Goal: Information Seeking & Learning: Understand process/instructions

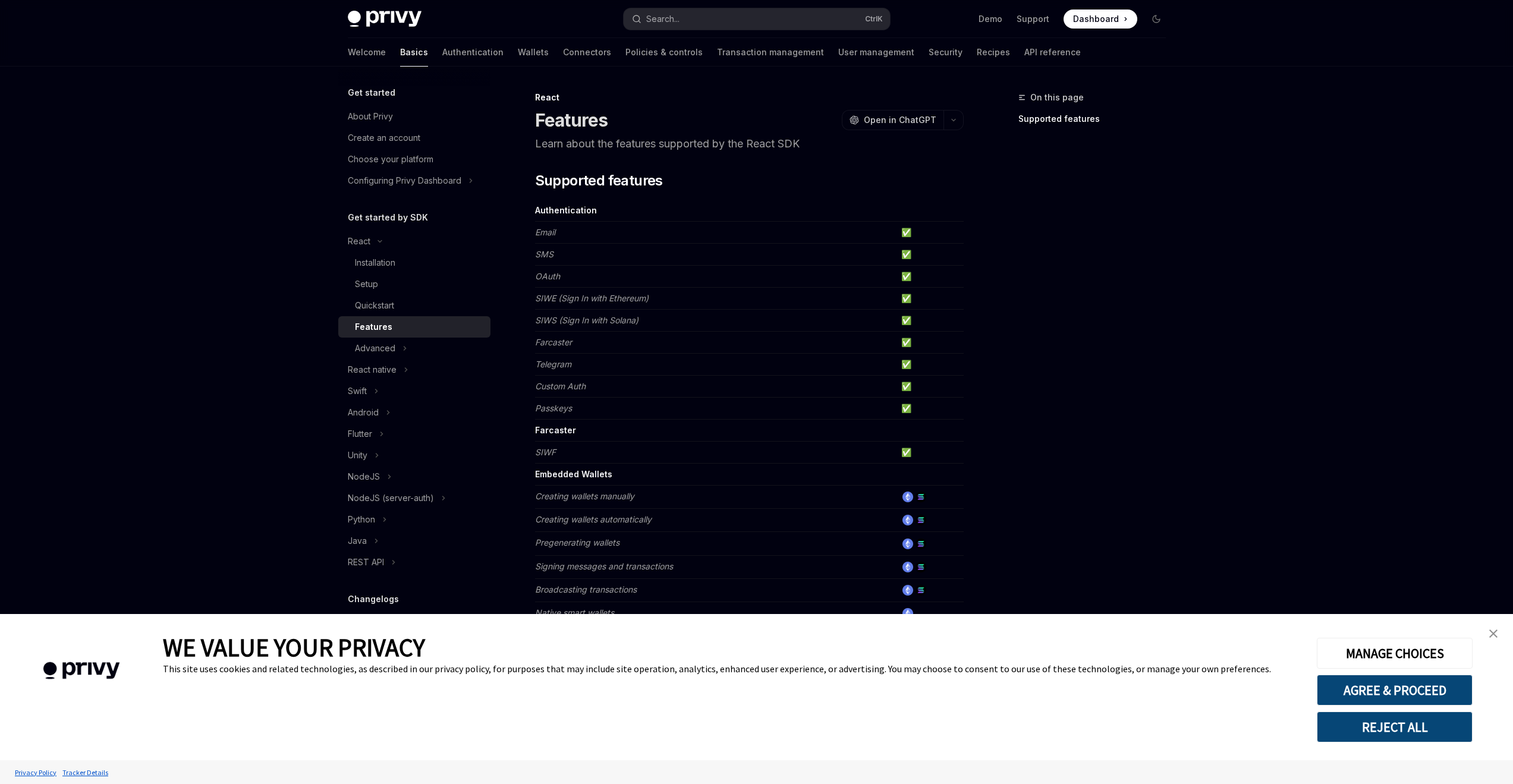
click at [1486, 633] on link "close banner" at bounding box center [1493, 633] width 24 height 24
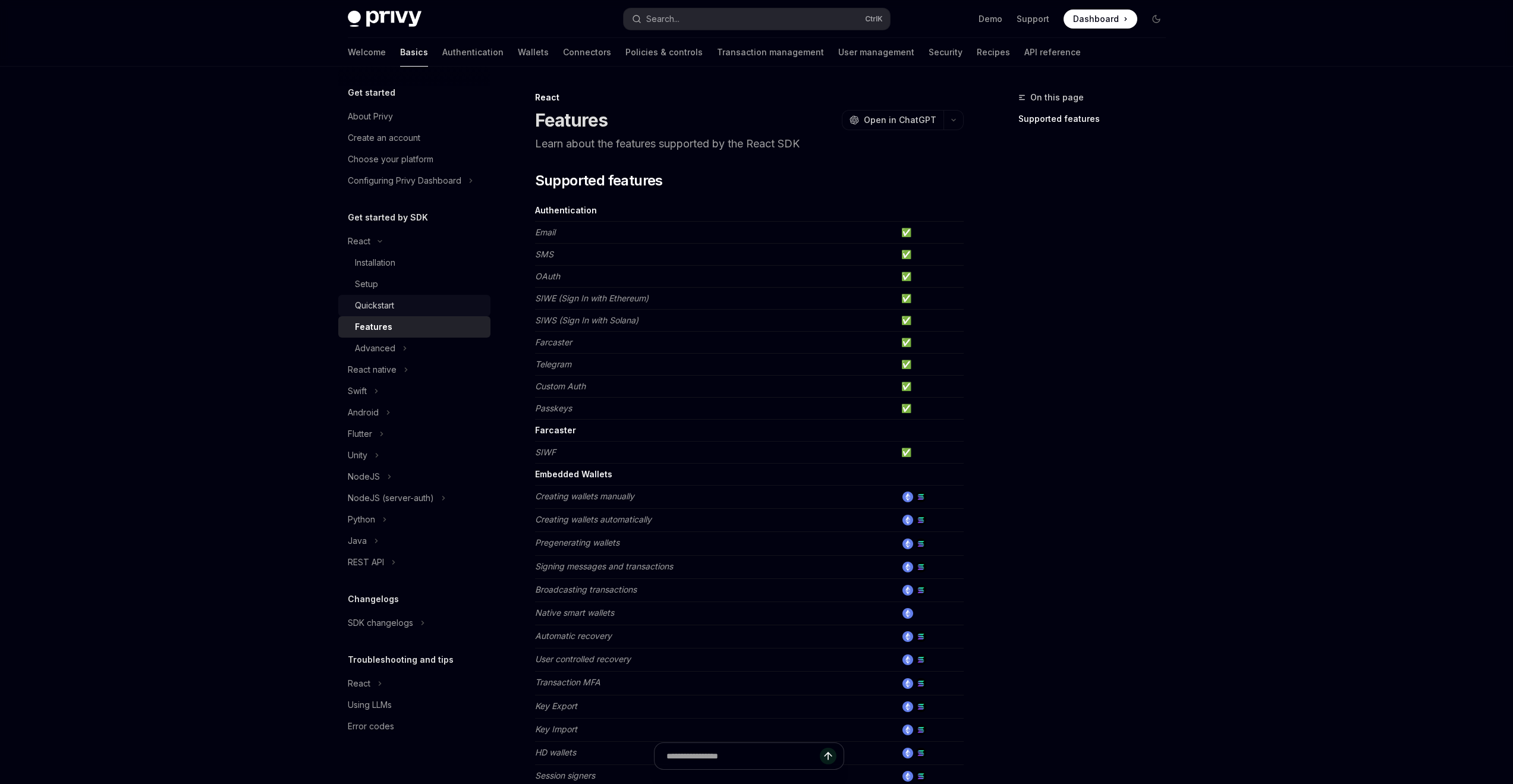
click at [396, 305] on div "Quickstart" at bounding box center [419, 305] width 129 height 14
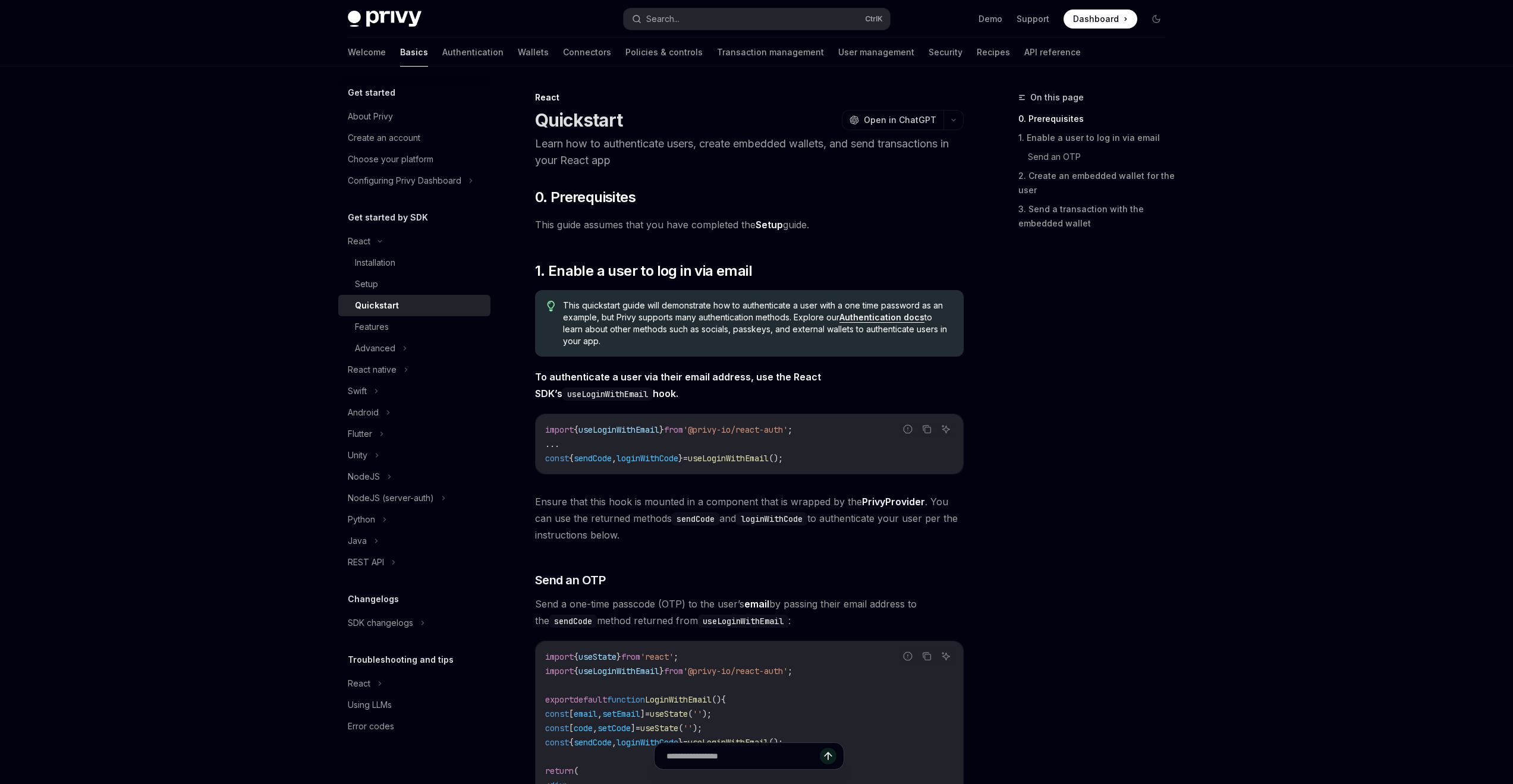
scroll to position [297, 0]
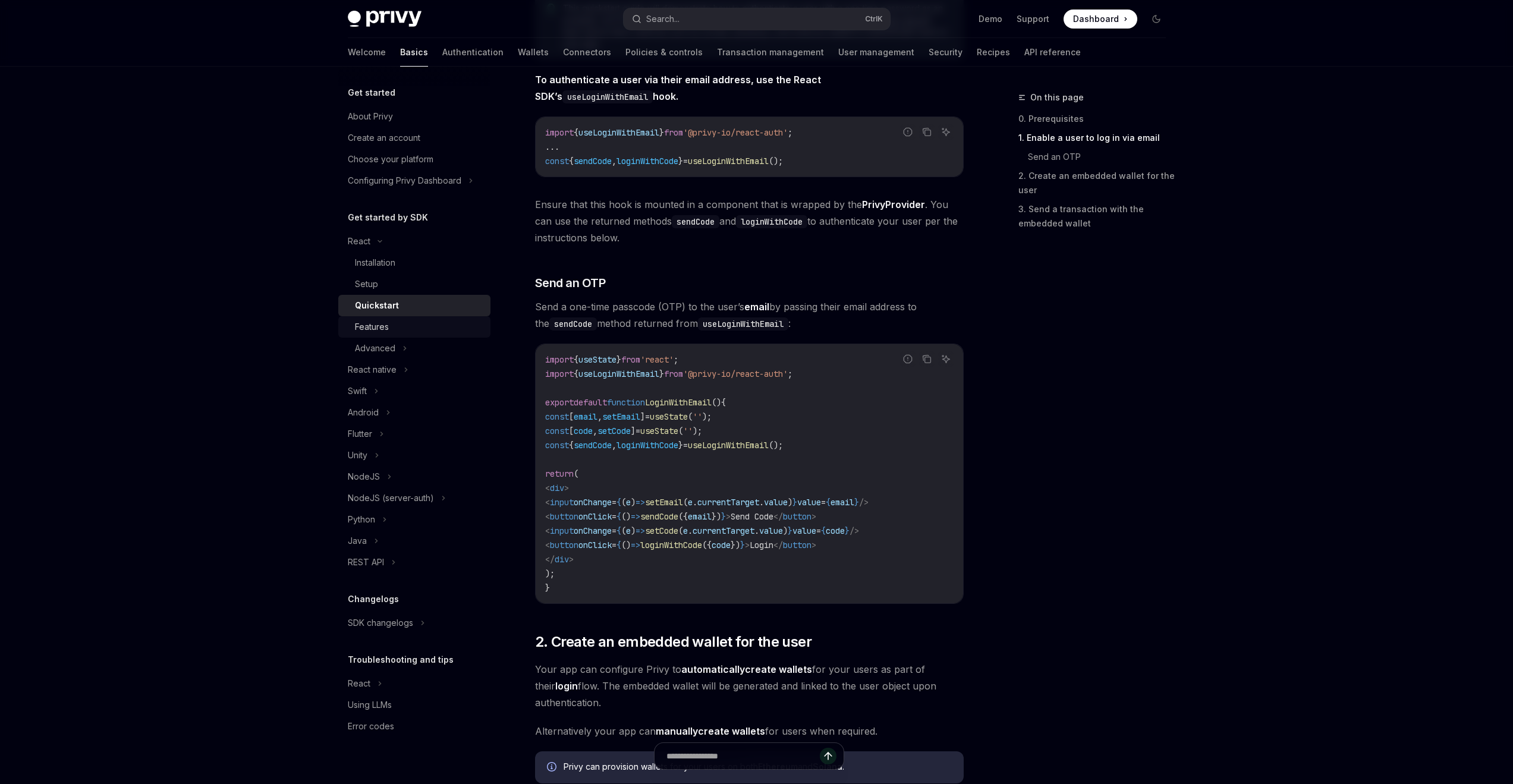
click at [397, 322] on div "Features" at bounding box center [419, 327] width 129 height 14
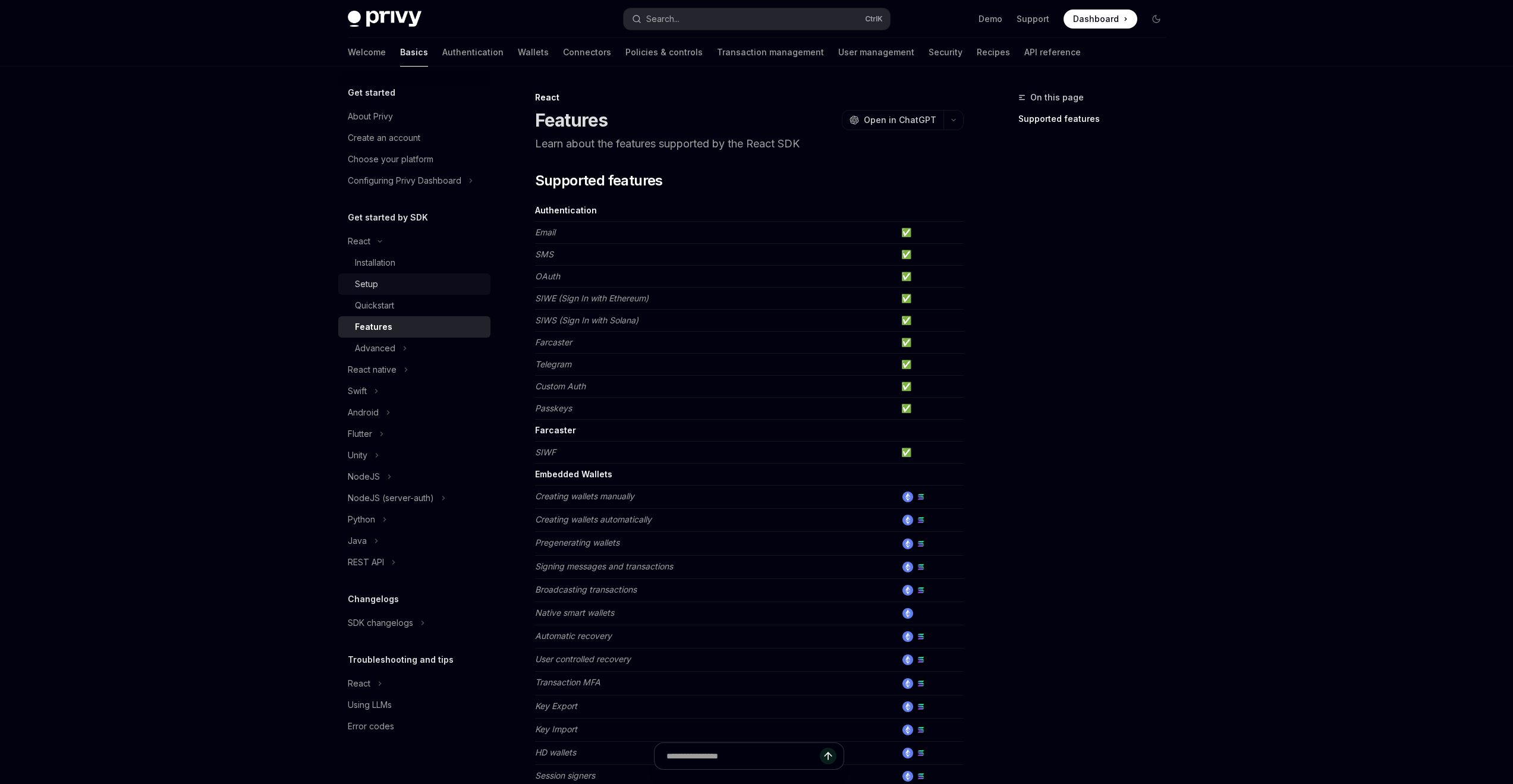
click at [404, 283] on div "Setup" at bounding box center [419, 284] width 129 height 14
type textarea "*"
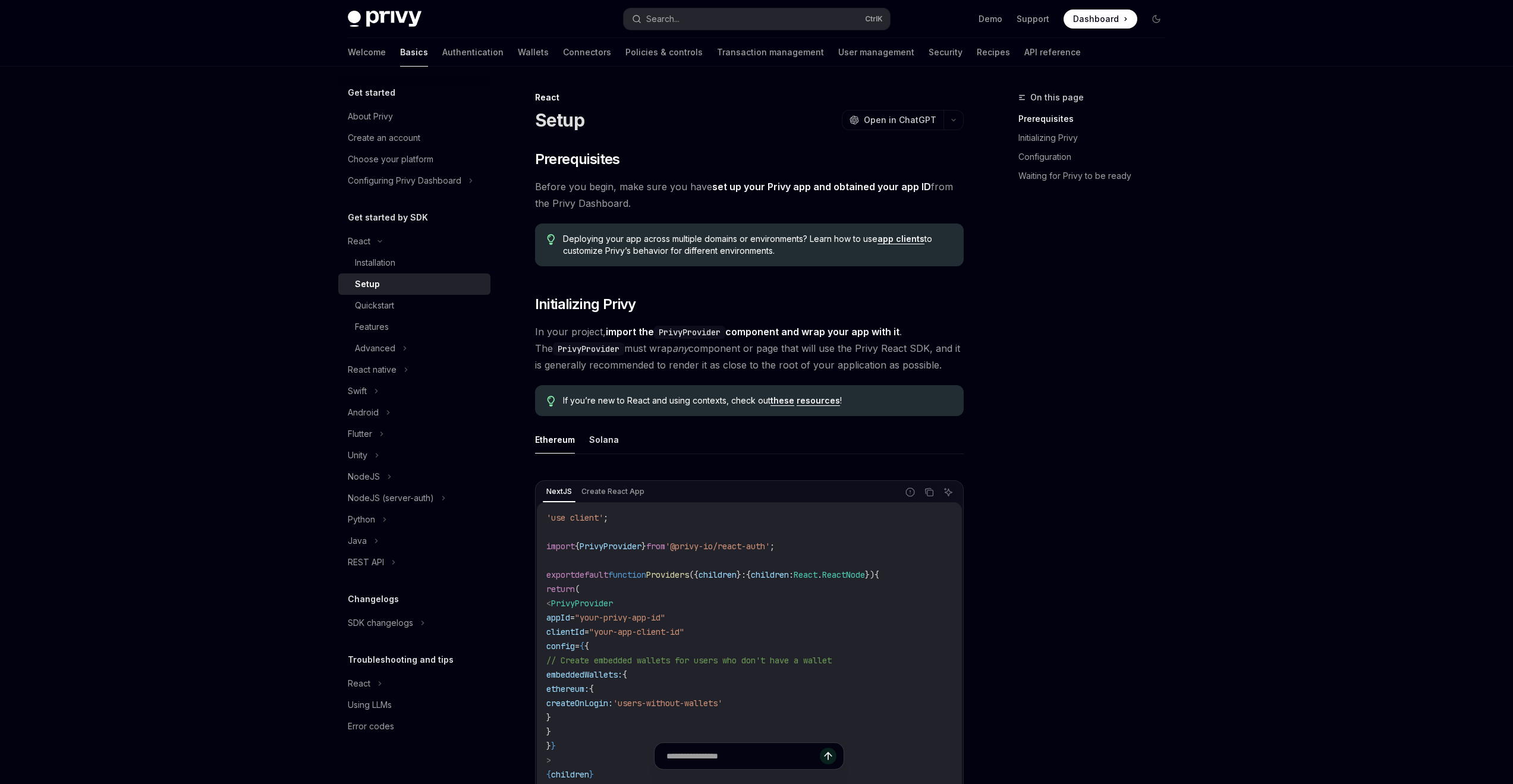
scroll to position [356, 0]
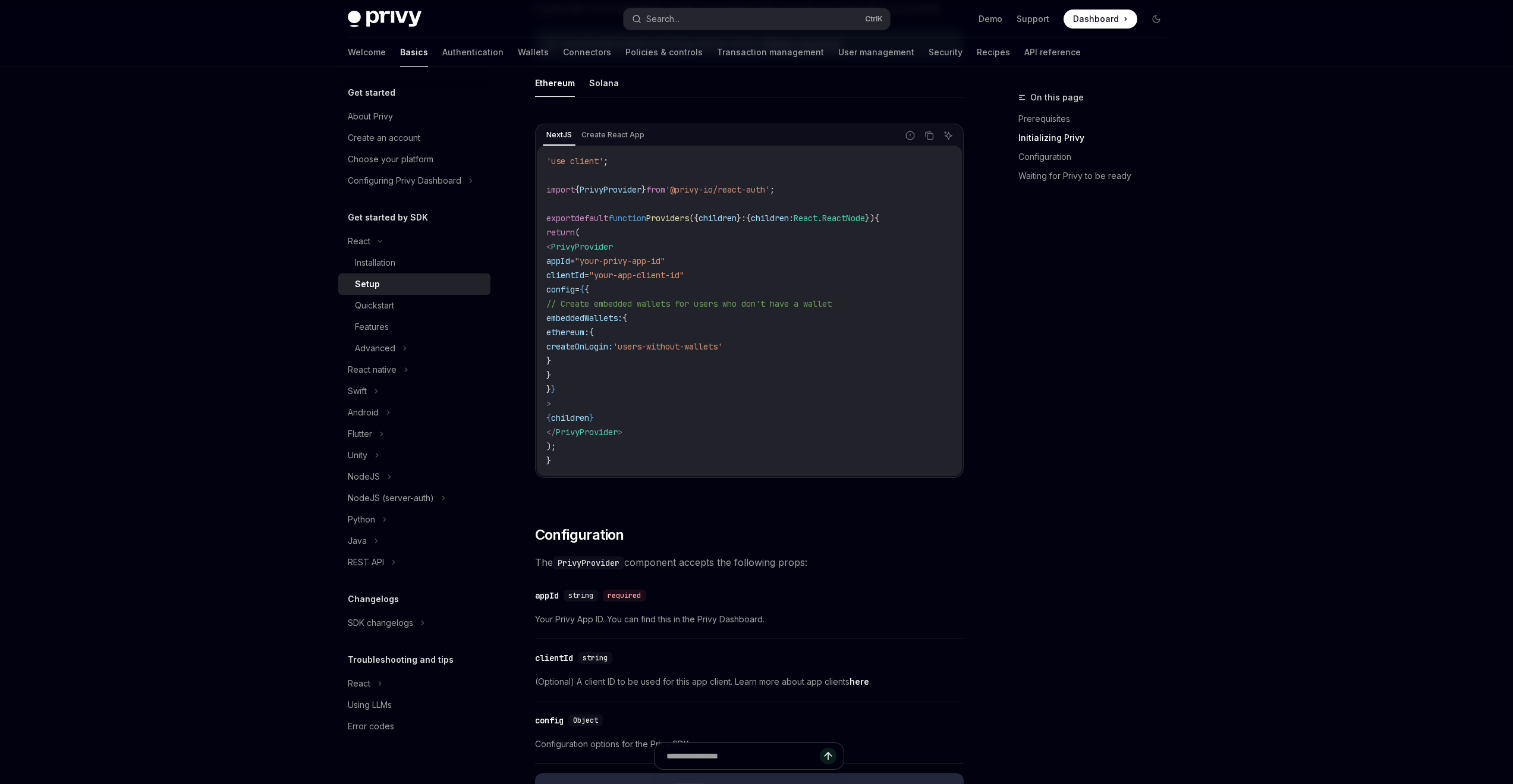
click at [613, 247] on span "PrivyProvider" at bounding box center [581, 246] width 62 height 11
copy span "PrivyProvider"
drag, startPoint x: 659, startPoint y: 427, endPoint x: 565, endPoint y: 245, distance: 204.8
click at [565, 245] on code "'use client' ; import { PrivyProvider } from '@privy-io/react-auth' ; export de…" at bounding box center [749, 311] width 406 height 314
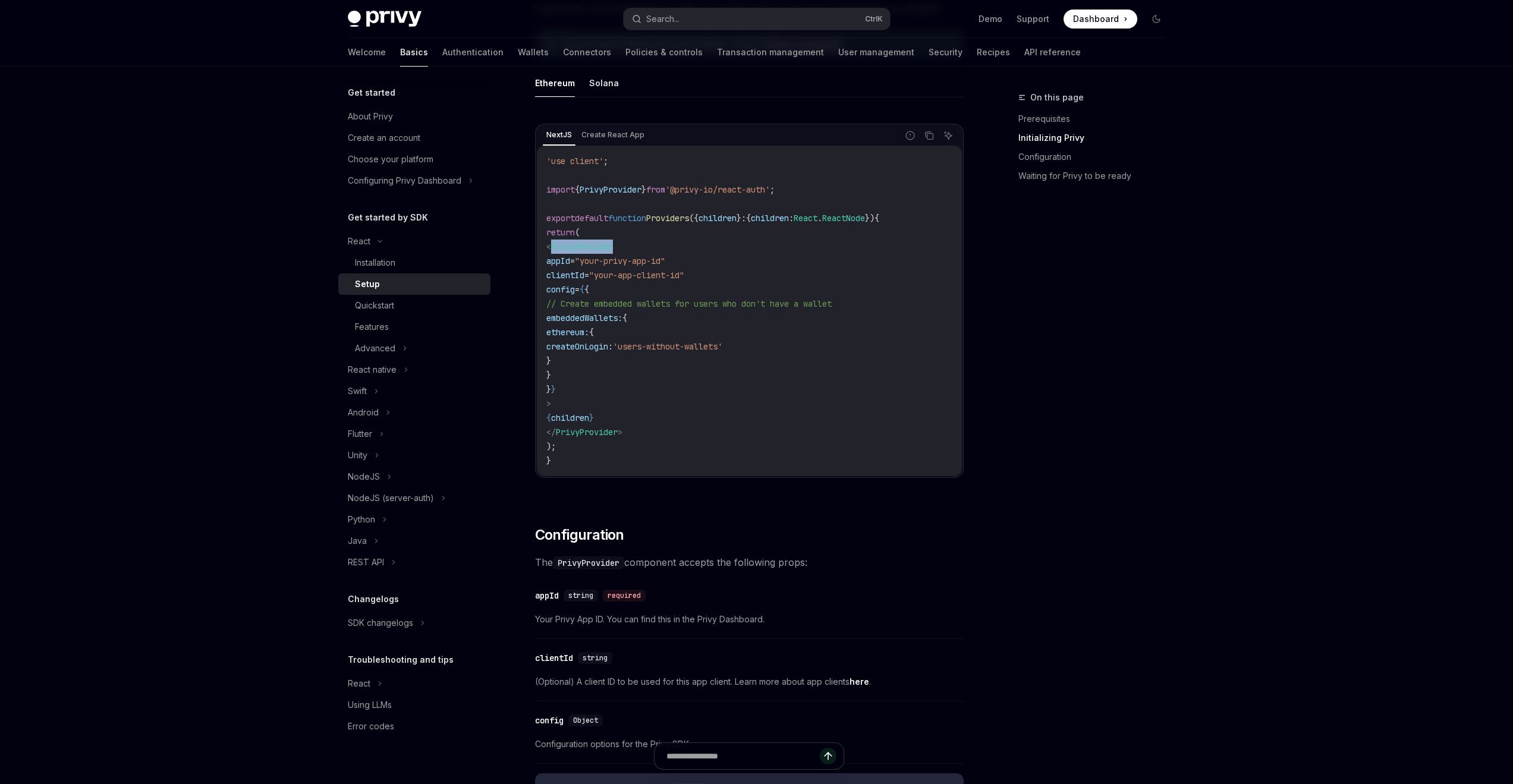
copy code "< PrivyProvider appId = "your-privy-app-id" clientId = "your-app-client-id" con…"
click at [782, 181] on code "'use client' ; import { PrivyProvider } from '@privy-io/react-auth' ; export de…" at bounding box center [749, 311] width 406 height 314
click at [770, 186] on span "'@privy-io/react-auth'" at bounding box center [718, 189] width 105 height 11
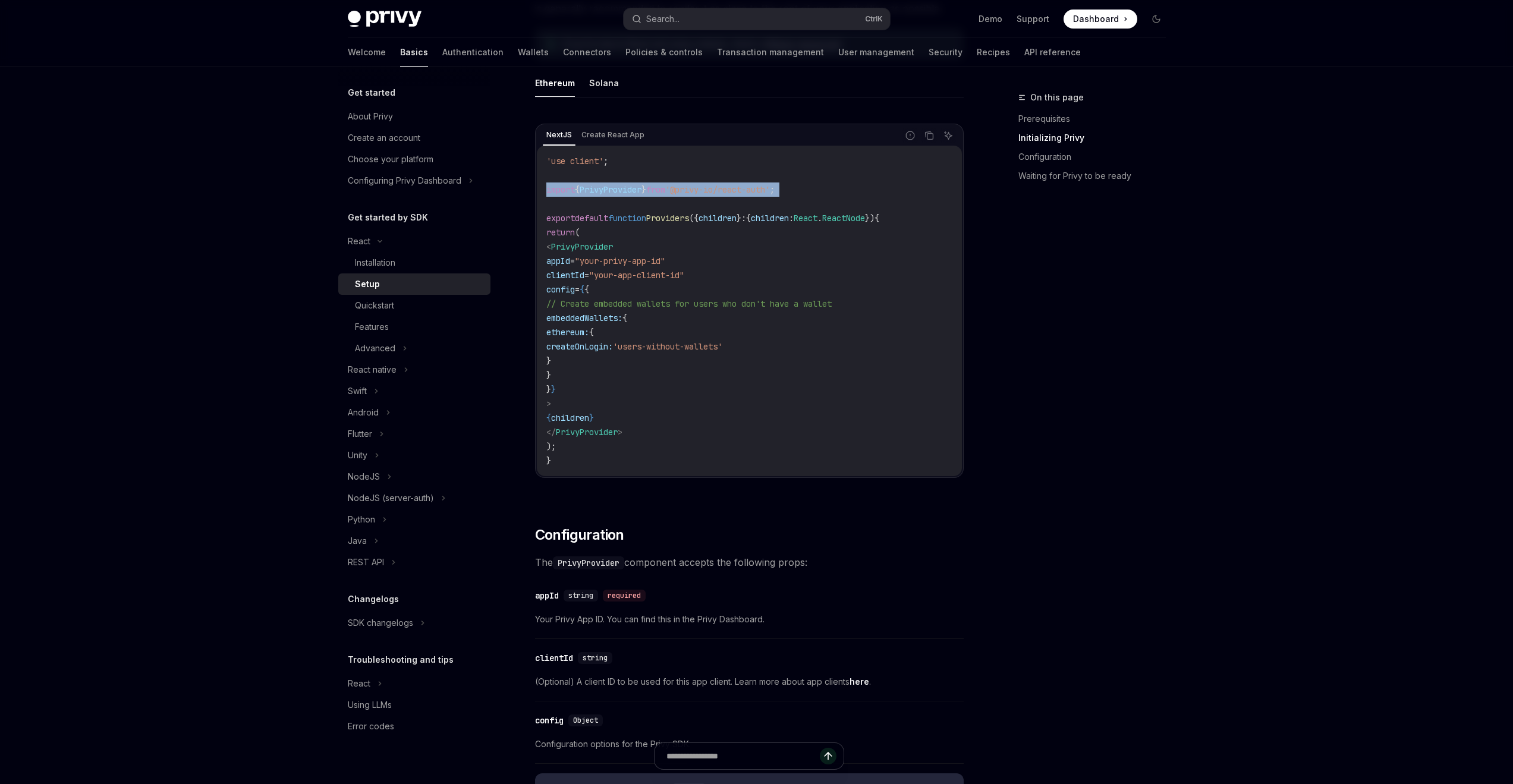
copy code "import { PrivyProvider } from '@privy-io/react-auth' ;"
click at [731, 362] on code "'use client' ; import { PrivyProvider } from '@privy-io/react-auth' ; export de…" at bounding box center [749, 311] width 406 height 314
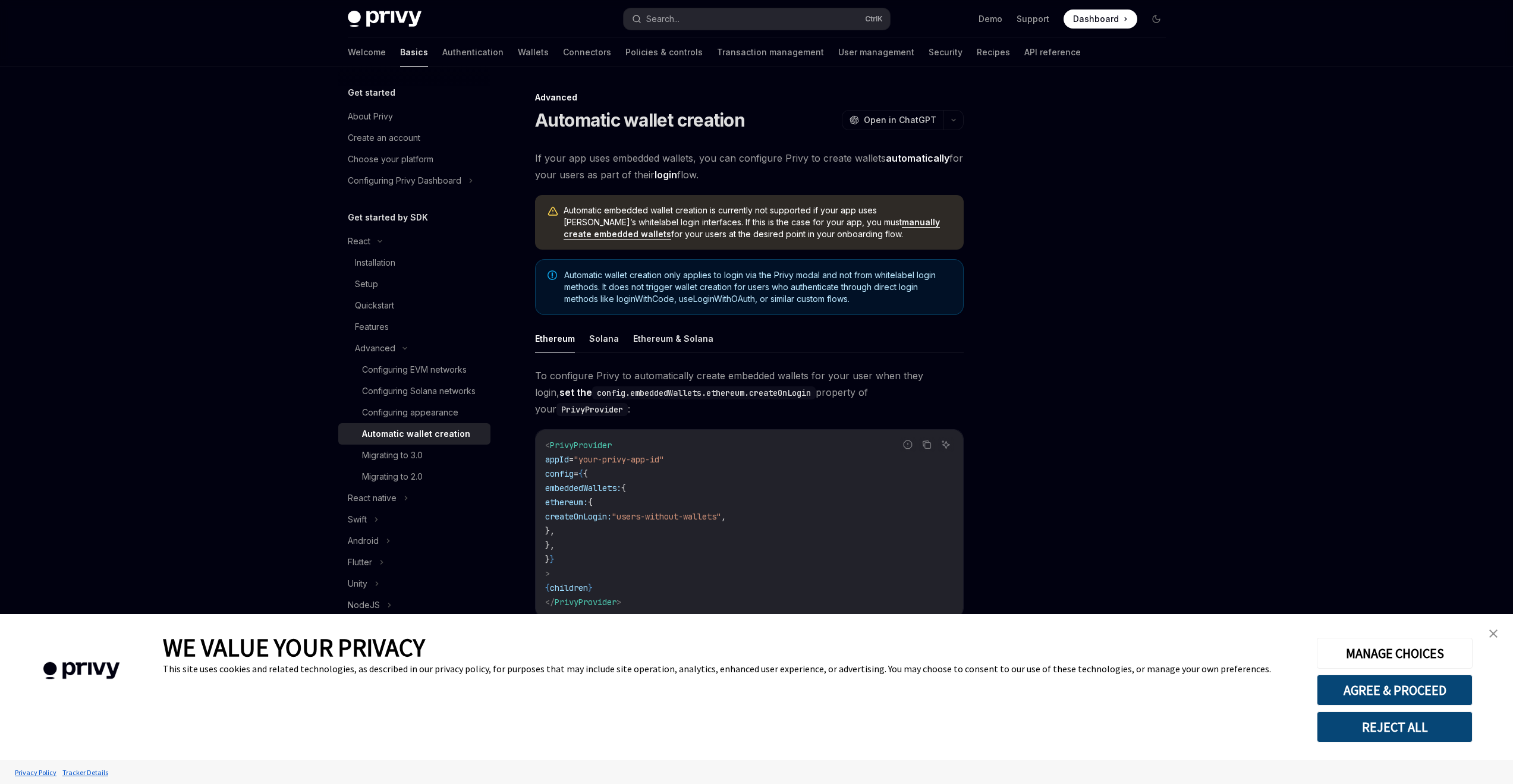
click at [1495, 632] on img "close banner" at bounding box center [1493, 633] width 8 height 8
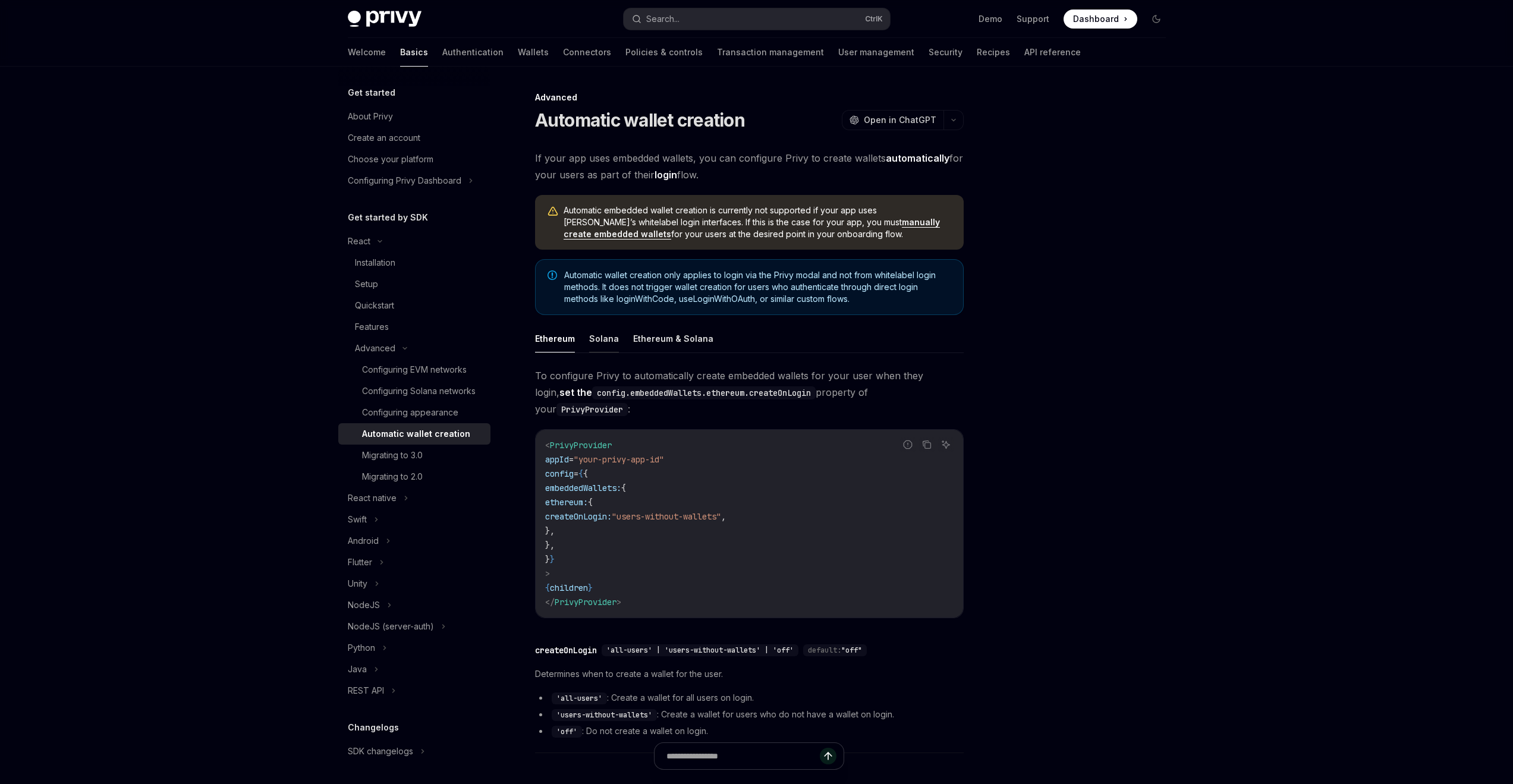
click at [597, 333] on button "Solana" at bounding box center [604, 339] width 30 height 28
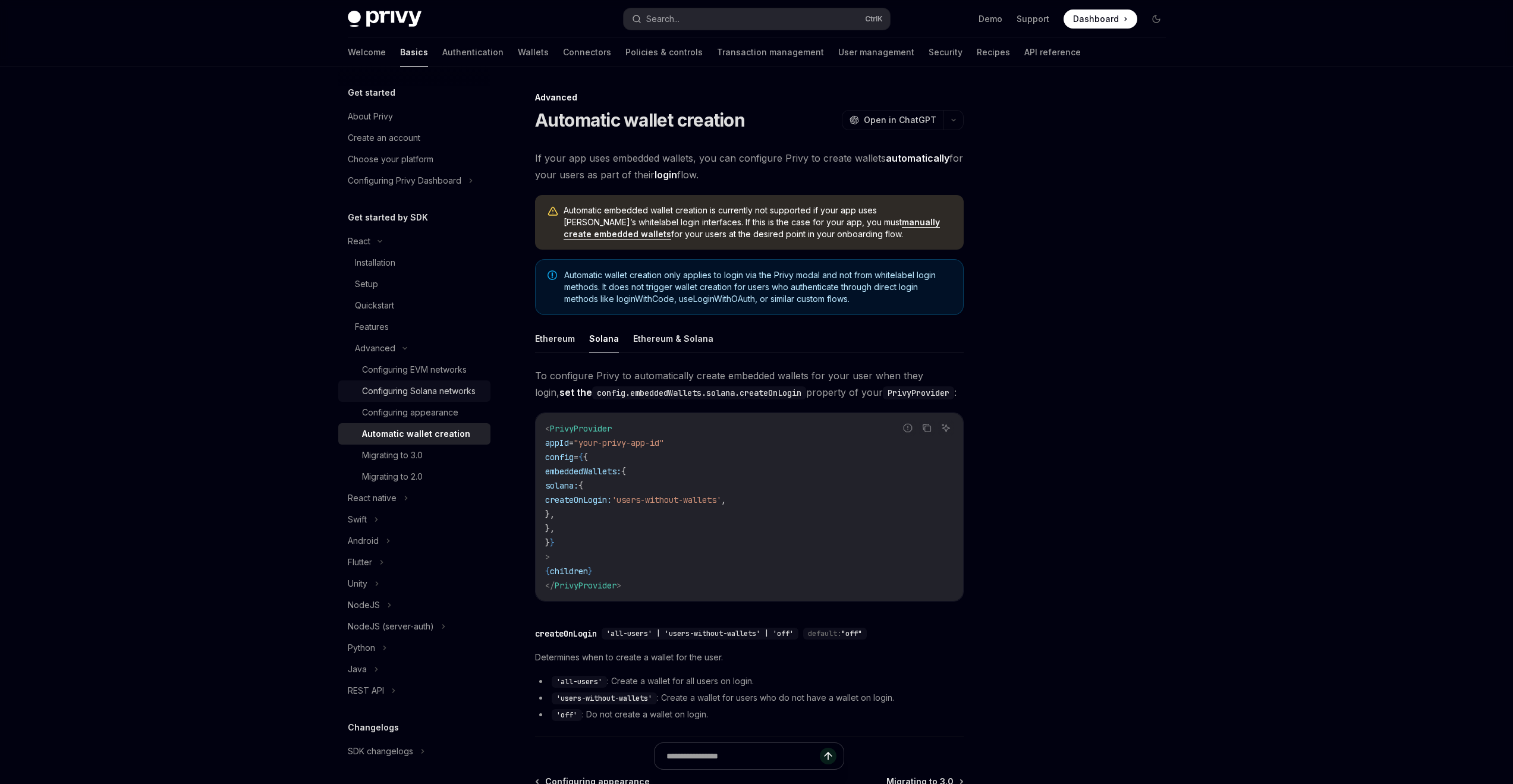
click at [438, 398] on div "Configuring Solana networks" at bounding box center [419, 391] width 114 height 14
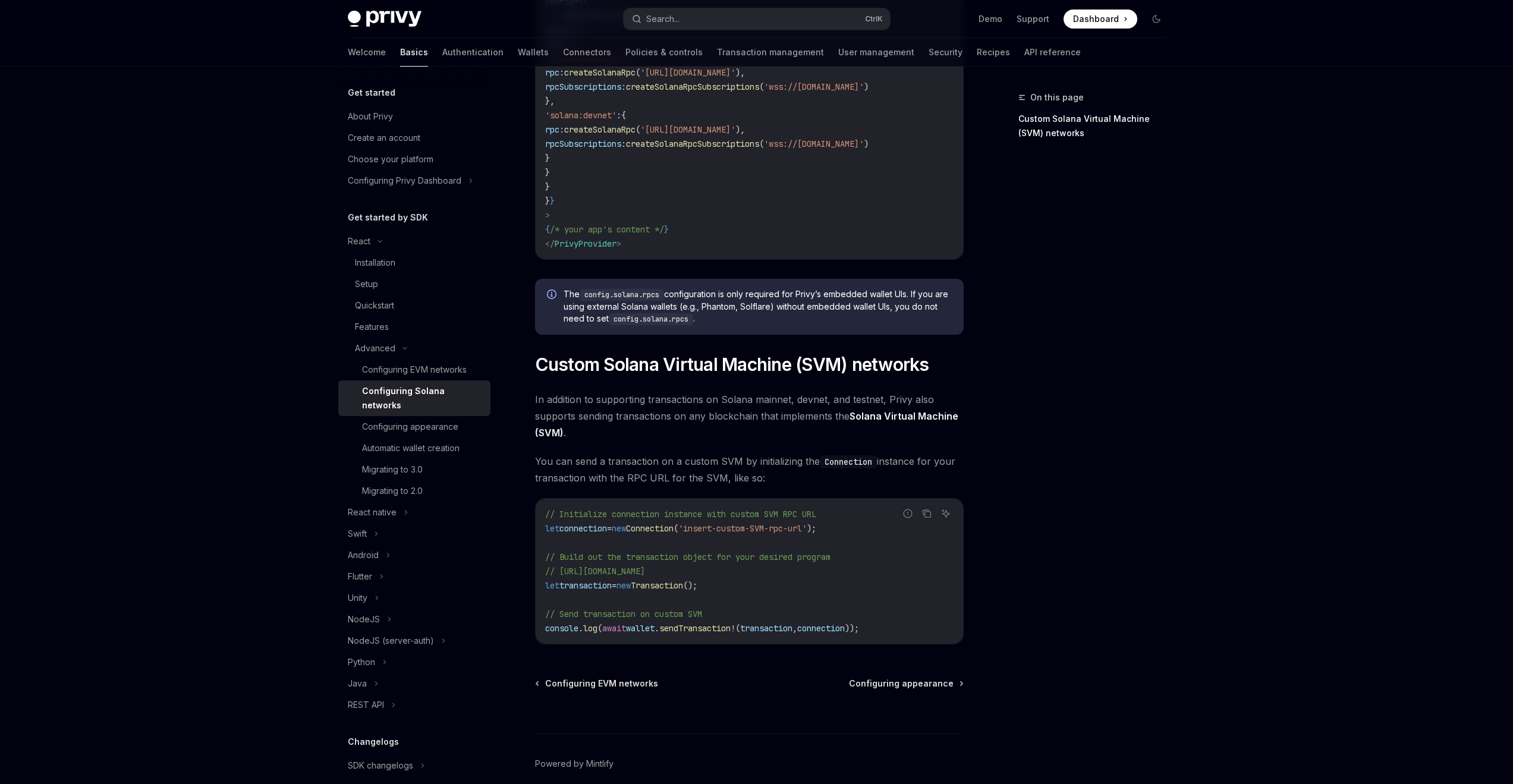
scroll to position [341, 0]
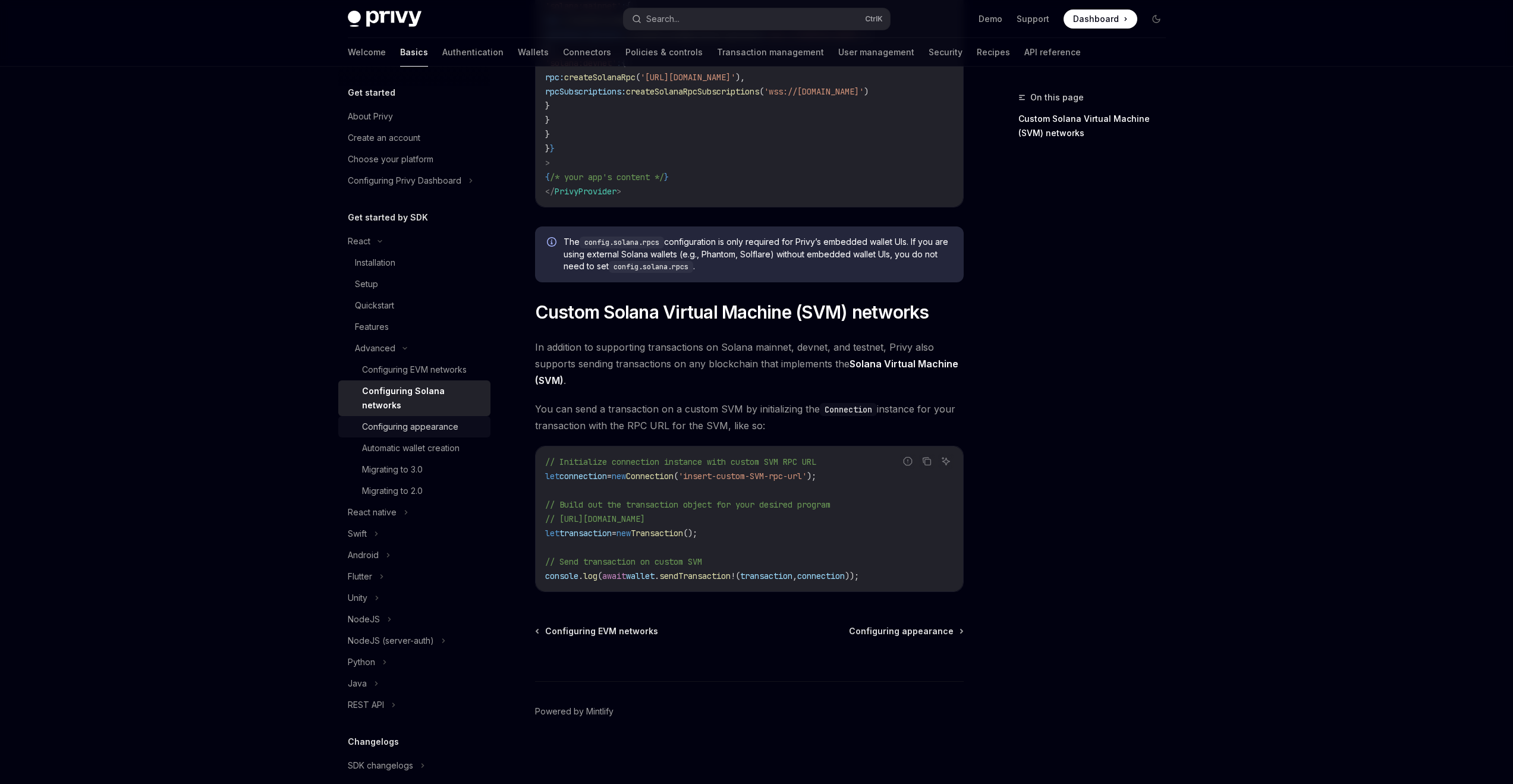
click at [410, 425] on div "Configuring appearance" at bounding box center [410, 427] width 96 height 14
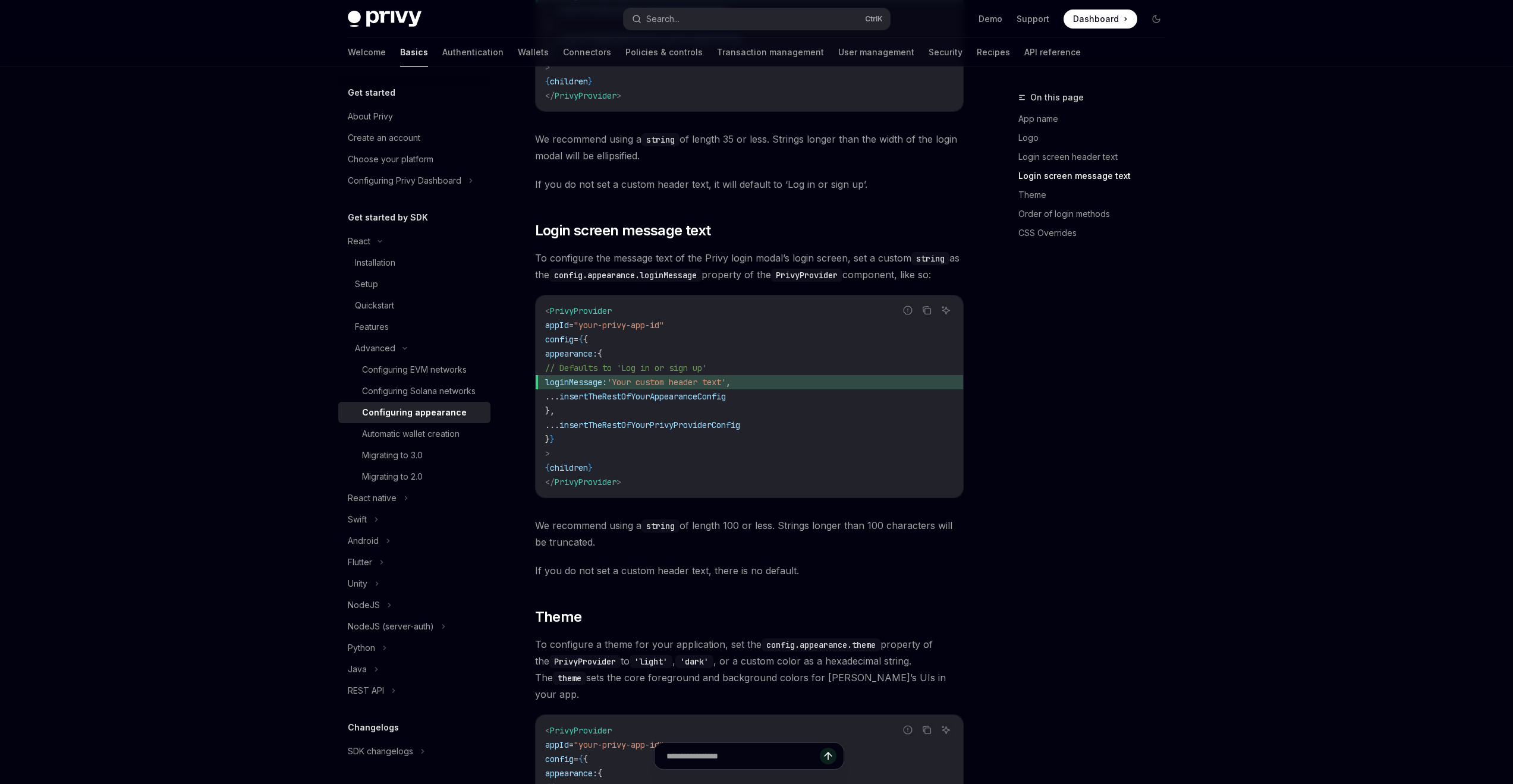
scroll to position [1427, 0]
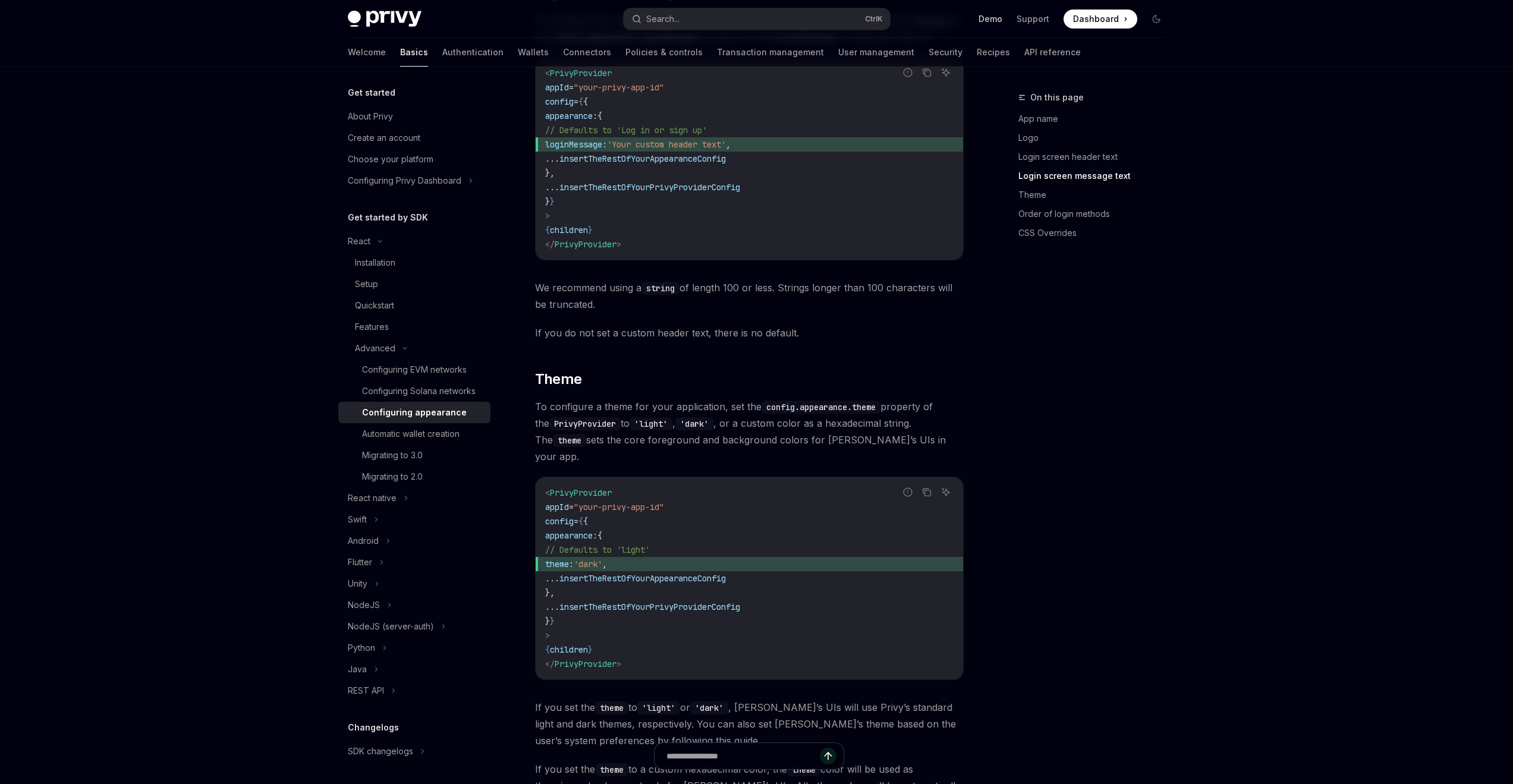
click at [991, 14] on link "Demo" at bounding box center [991, 18] width 24 height 12
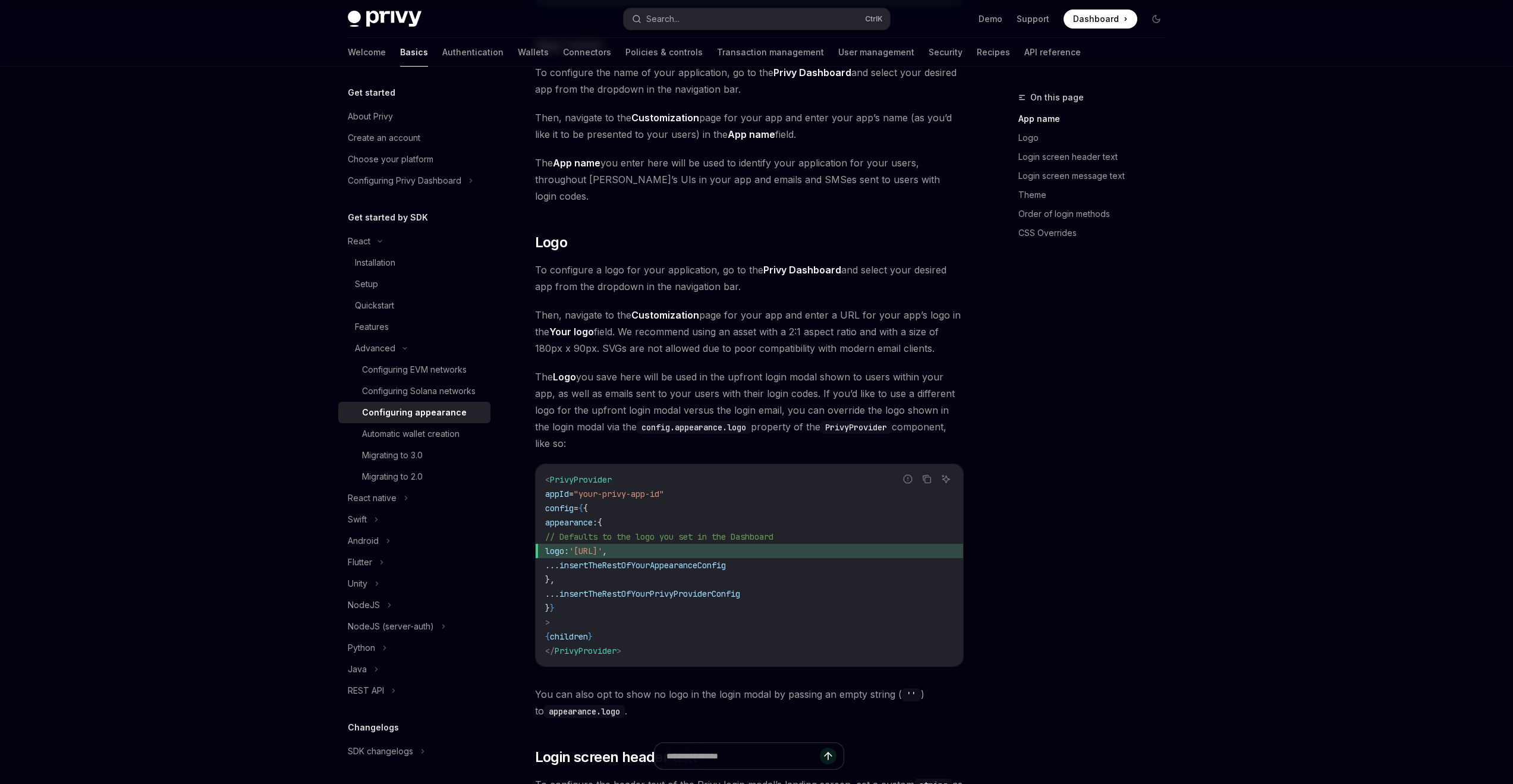
scroll to position [0, 0]
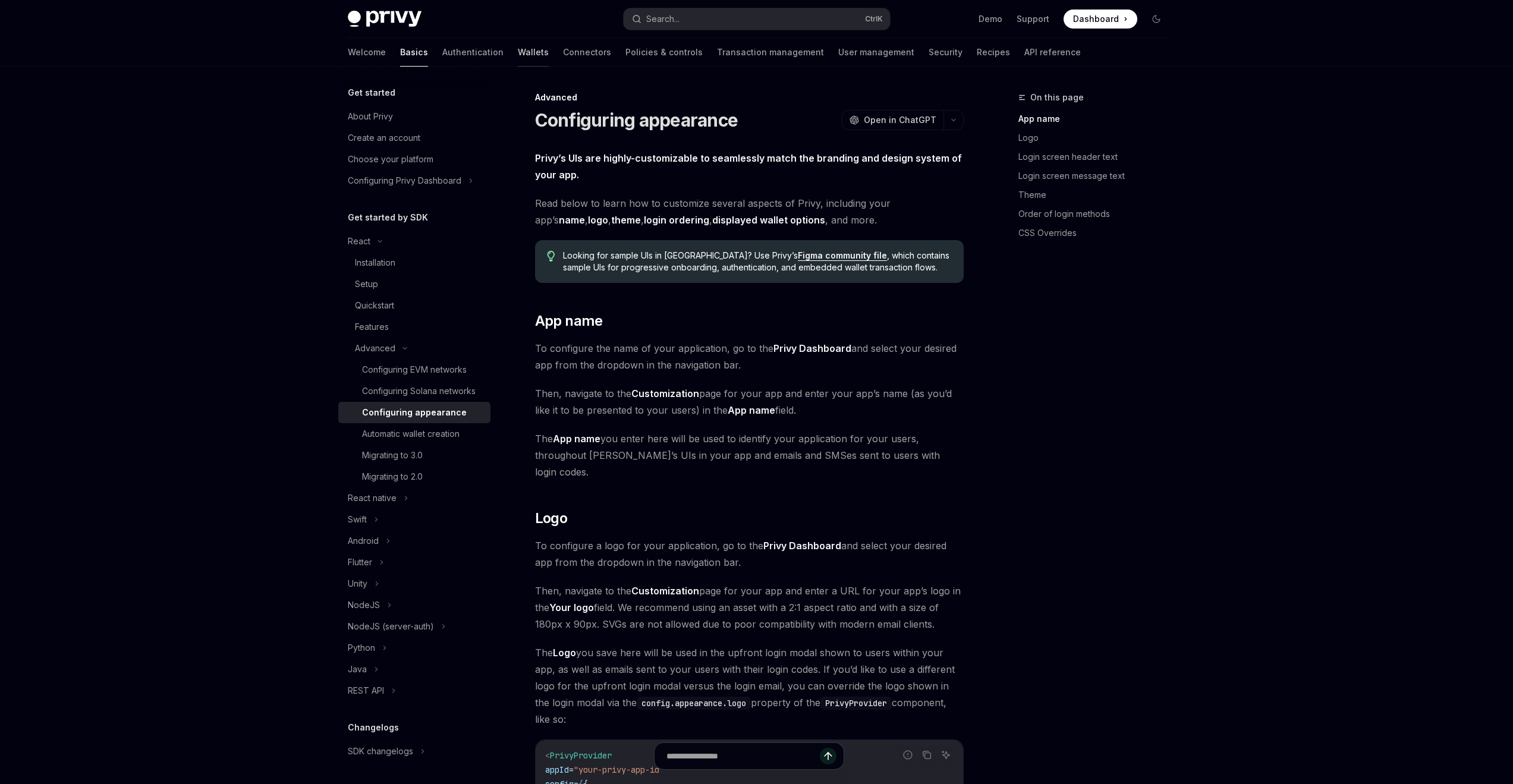
click at [518, 53] on link "Wallets" at bounding box center [533, 52] width 31 height 28
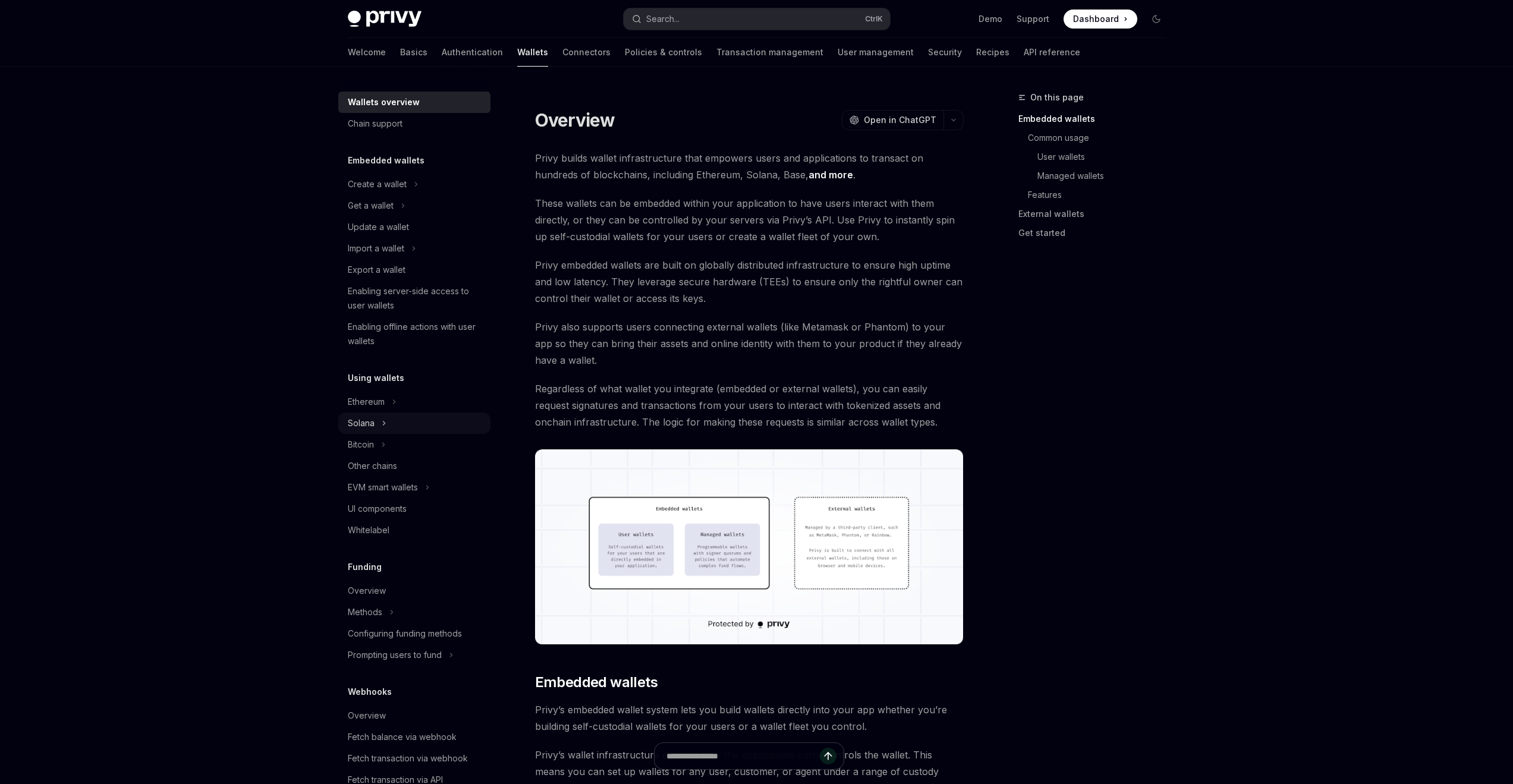
click at [386, 423] on div "Solana" at bounding box center [414, 423] width 152 height 21
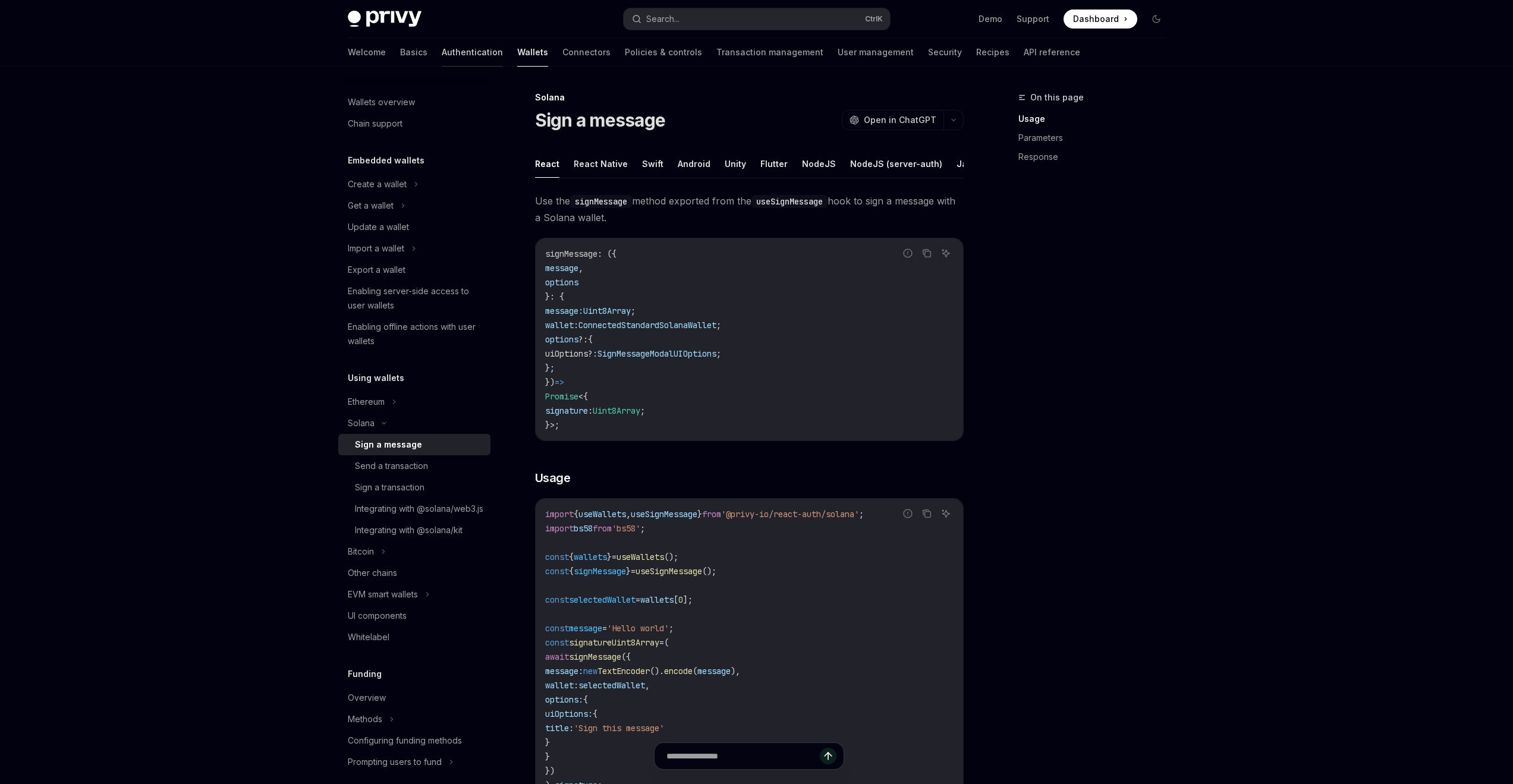
click at [442, 54] on link "Authentication" at bounding box center [472, 52] width 62 height 28
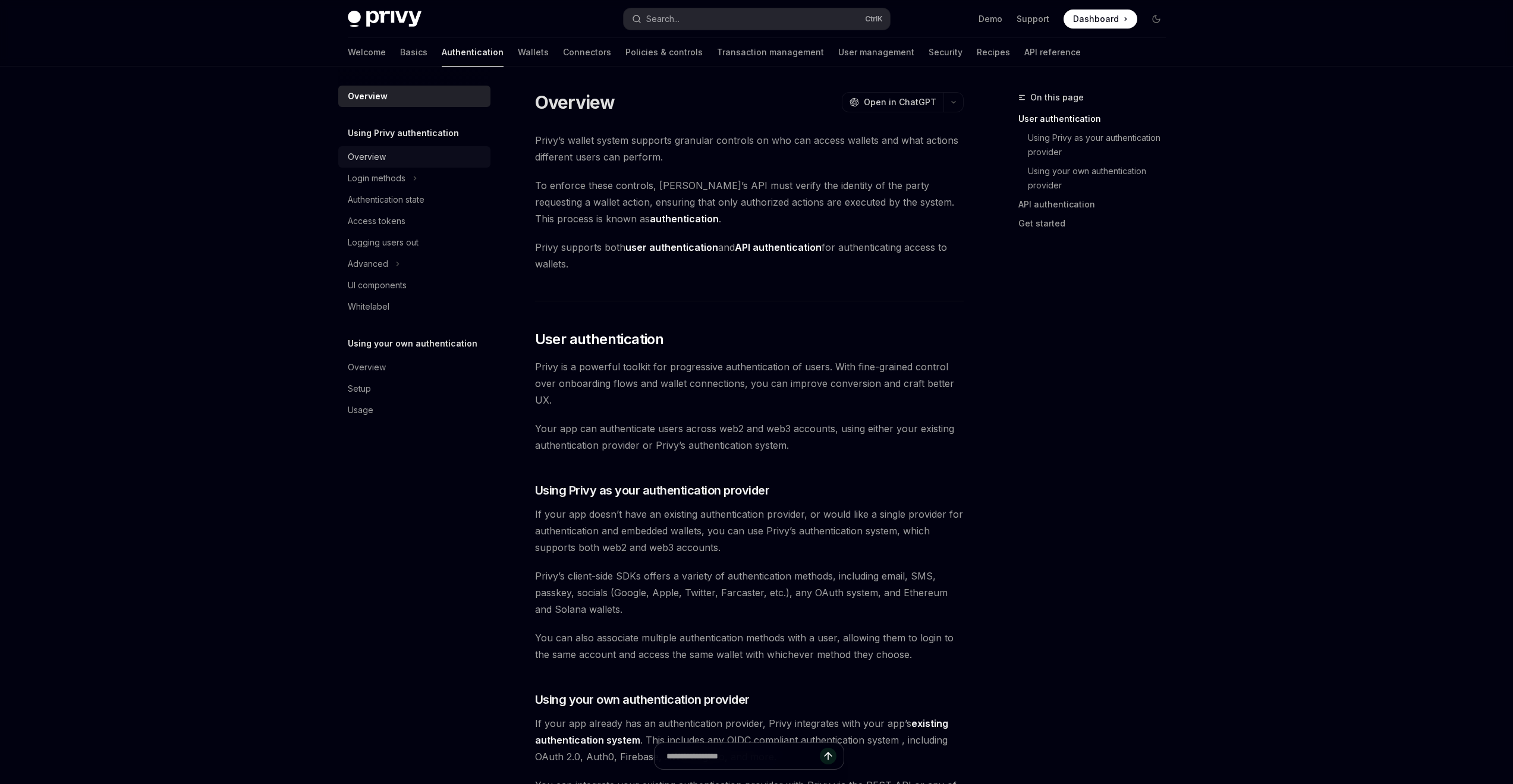
click at [387, 158] on div "Overview" at bounding box center [416, 157] width 136 height 14
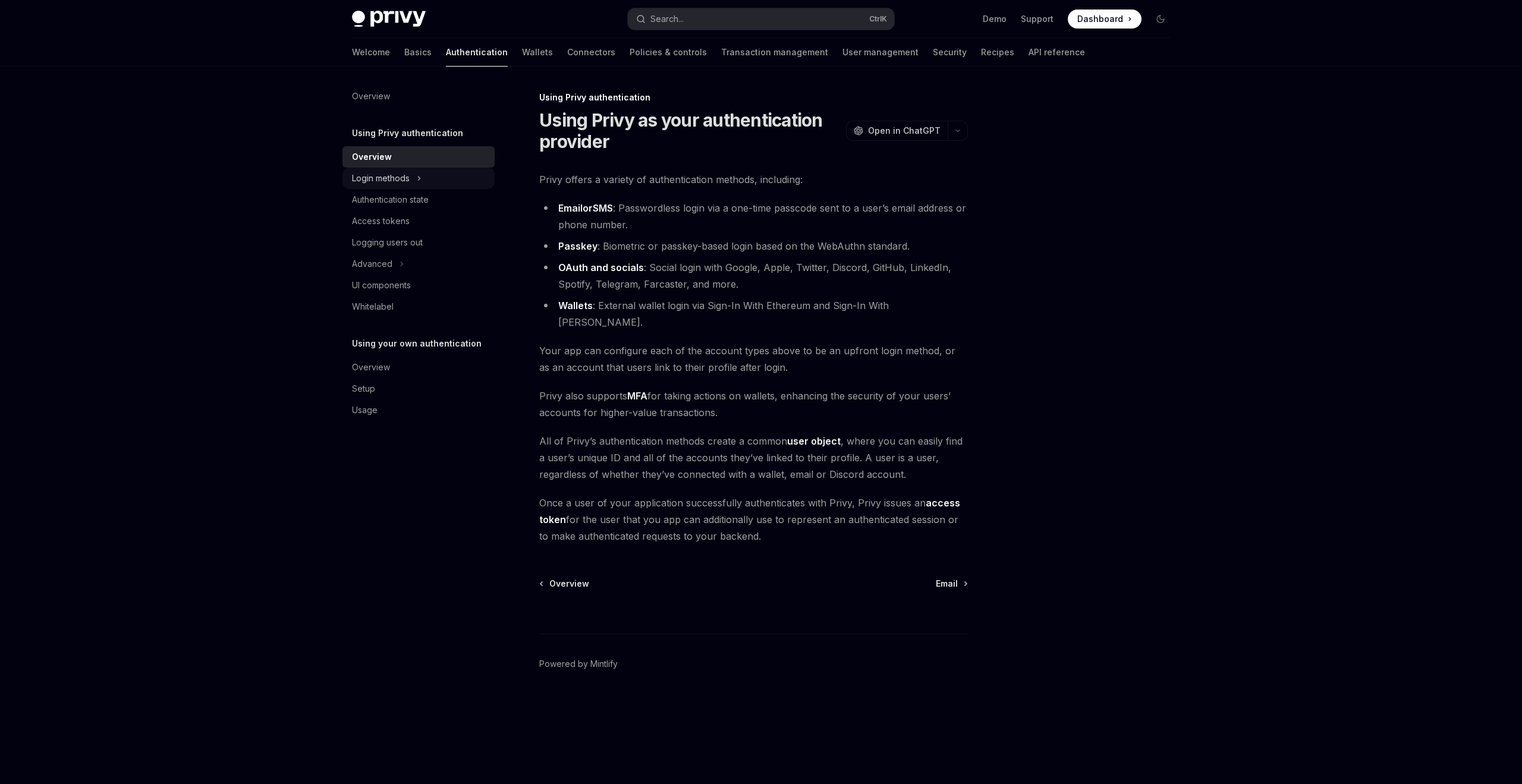
click at [396, 182] on div "Login methods" at bounding box center [381, 178] width 58 height 14
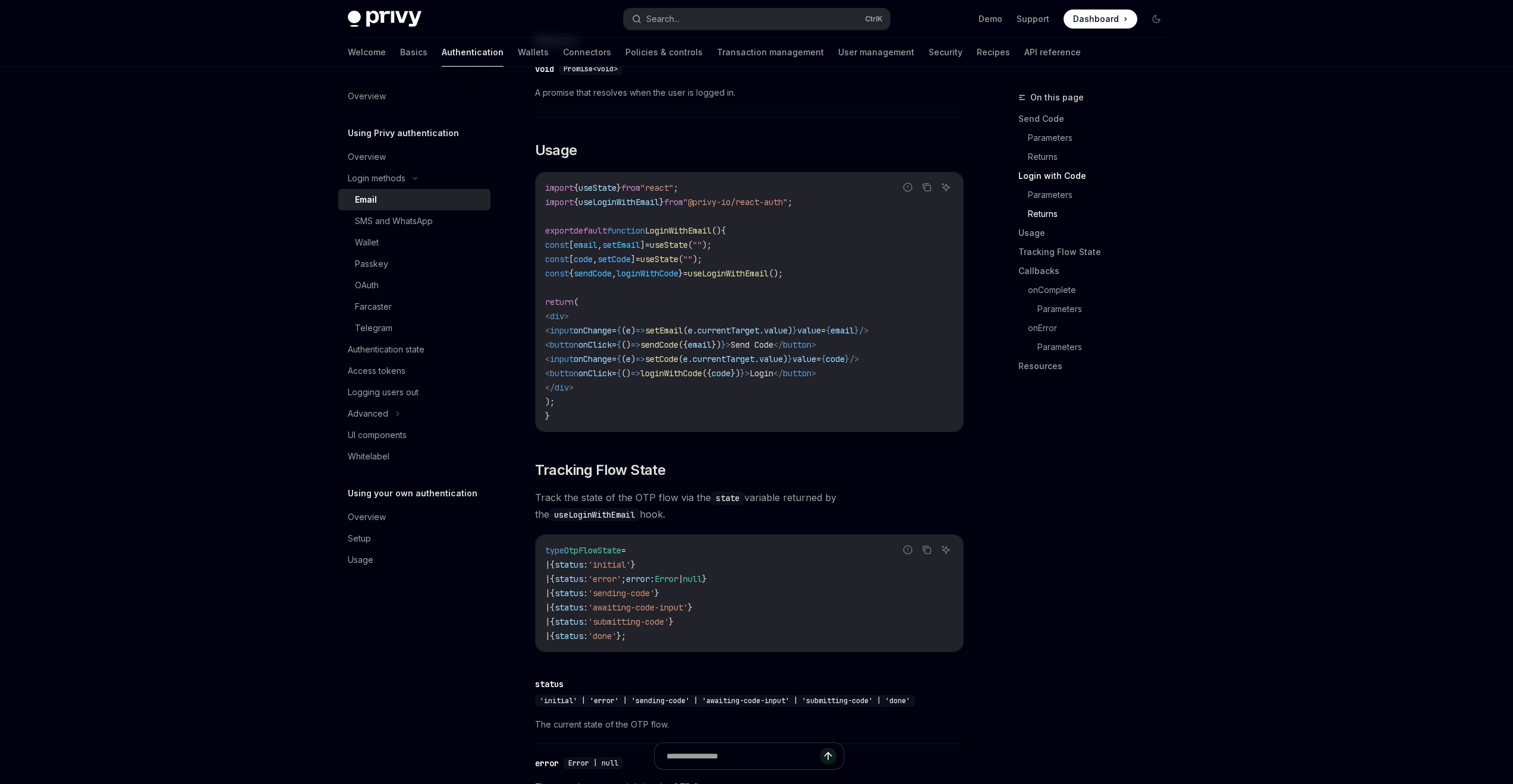
scroll to position [1070, 0]
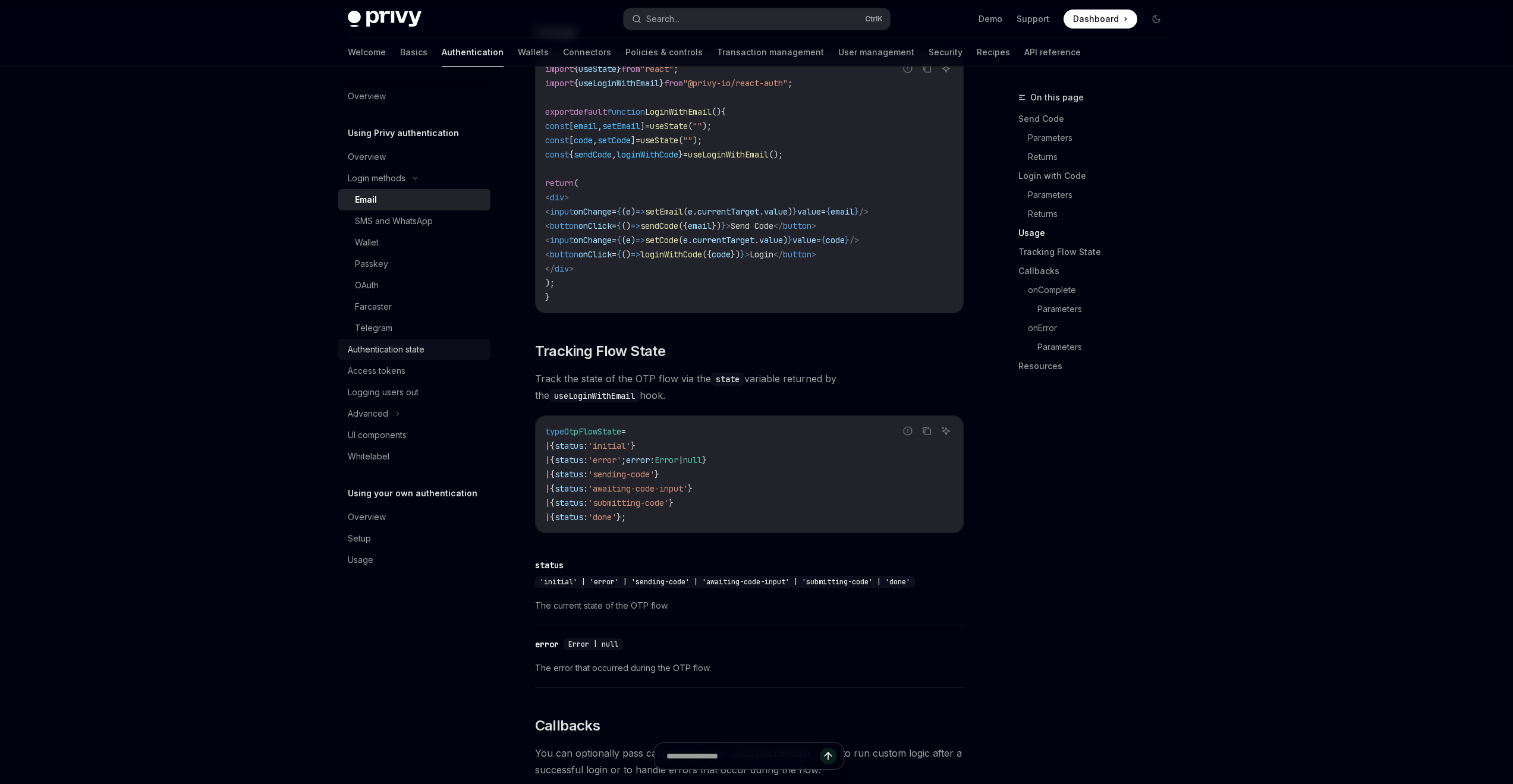
click at [412, 358] on link "Authentication state" at bounding box center [414, 349] width 152 height 21
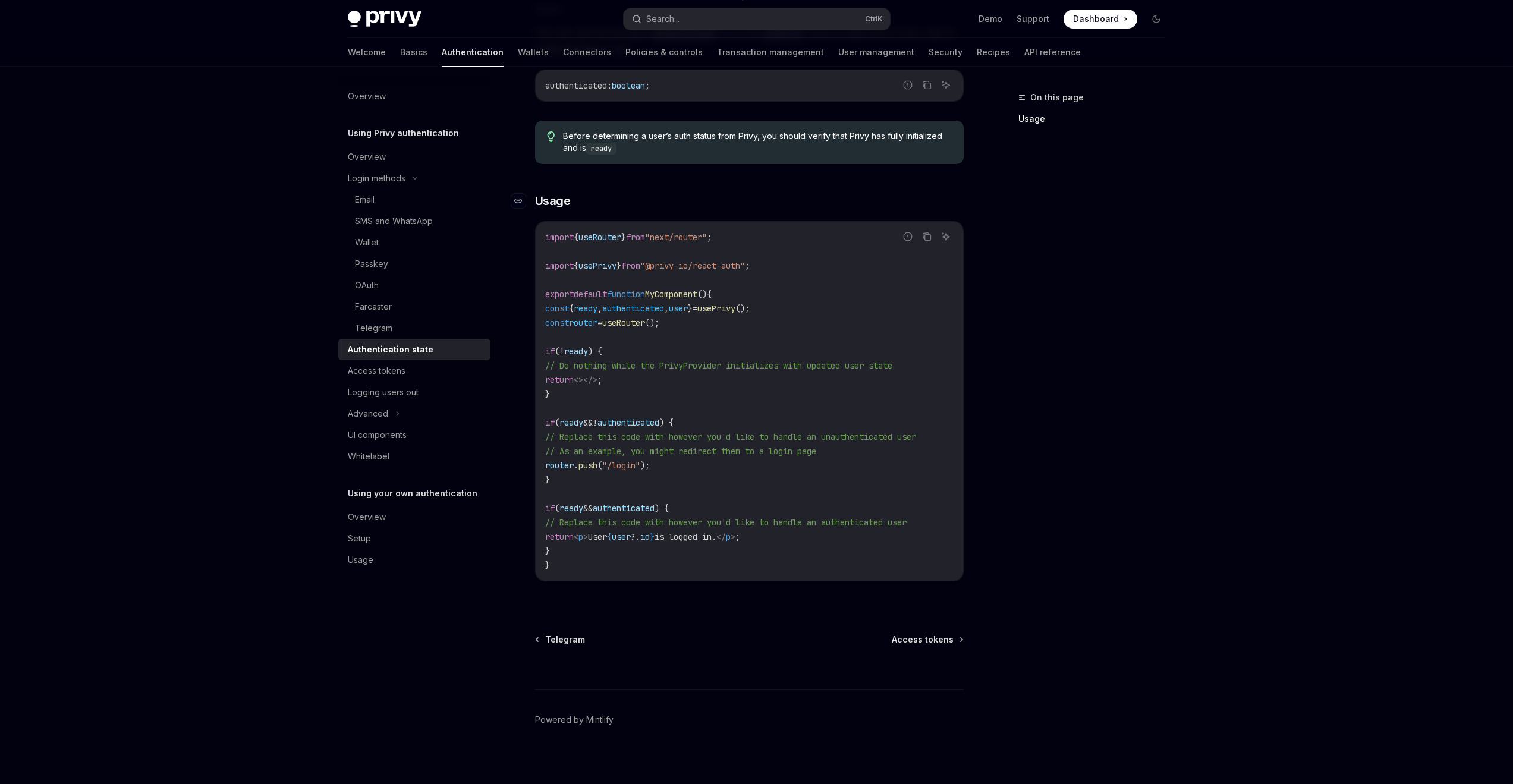
scroll to position [238, 0]
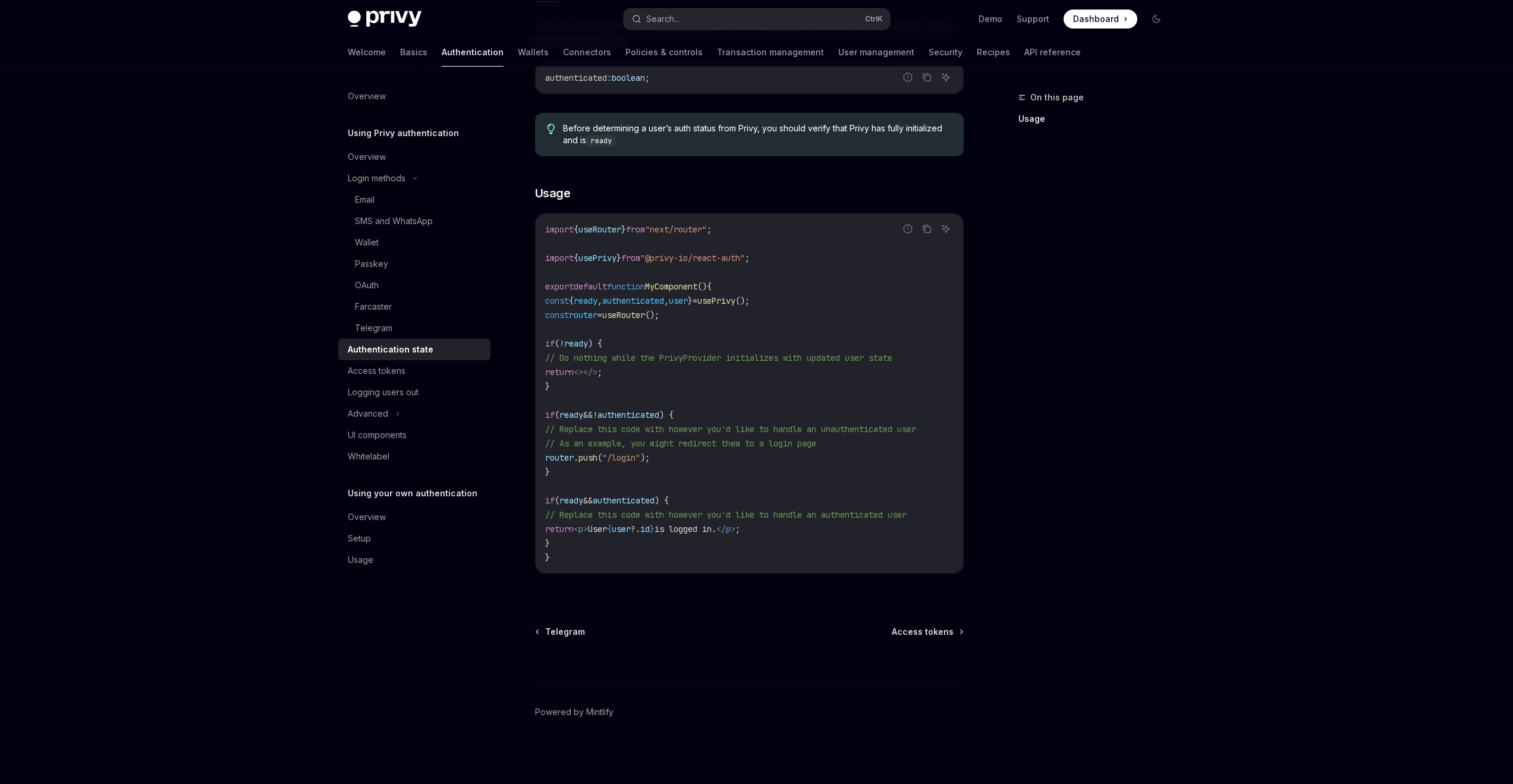
click at [699, 411] on code "import { useRouter } from "next/router" ; import { usePrivy } from "@privy-io/r…" at bounding box center [749, 393] width 409 height 342
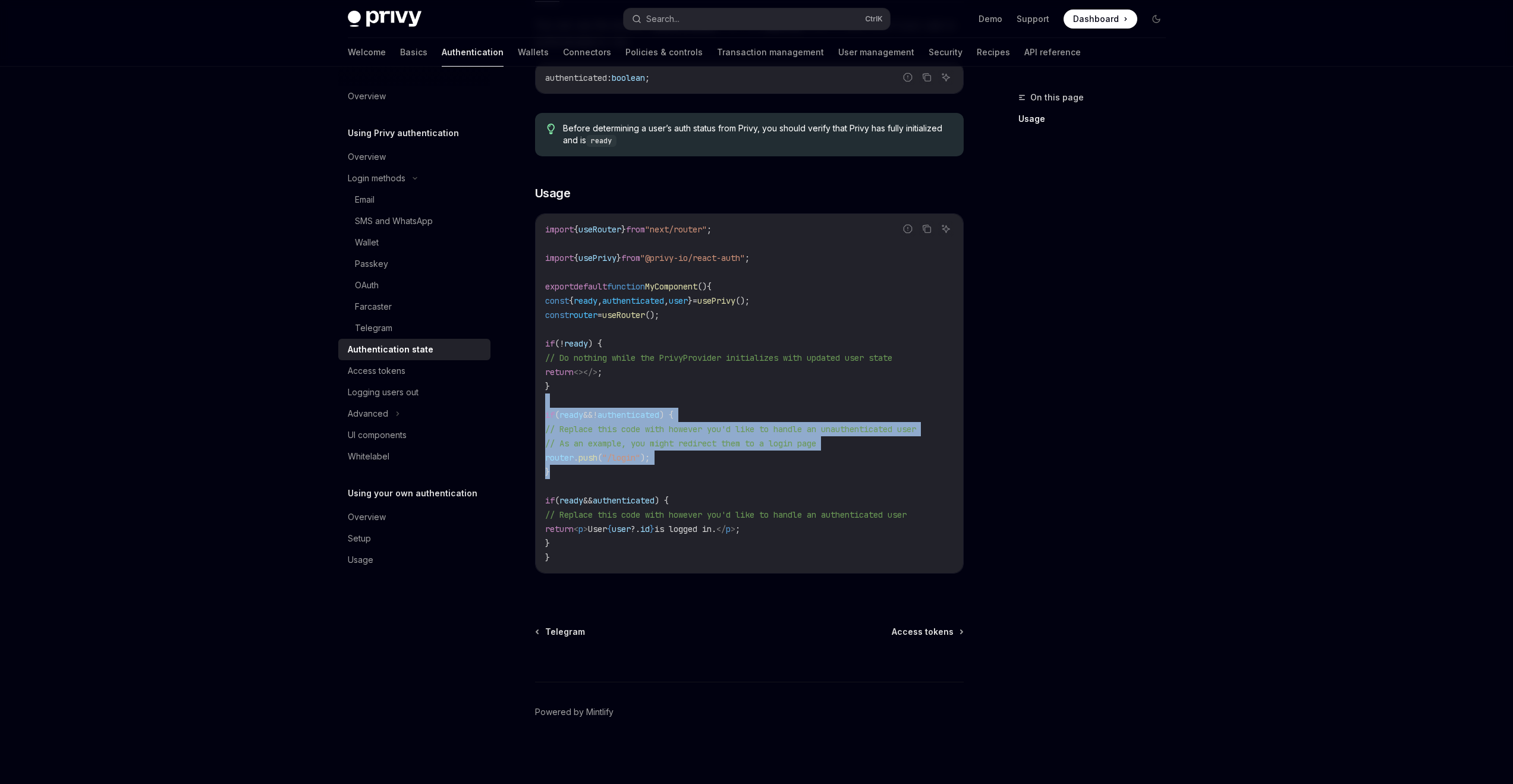
drag, startPoint x: 564, startPoint y: 460, endPoint x: 533, endPoint y: 405, distance: 63.1
click at [533, 405] on div "Using Privy authentication Authentication state OpenAI Open in ChatGPT OpenAI O…" at bounding box center [638, 319] width 656 height 932
click at [588, 406] on code "import { useRouter } from "next/router" ; import { usePrivy } from "@privy-io/r…" at bounding box center [749, 393] width 409 height 342
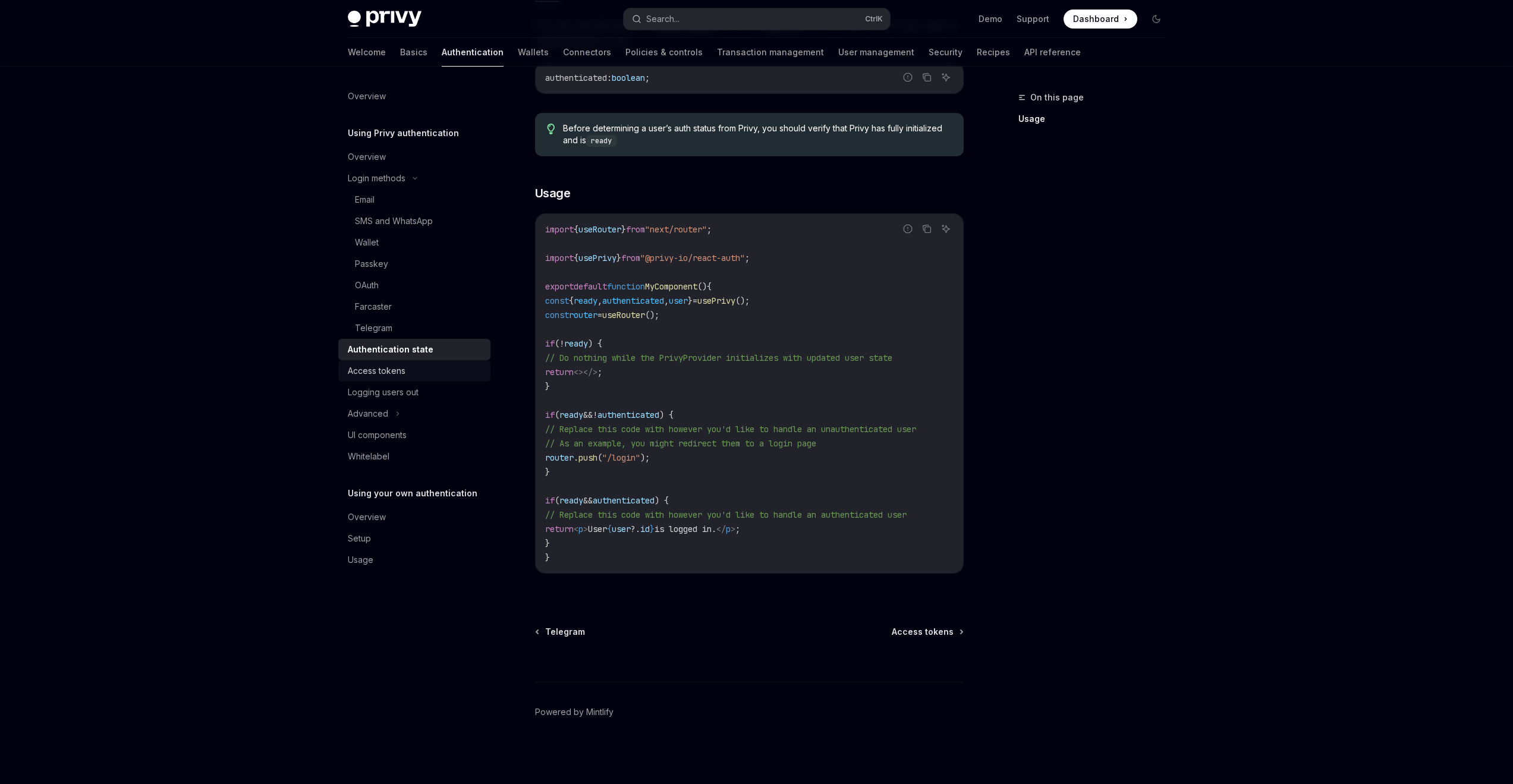
click at [420, 375] on div "Access tokens" at bounding box center [416, 371] width 136 height 14
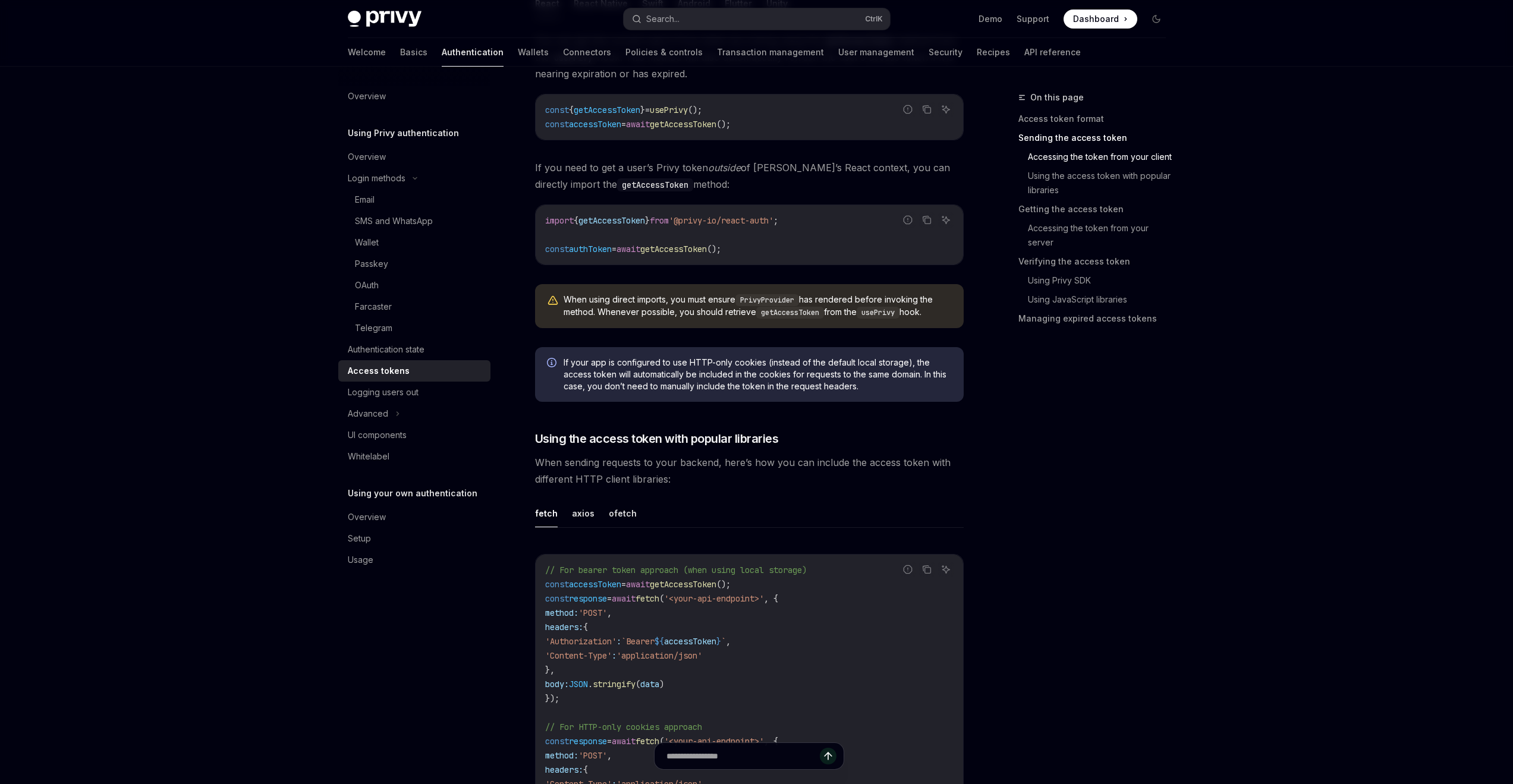
scroll to position [832, 0]
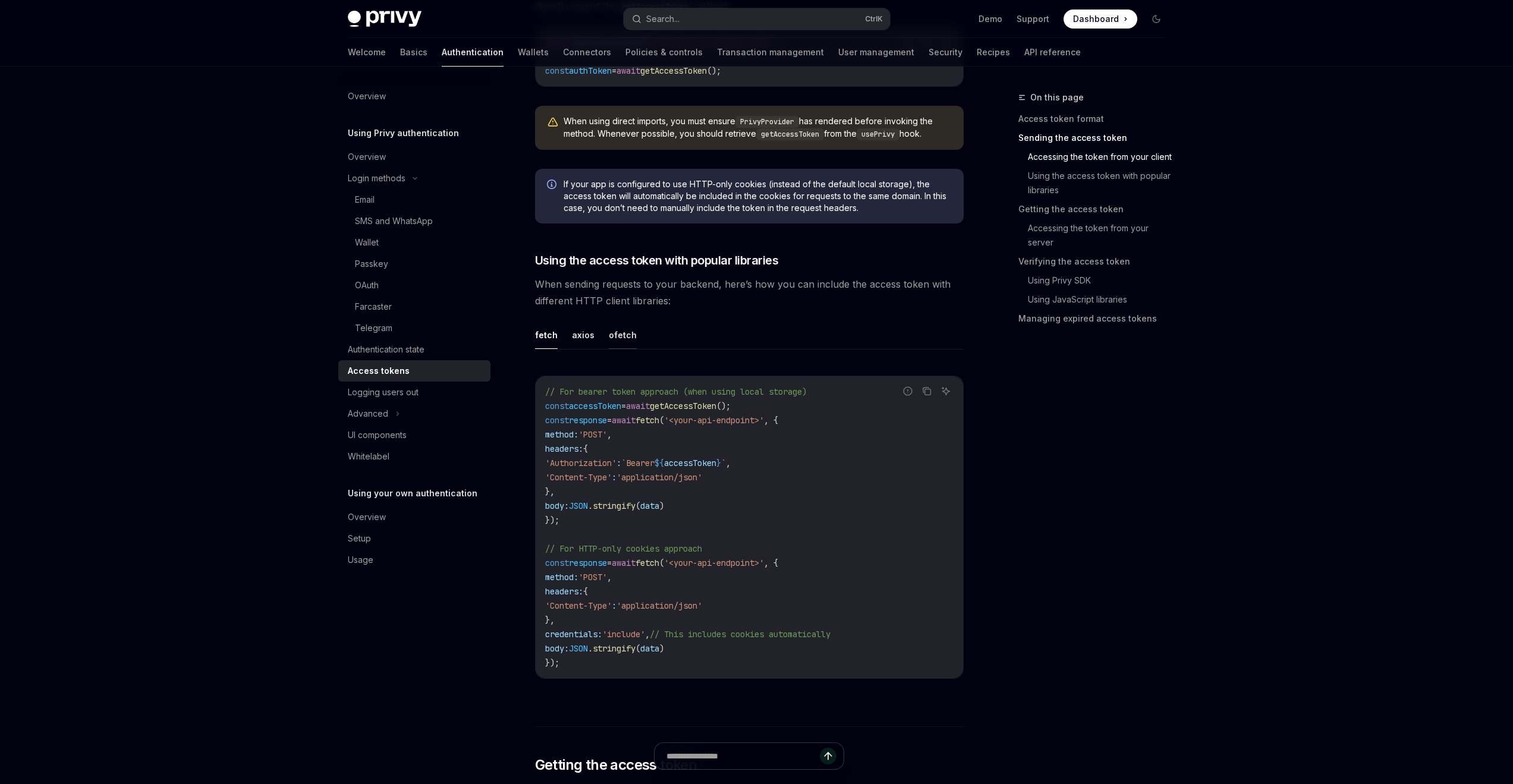
click at [609, 334] on button "ofetch" at bounding box center [623, 335] width 28 height 28
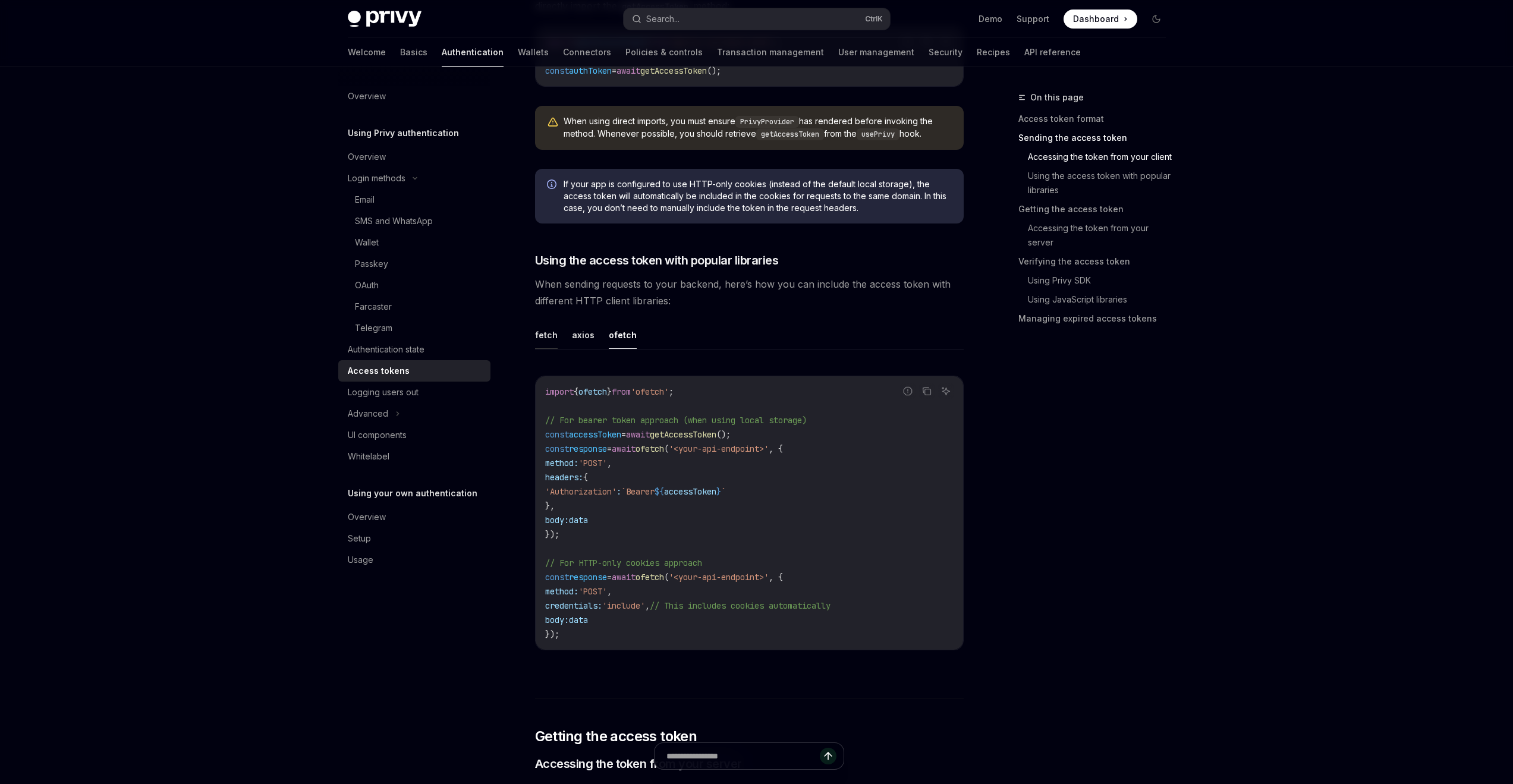
click at [550, 337] on button "fetch" at bounding box center [547, 335] width 23 height 28
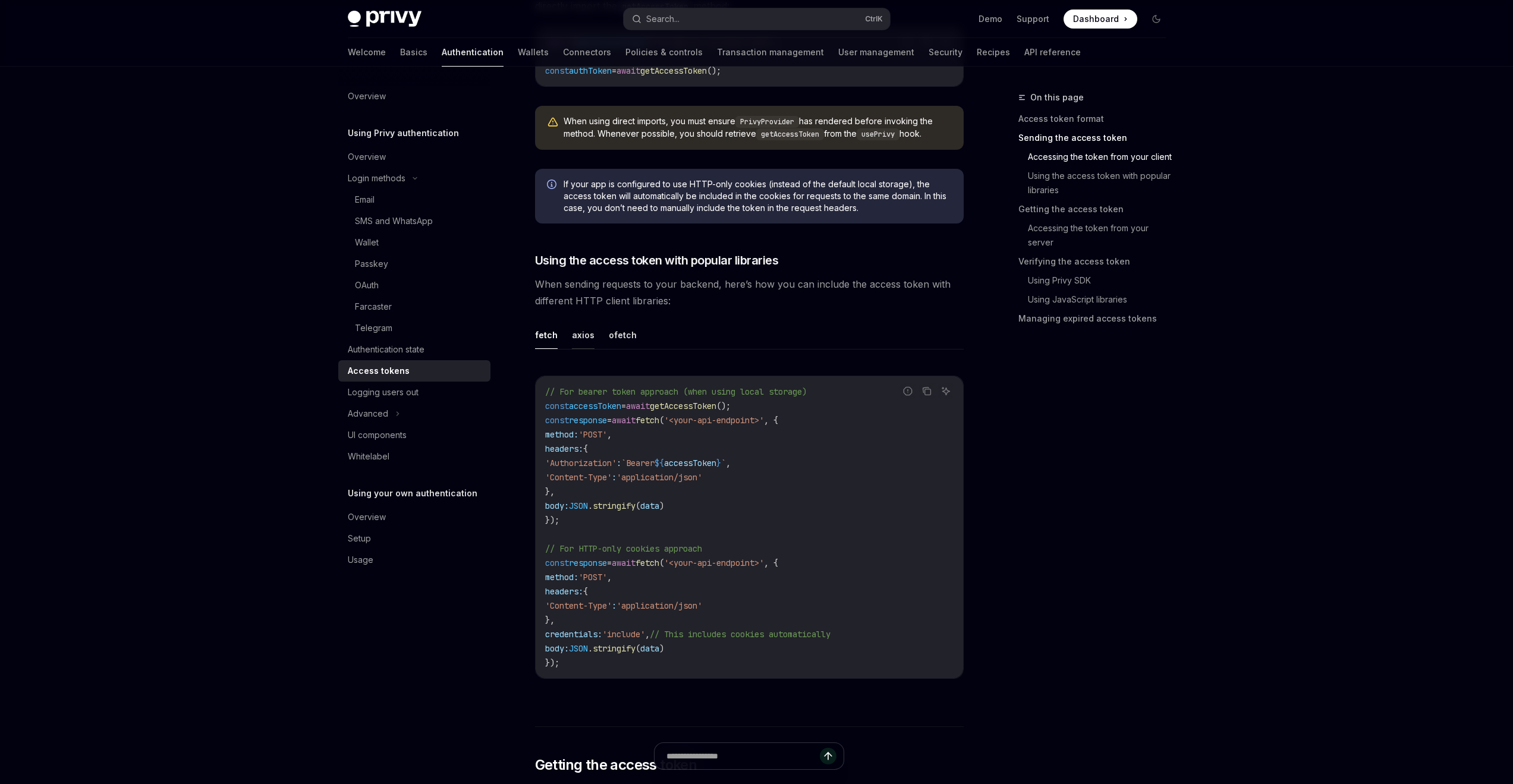
click at [572, 335] on button "axios" at bounding box center [583, 335] width 23 height 28
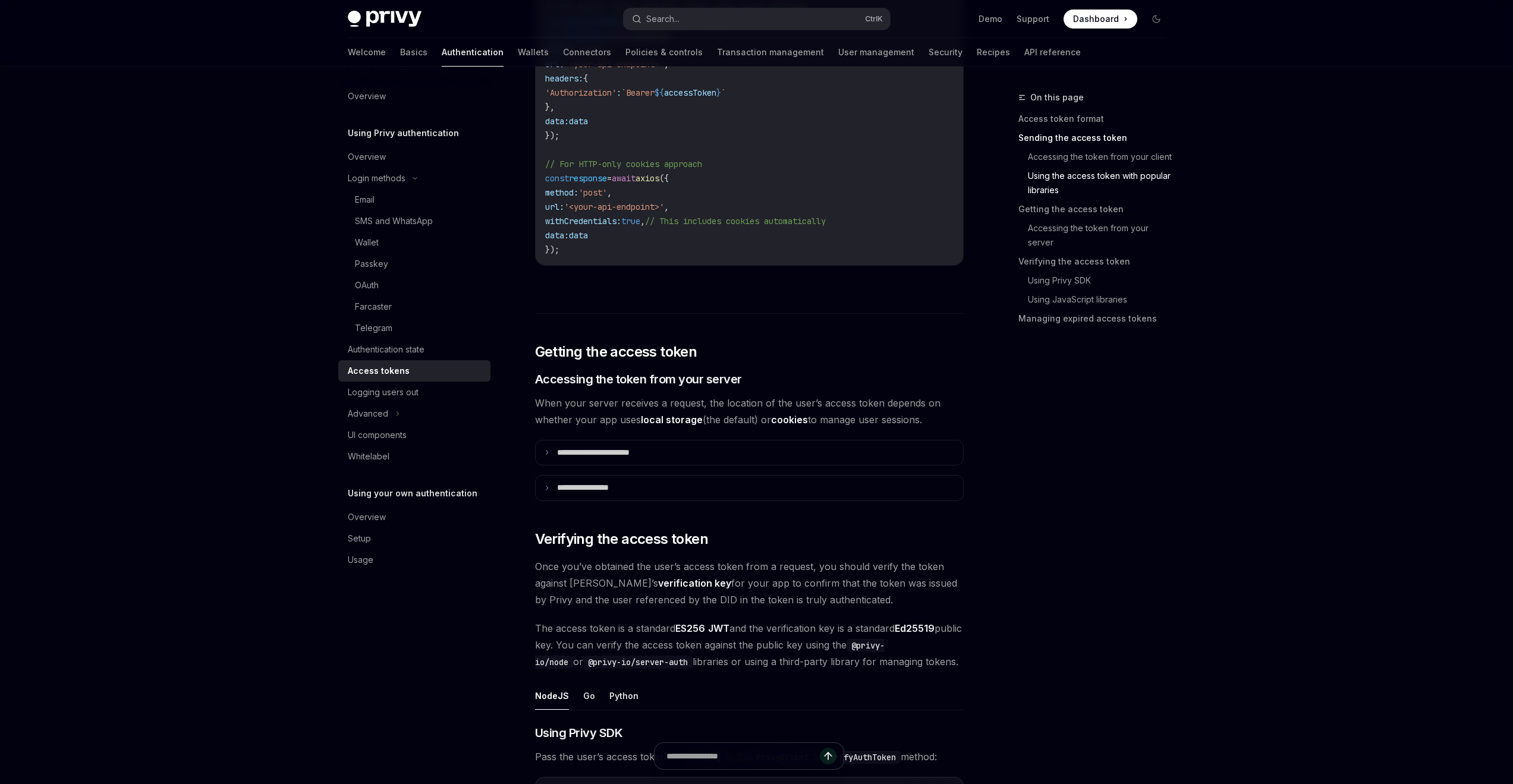
scroll to position [1248, 0]
click at [677, 455] on summary "**********" at bounding box center [749, 450] width 427 height 25
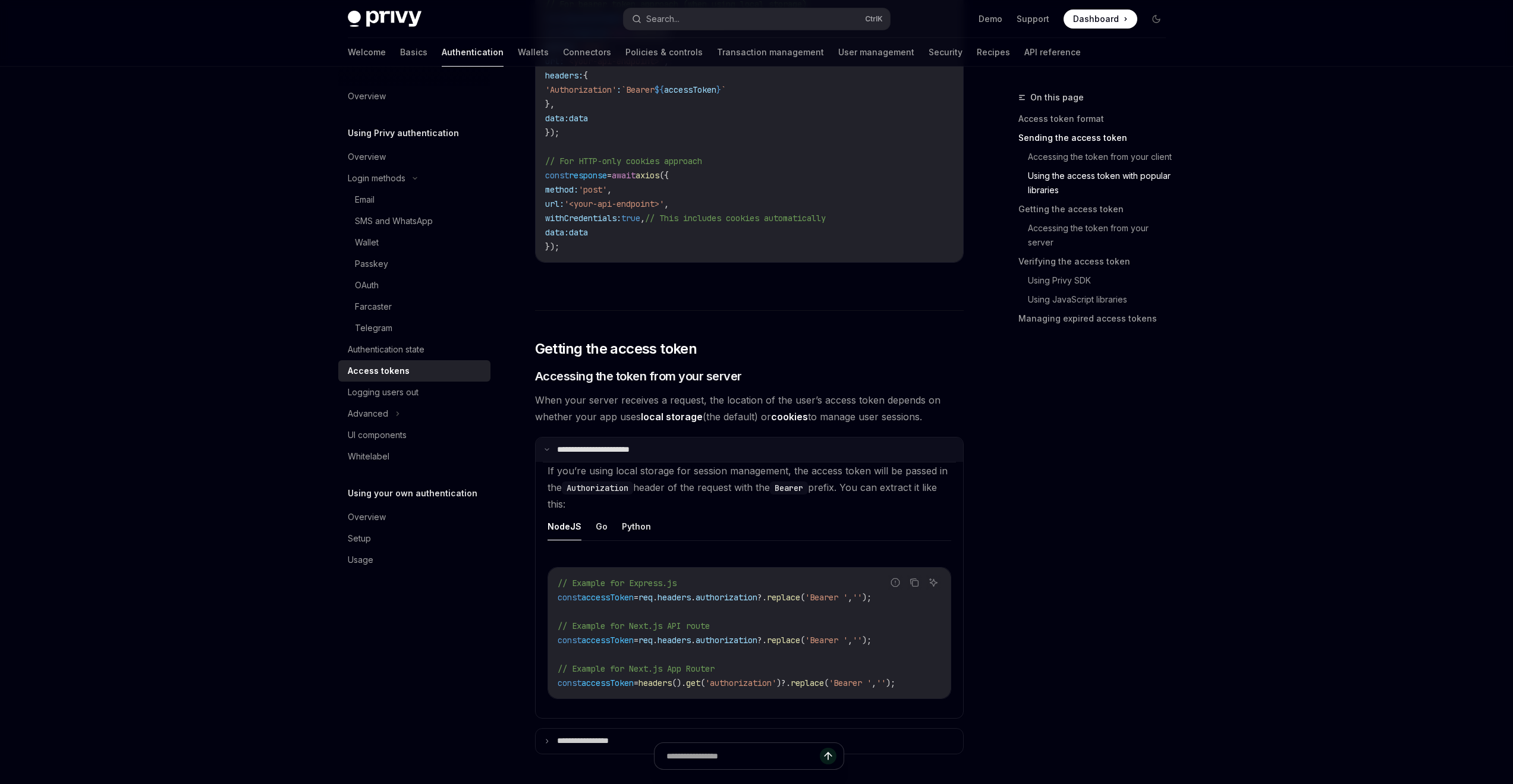
click at [677, 455] on summary "**********" at bounding box center [749, 450] width 427 height 25
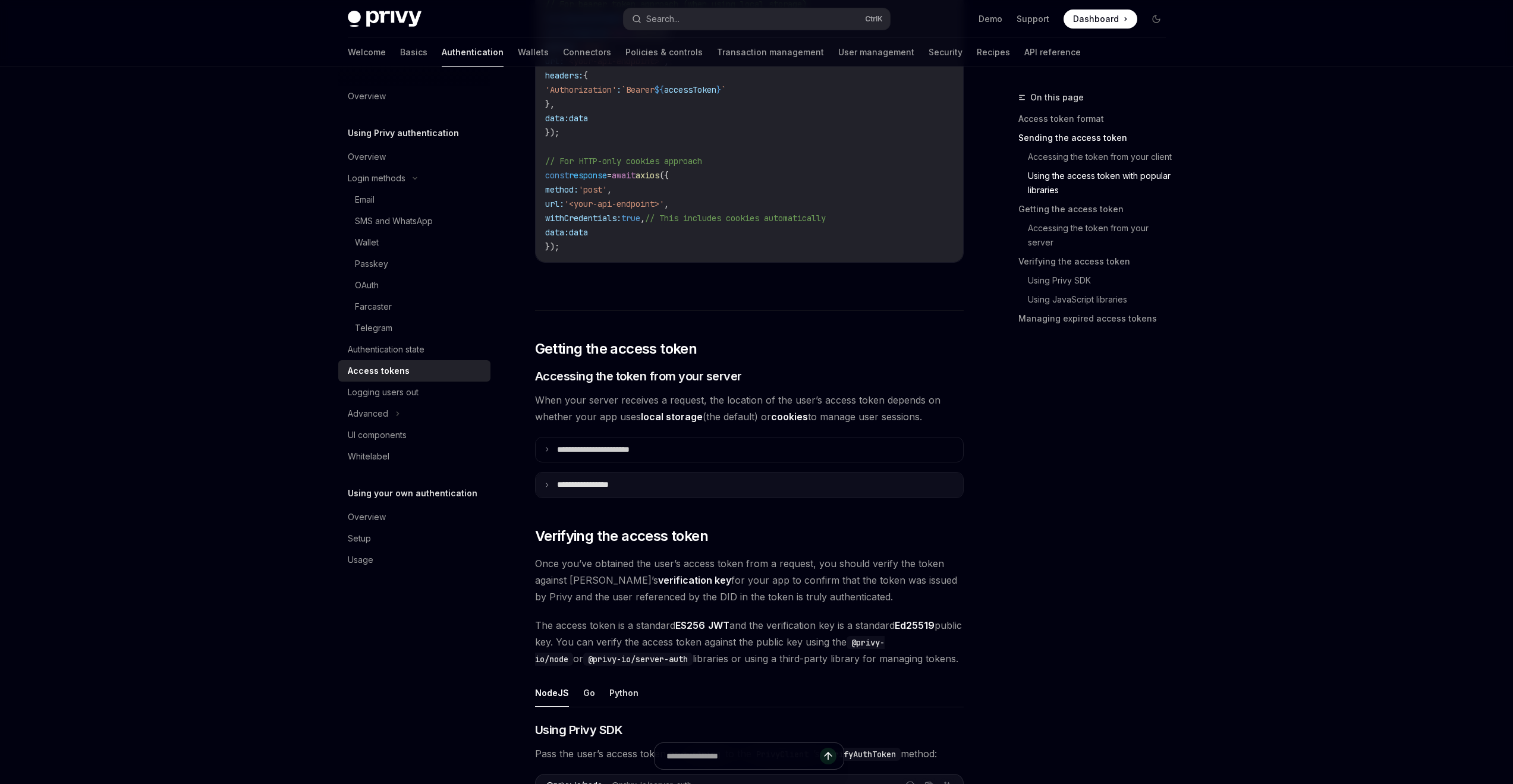
click at [681, 483] on summary "**********" at bounding box center [749, 484] width 427 height 25
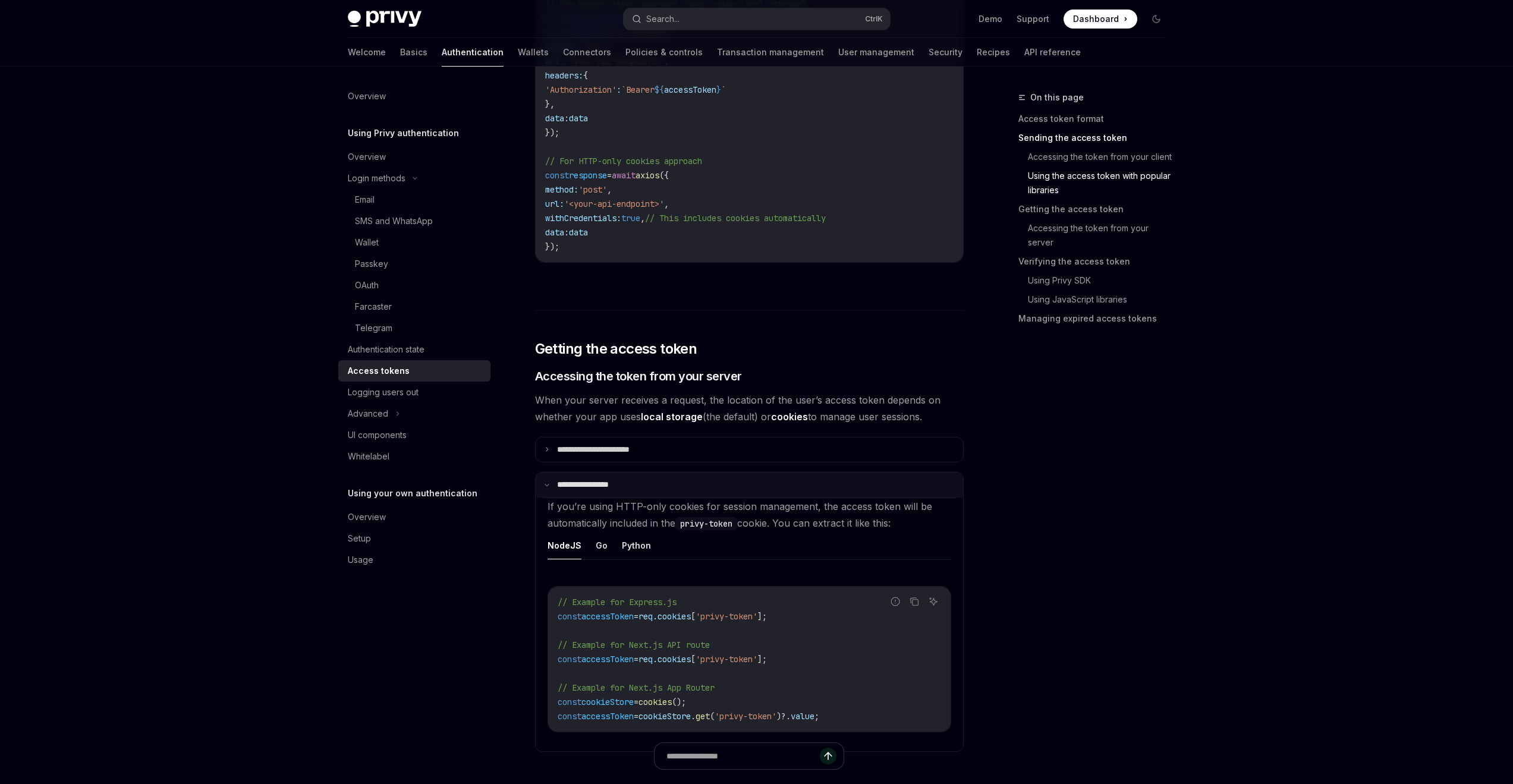
click at [681, 476] on summary "**********" at bounding box center [749, 484] width 427 height 25
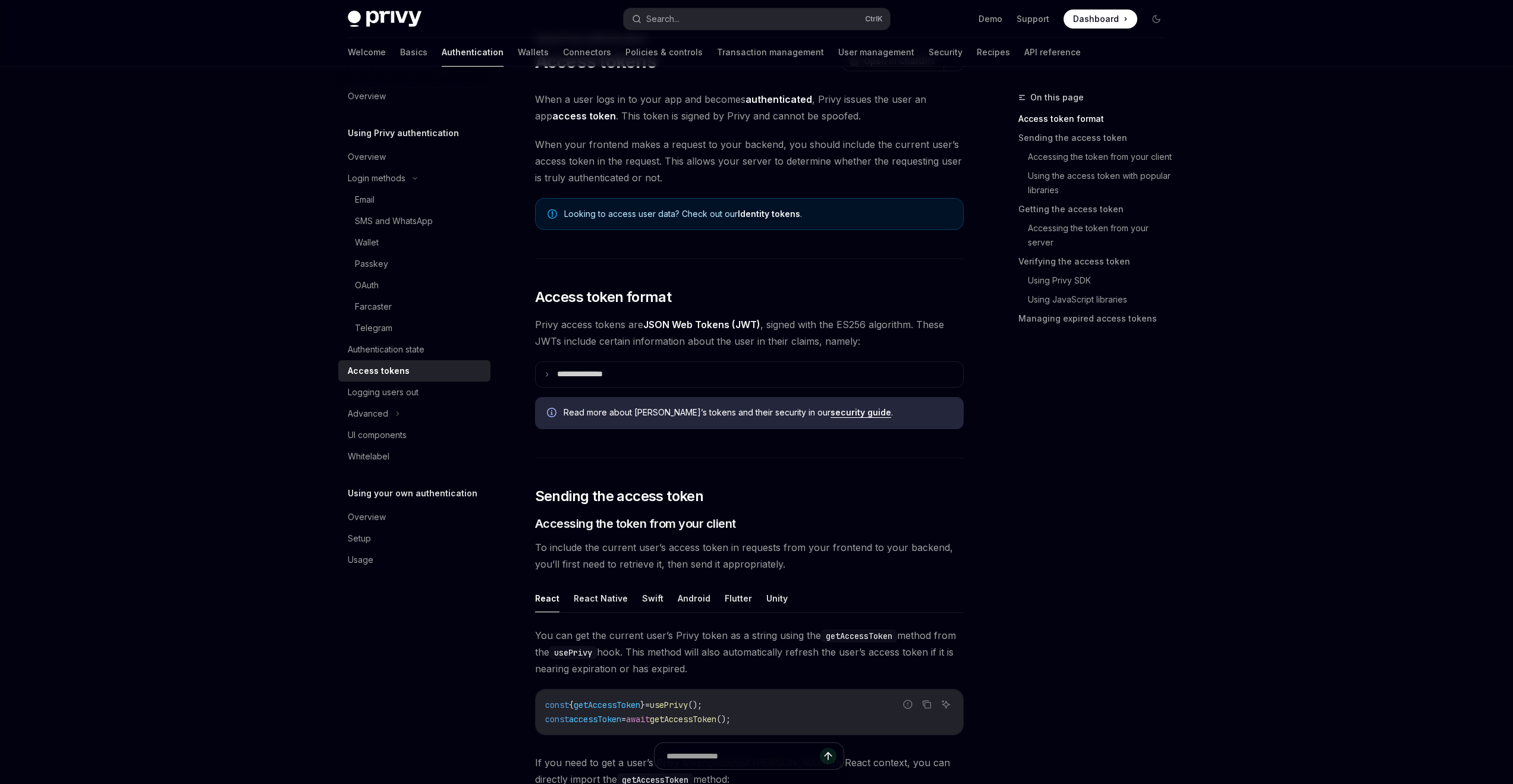
scroll to position [0, 0]
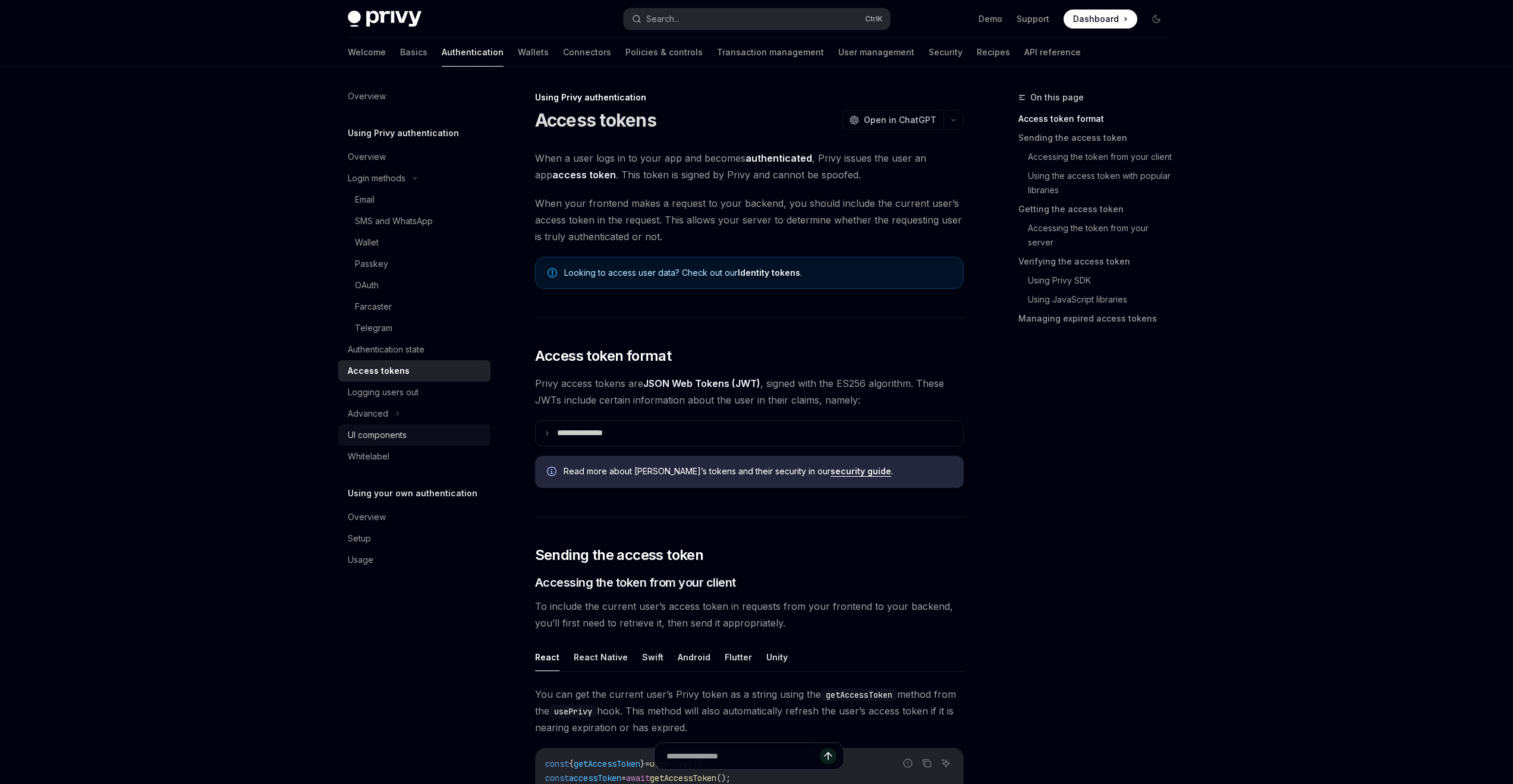
click at [405, 435] on div "UI components" at bounding box center [377, 435] width 59 height 14
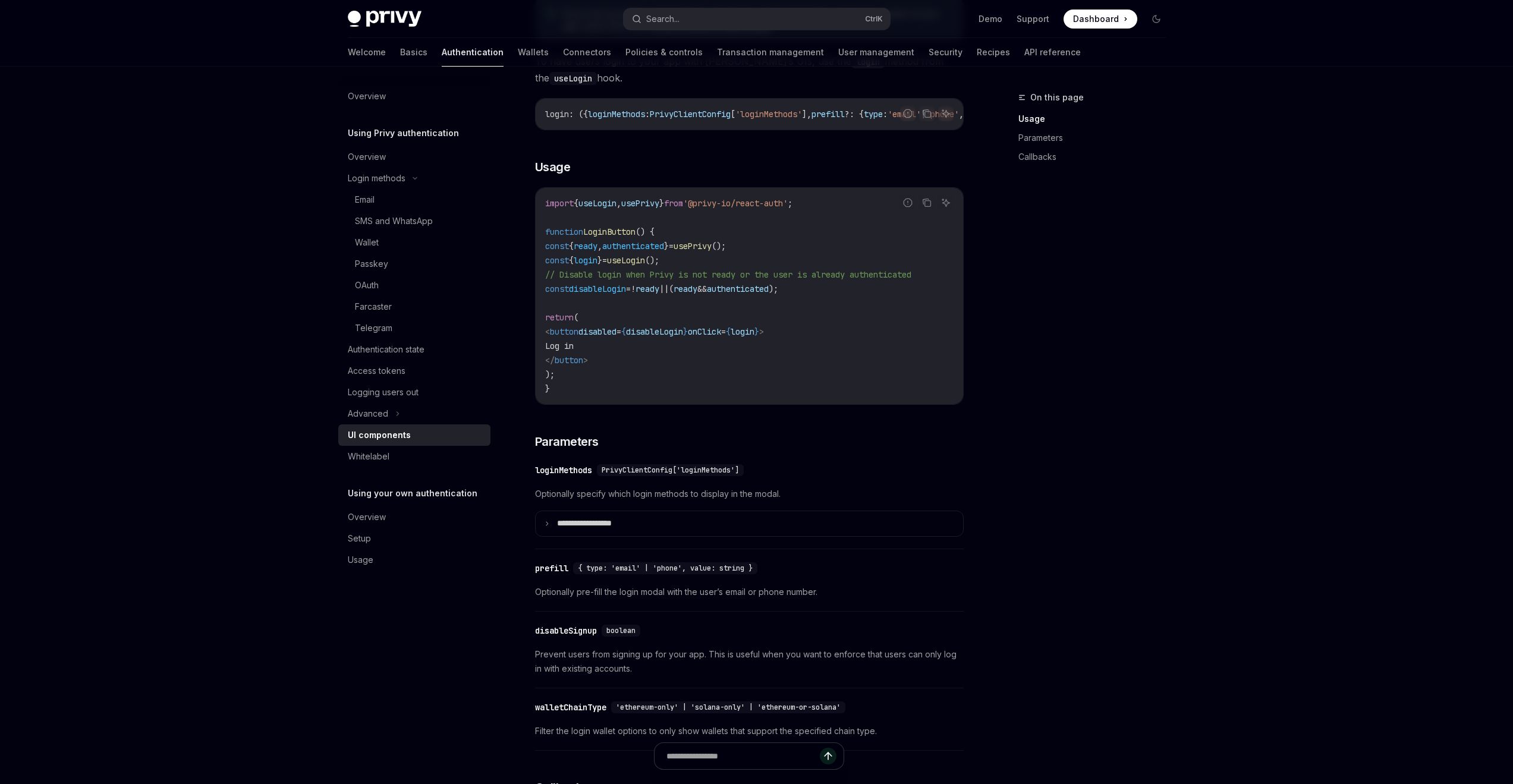
scroll to position [891, 0]
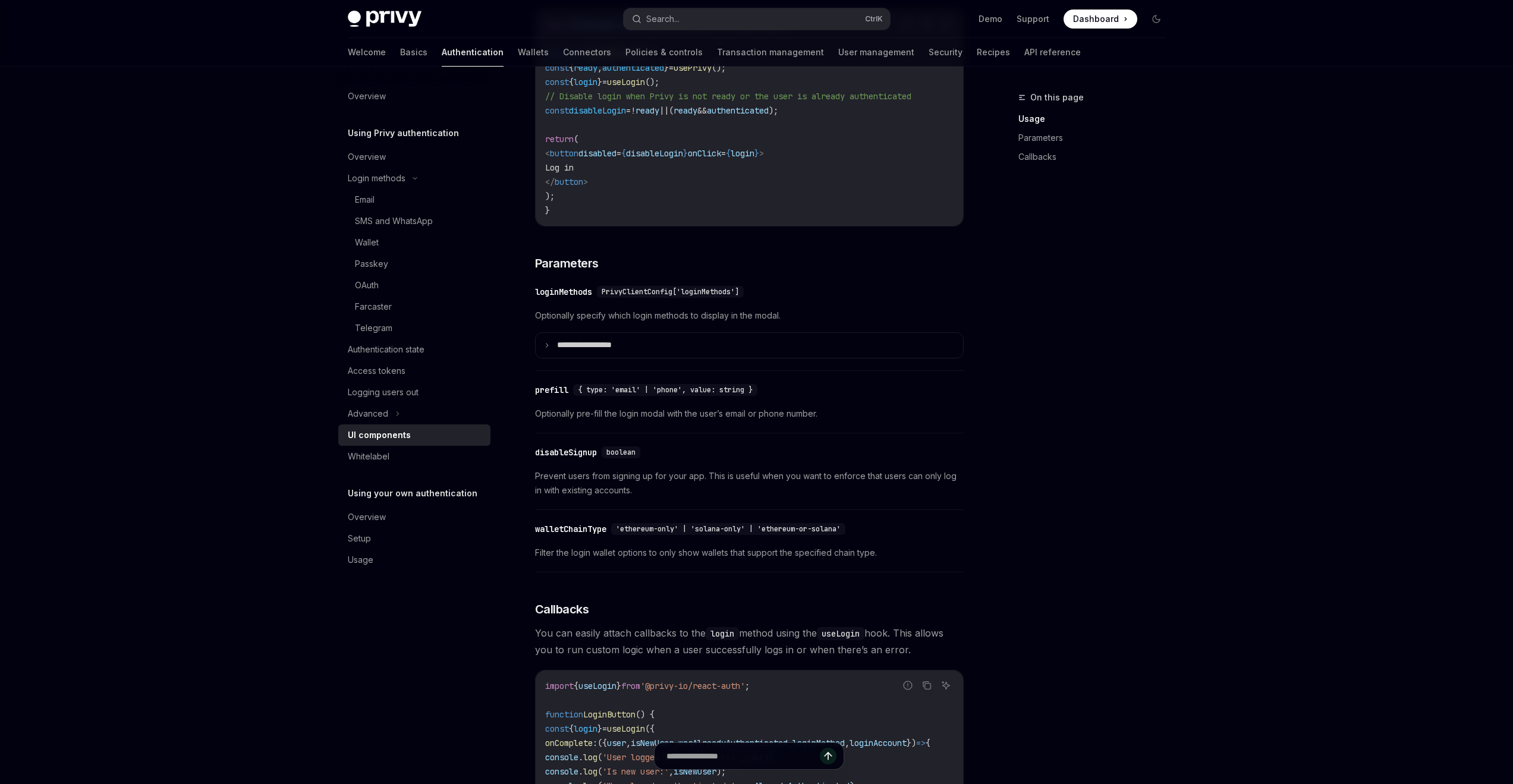
click at [701, 356] on summary "**********" at bounding box center [749, 345] width 427 height 25
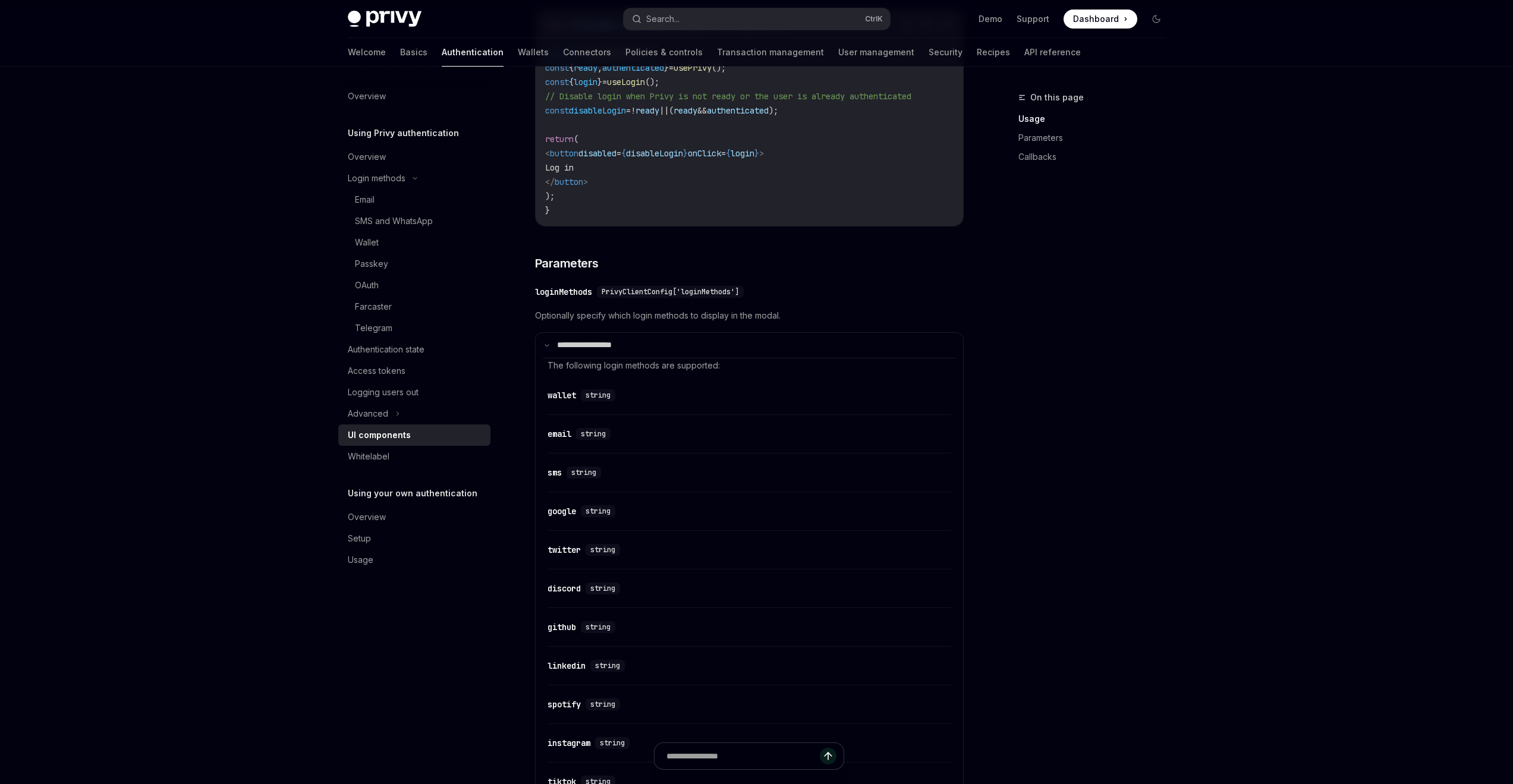
click at [701, 356] on summary "**********" at bounding box center [749, 345] width 427 height 25
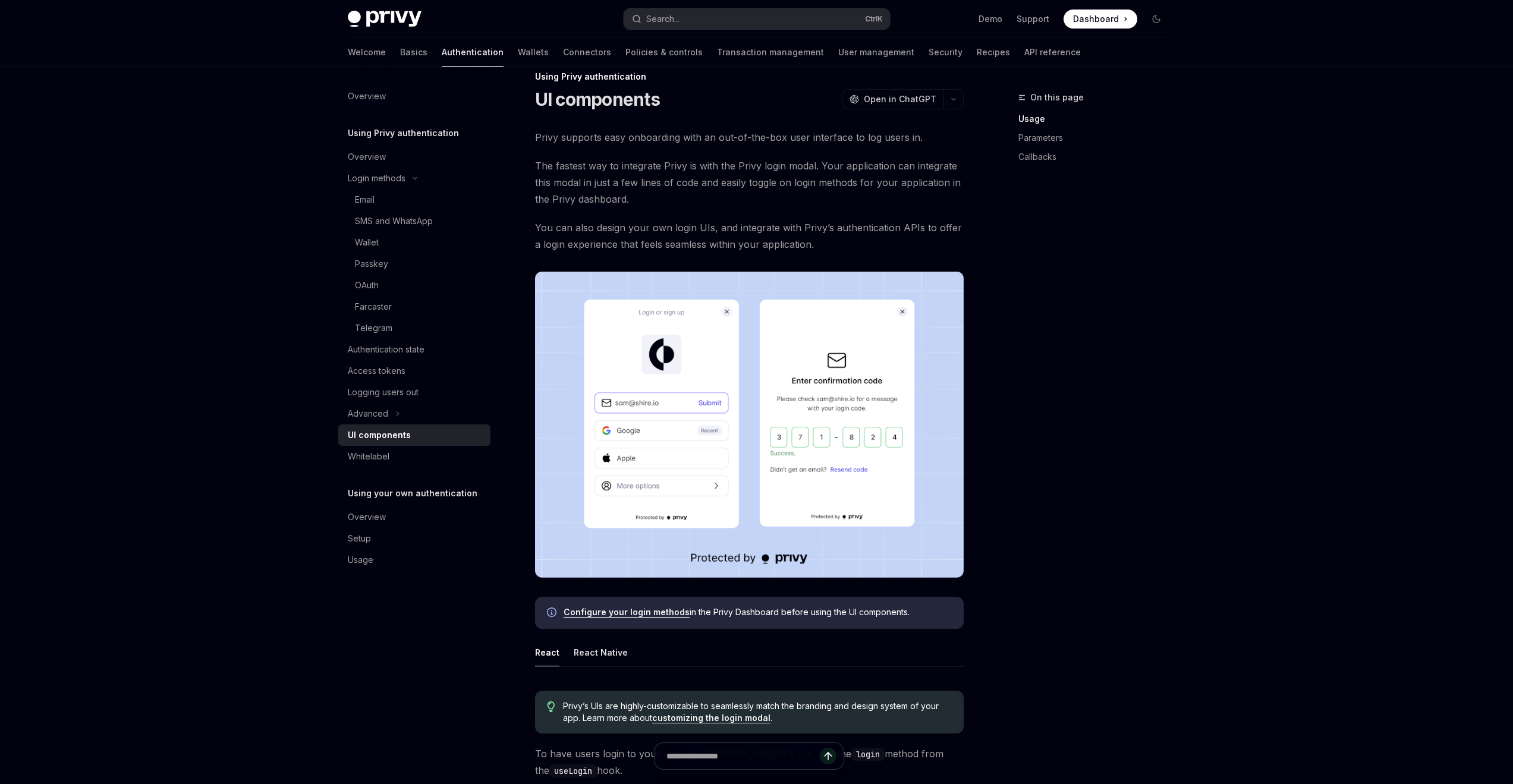
scroll to position [0, 0]
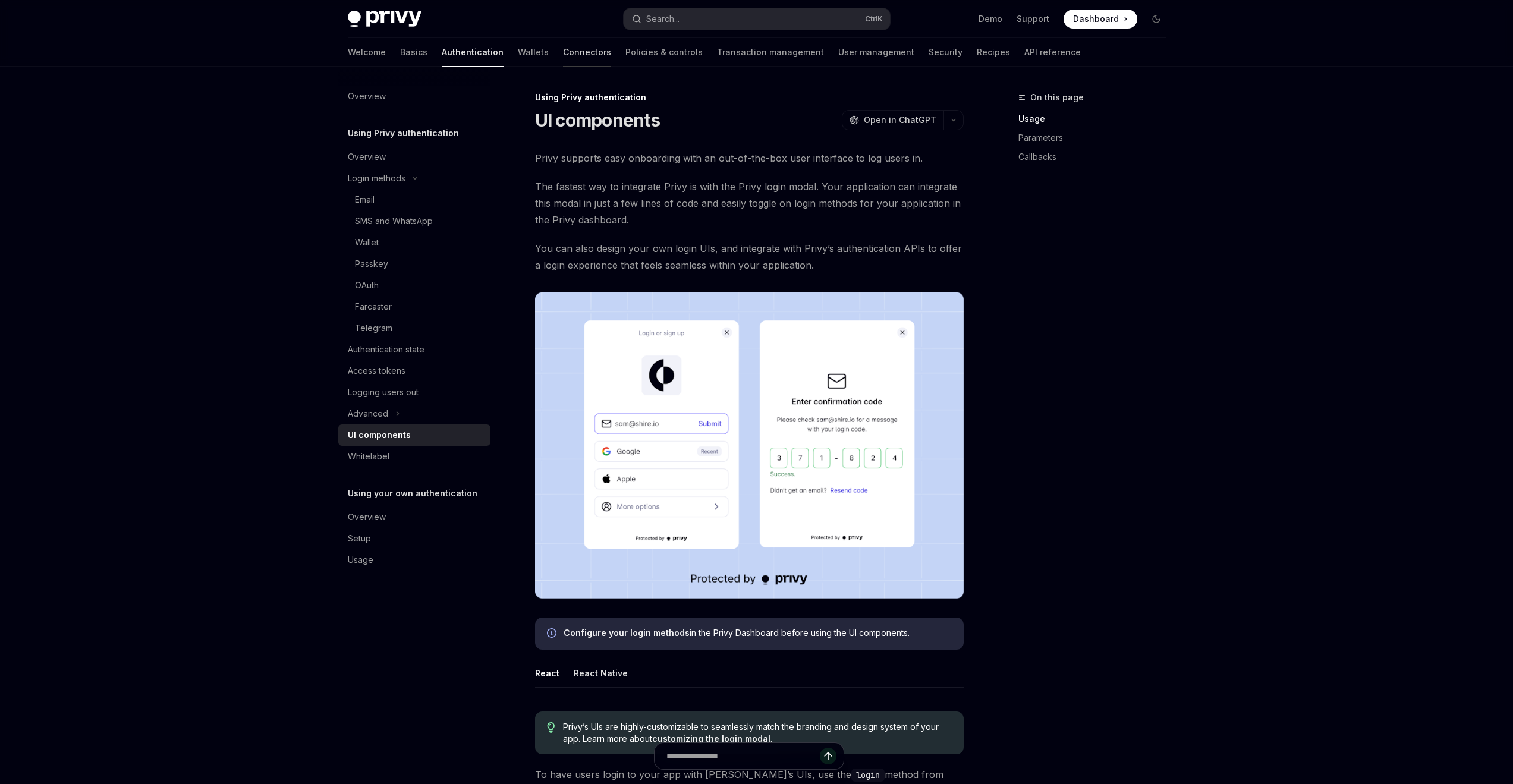
click at [563, 56] on link "Connectors" at bounding box center [587, 52] width 48 height 28
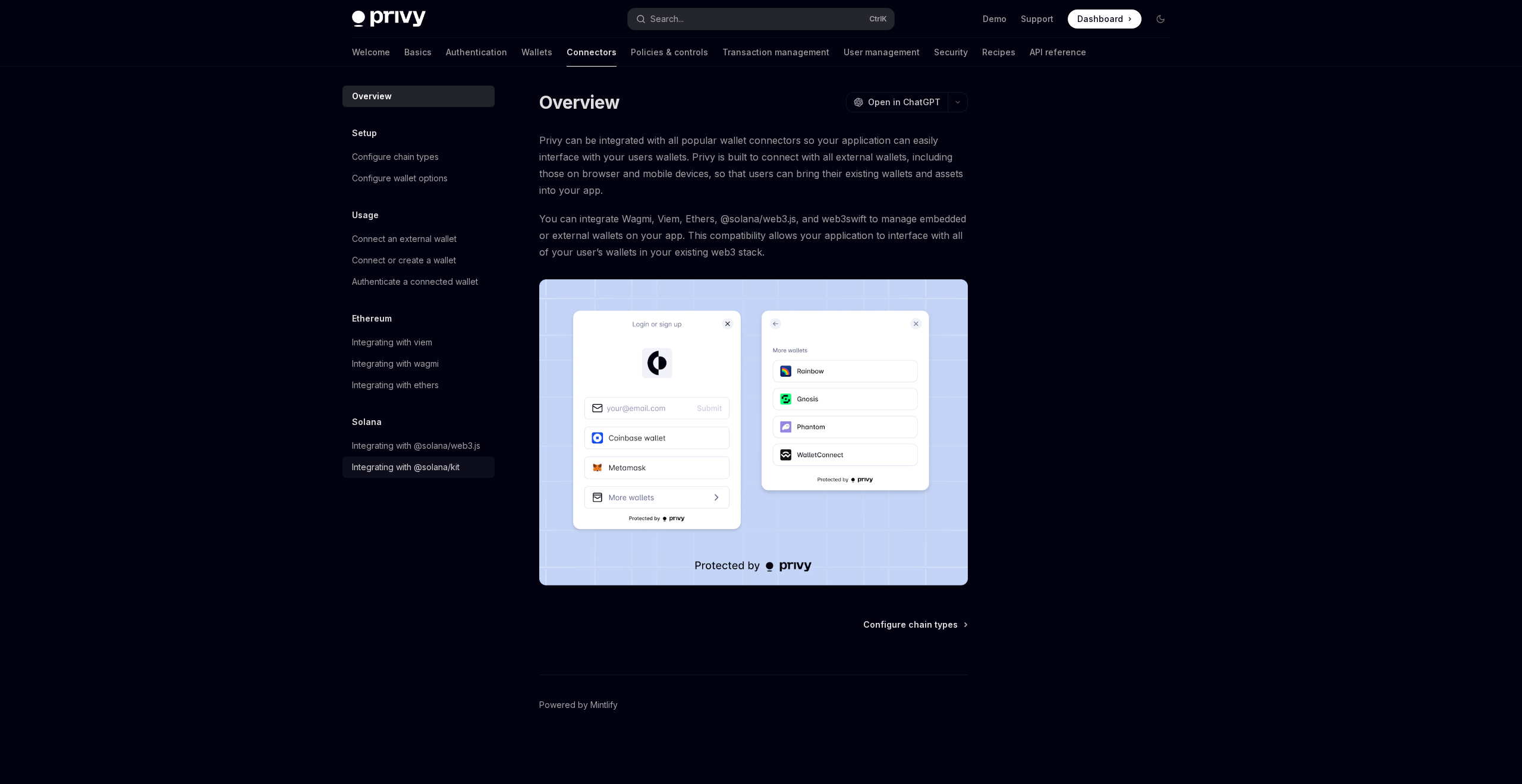
click at [439, 463] on div "Integrating with @solana/kit" at bounding box center [406, 467] width 108 height 14
click at [427, 468] on div "Integrating with @solana/kit" at bounding box center [406, 467] width 108 height 14
click at [391, 467] on div "Integrating with @solana/kit" at bounding box center [406, 467] width 108 height 14
click at [392, 462] on div "Integrating with @solana/kit" at bounding box center [406, 467] width 108 height 14
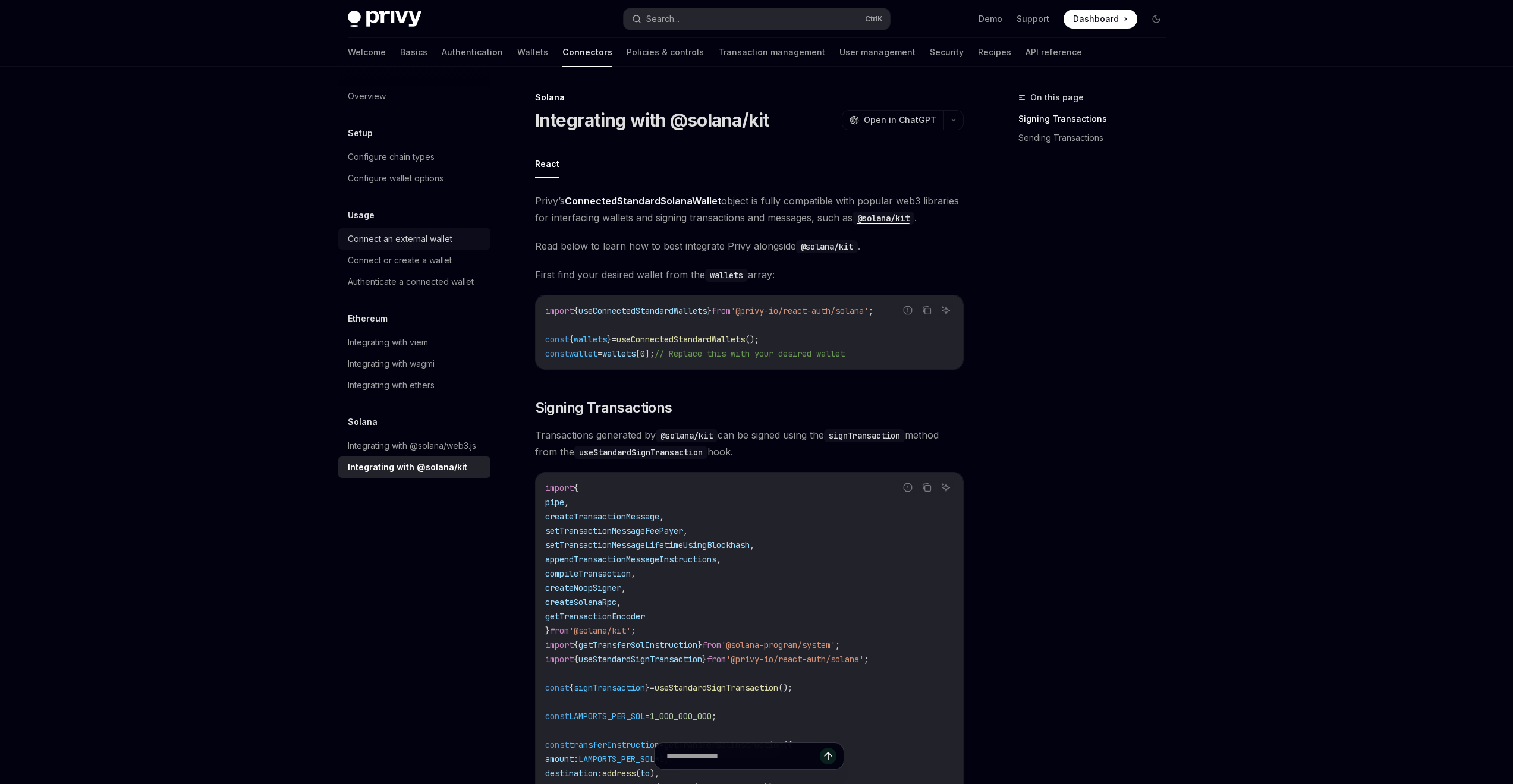
click at [421, 236] on div "Connect an external wallet" at bounding box center [400, 239] width 105 height 14
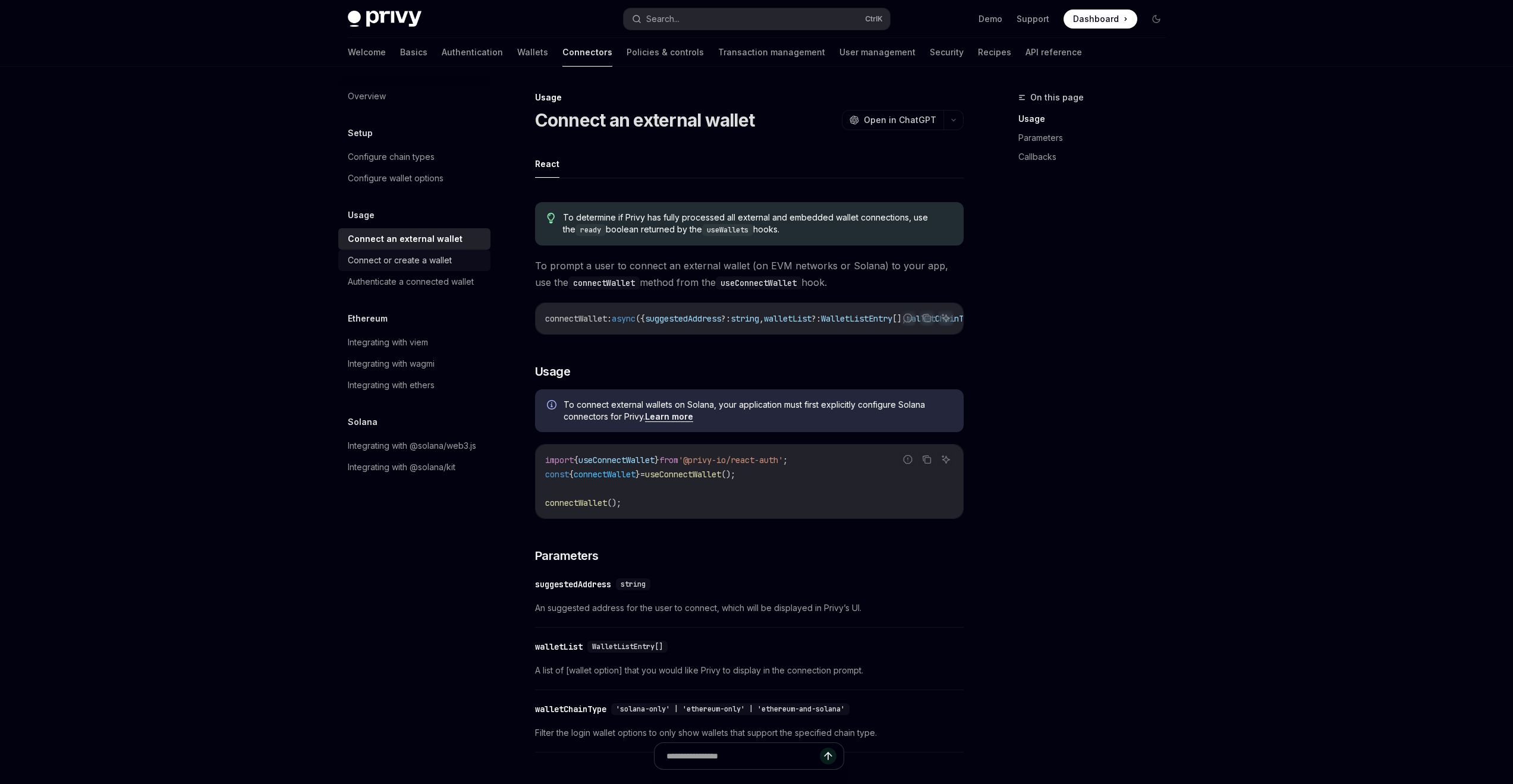
click at [395, 264] on div "Connect or create a wallet" at bounding box center [399, 260] width 104 height 14
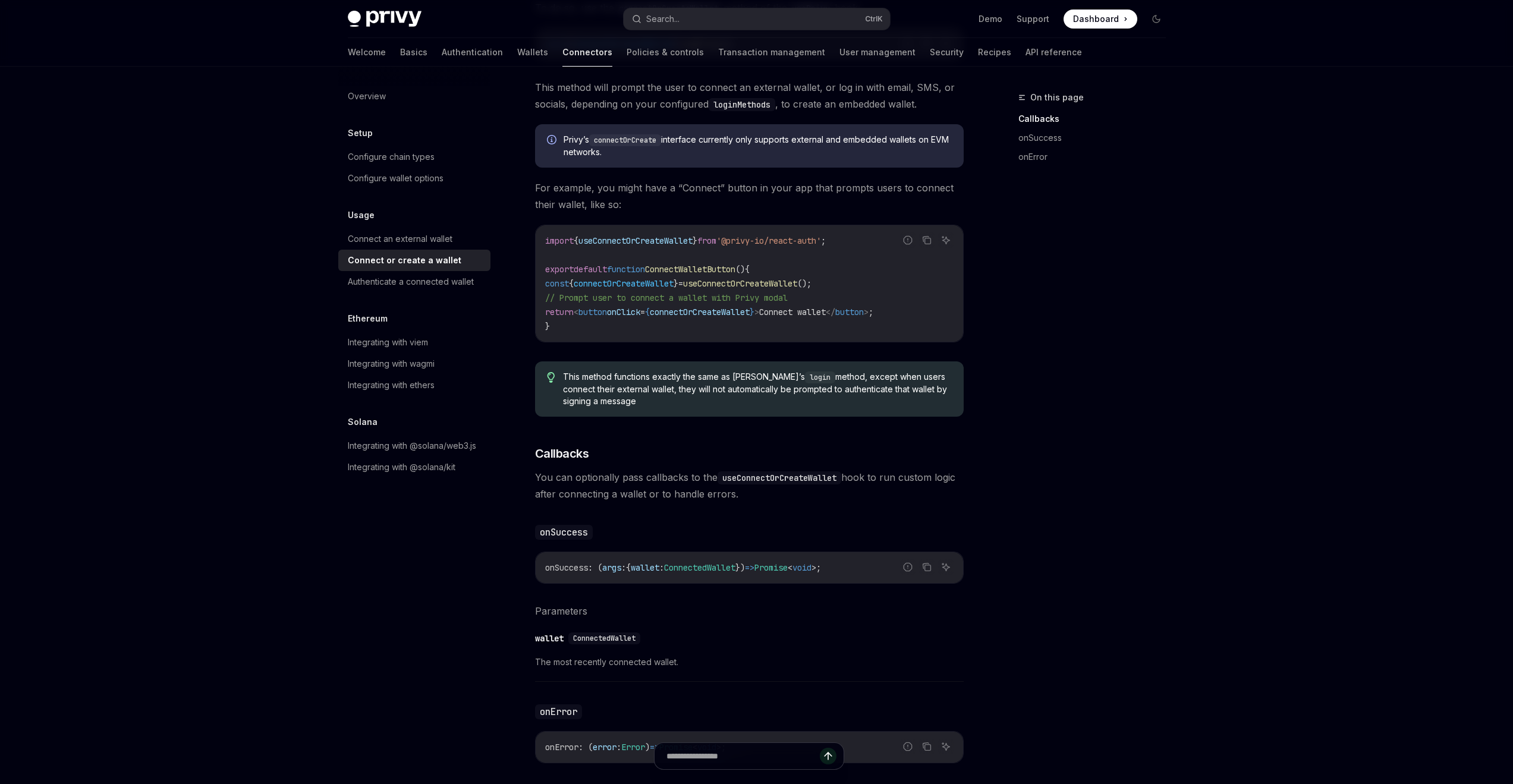
scroll to position [297, 0]
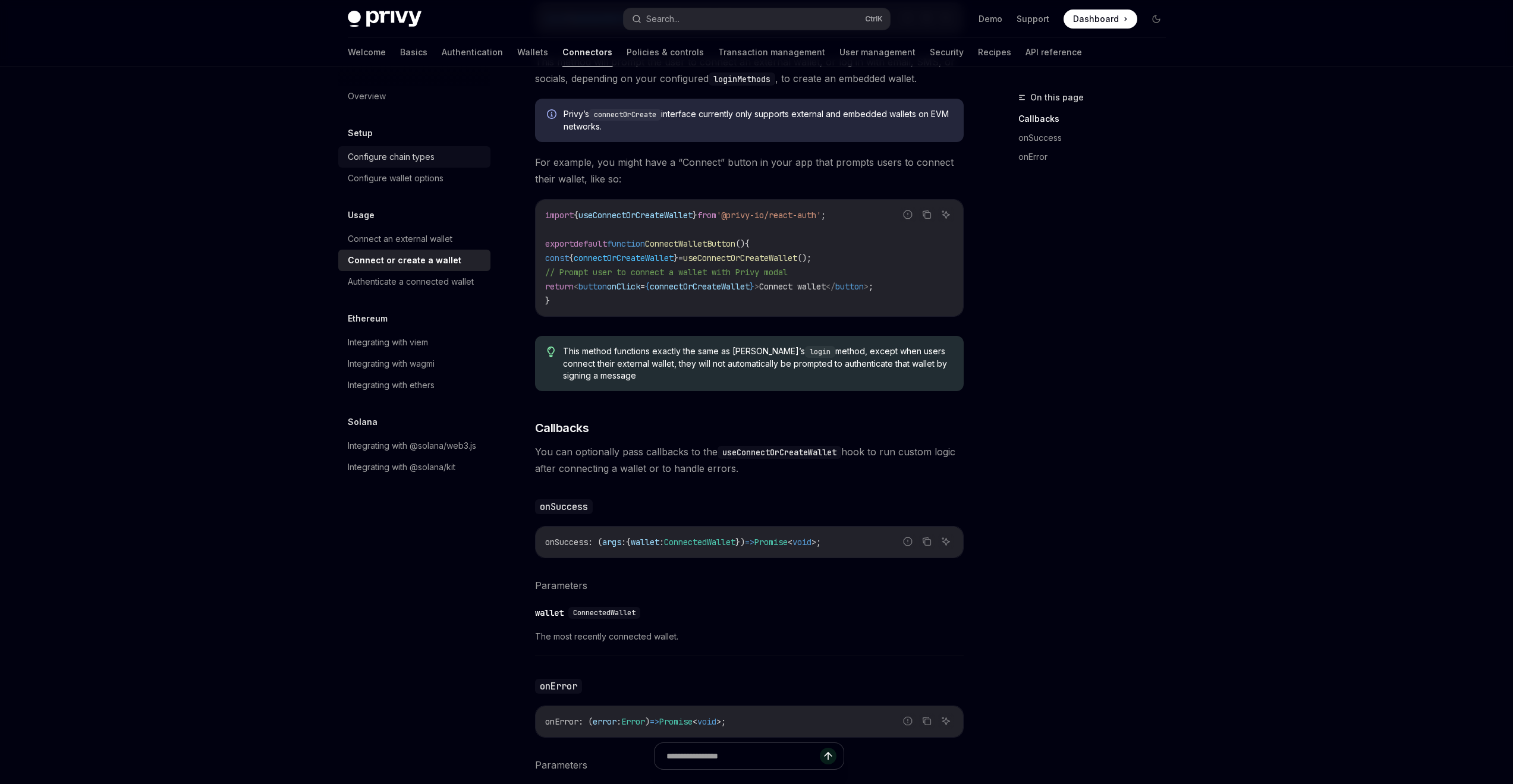
click at [405, 158] on div "Configure chain types" at bounding box center [391, 157] width 87 height 14
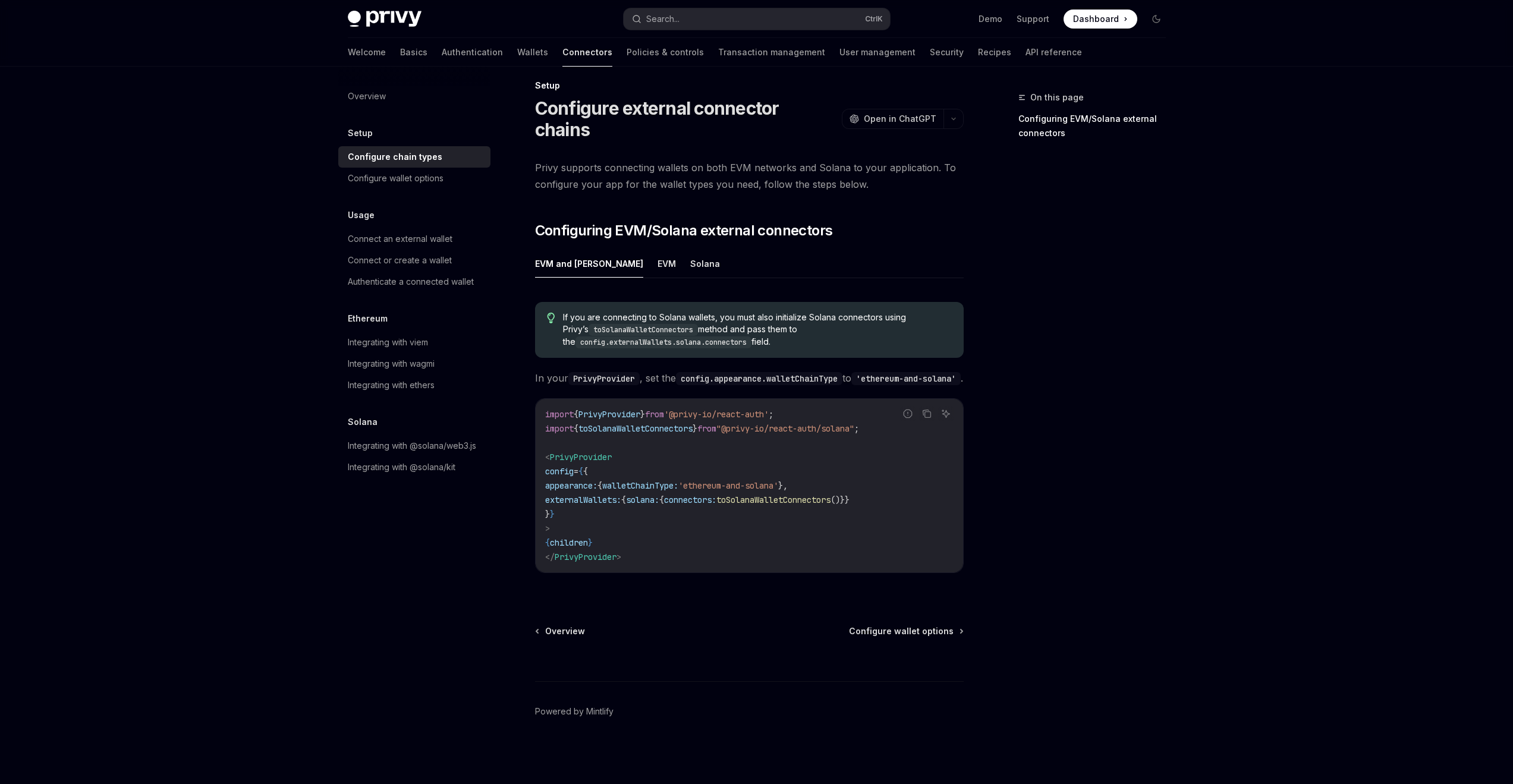
scroll to position [28, 0]
click at [410, 177] on div "Configure wallet options" at bounding box center [395, 178] width 95 height 14
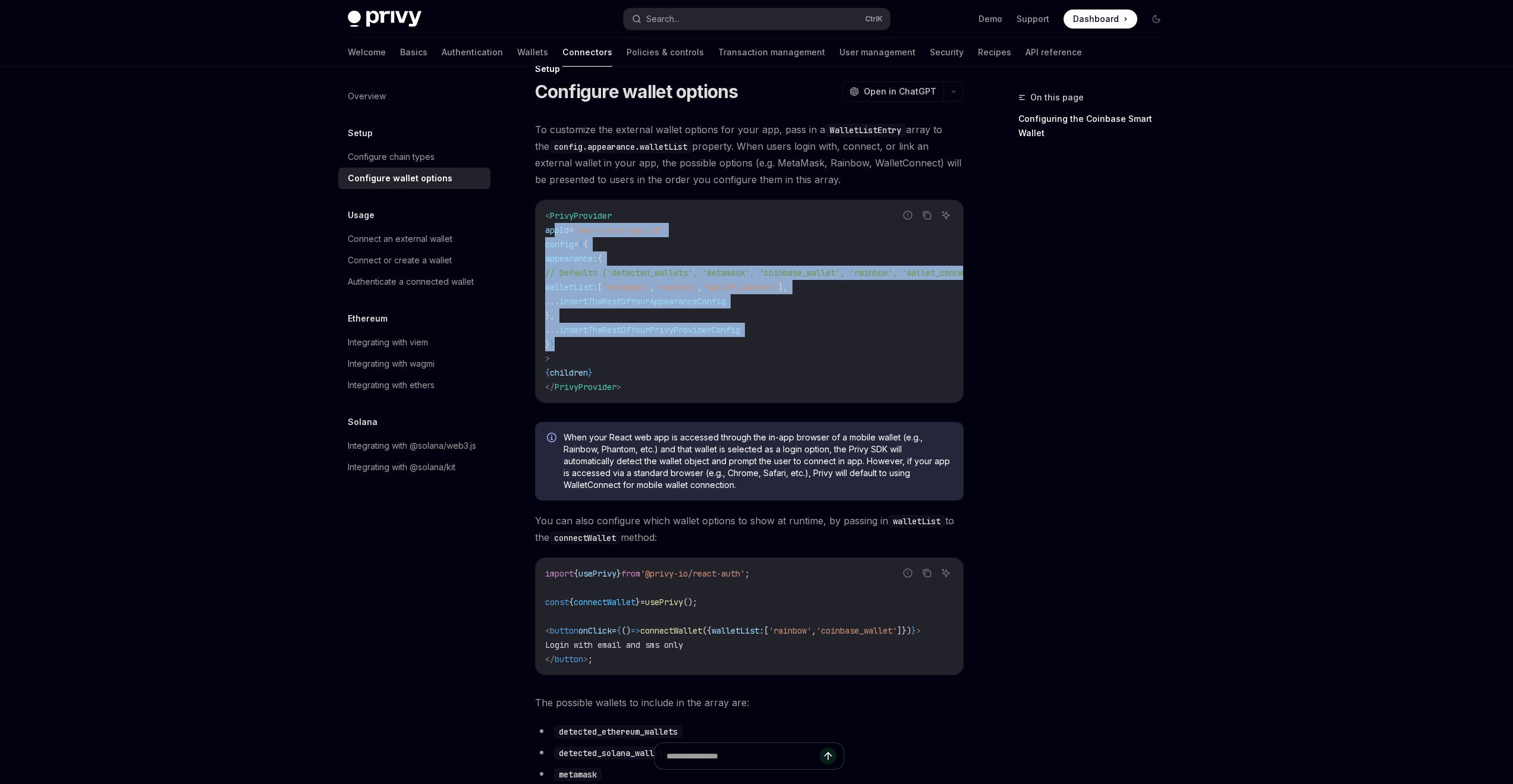
drag, startPoint x: 579, startPoint y: 338, endPoint x: 556, endPoint y: 231, distance: 109.4
click at [556, 231] on code "< PrivyProvider appId = "your-privy-app-id" config = { { appearance: { // Defau…" at bounding box center [778, 301] width 466 height 185
copy code "appId = "your-privy-app-id" config = { { appearance: { // Defaults ['detected_w…"
click at [634, 327] on span "insertTheRestOfYourPrivyProviderConfig" at bounding box center [650, 329] width 181 height 11
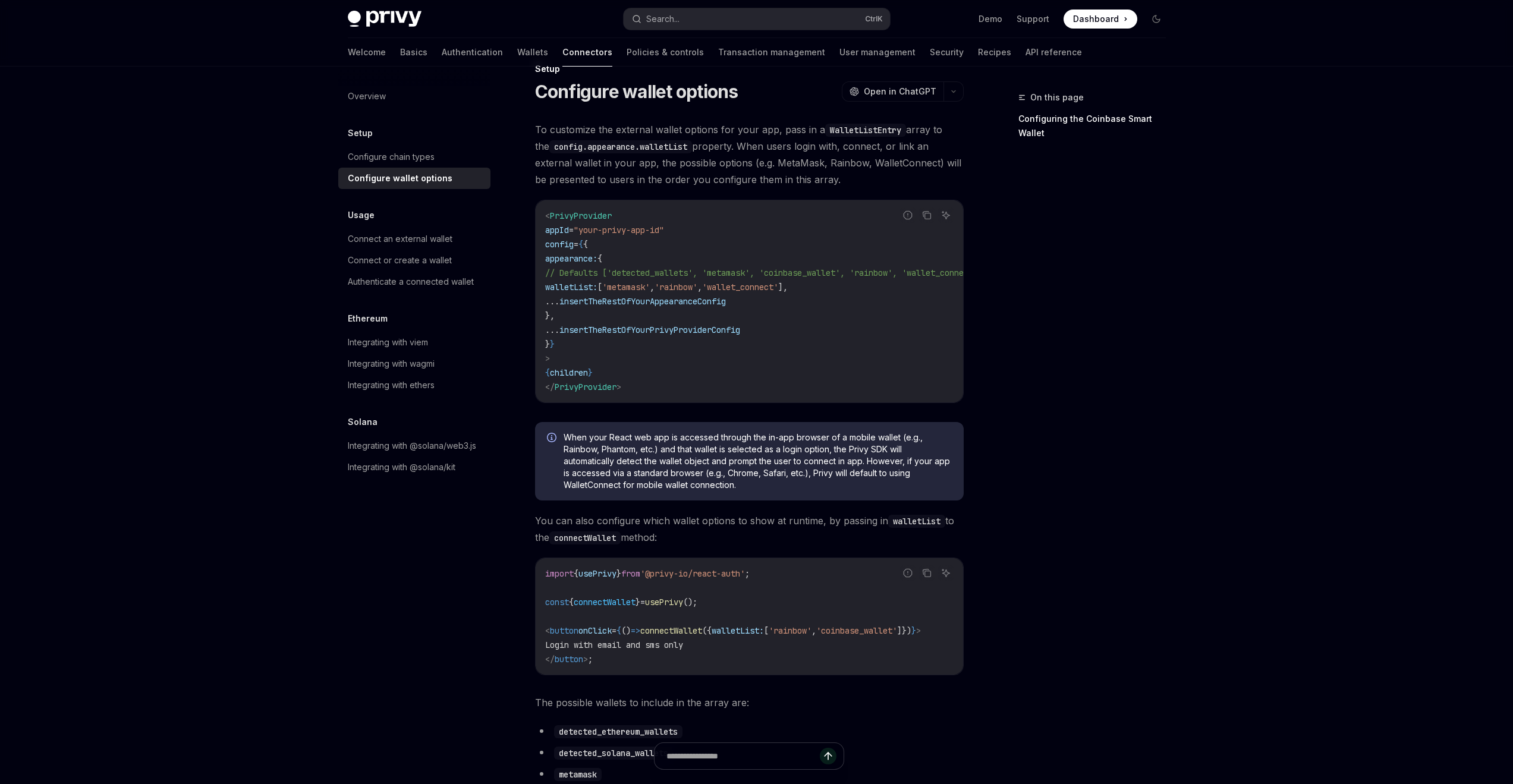
click at [778, 291] on span "'wallet_connect'" at bounding box center [740, 286] width 76 height 11
copy span "wallet_connect"
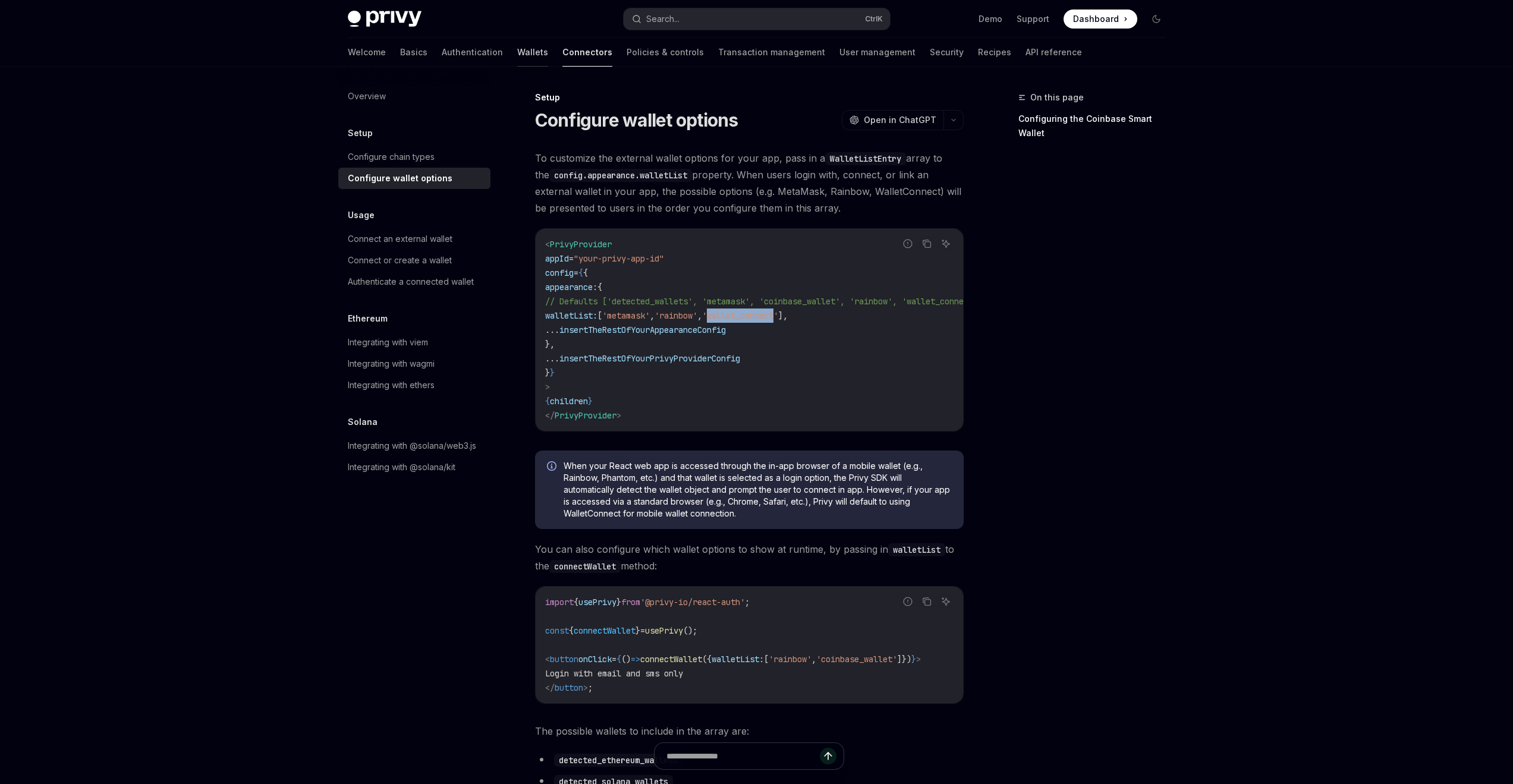
click at [517, 50] on link "Wallets" at bounding box center [532, 52] width 31 height 28
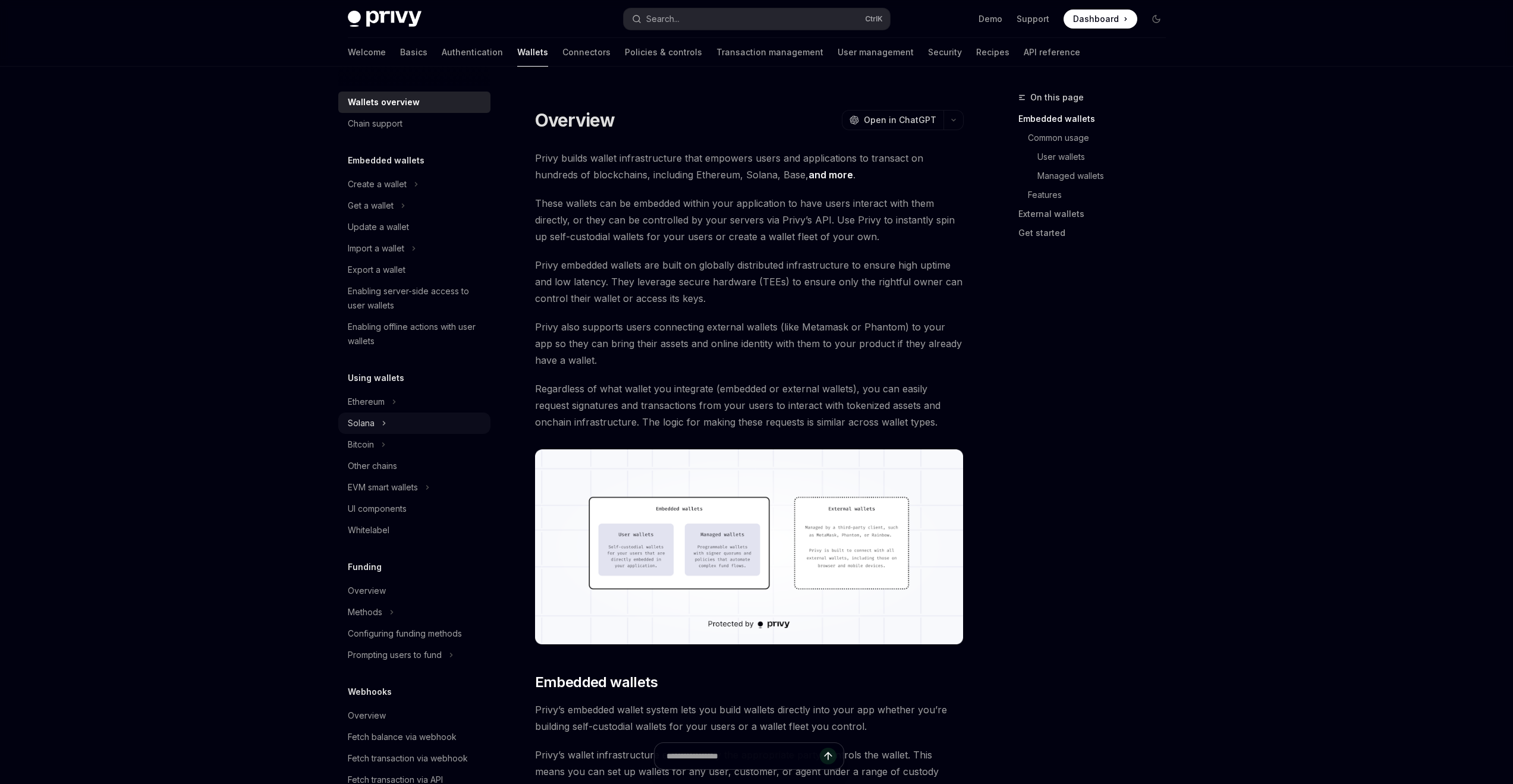
click at [379, 414] on div "Solana" at bounding box center [414, 423] width 152 height 21
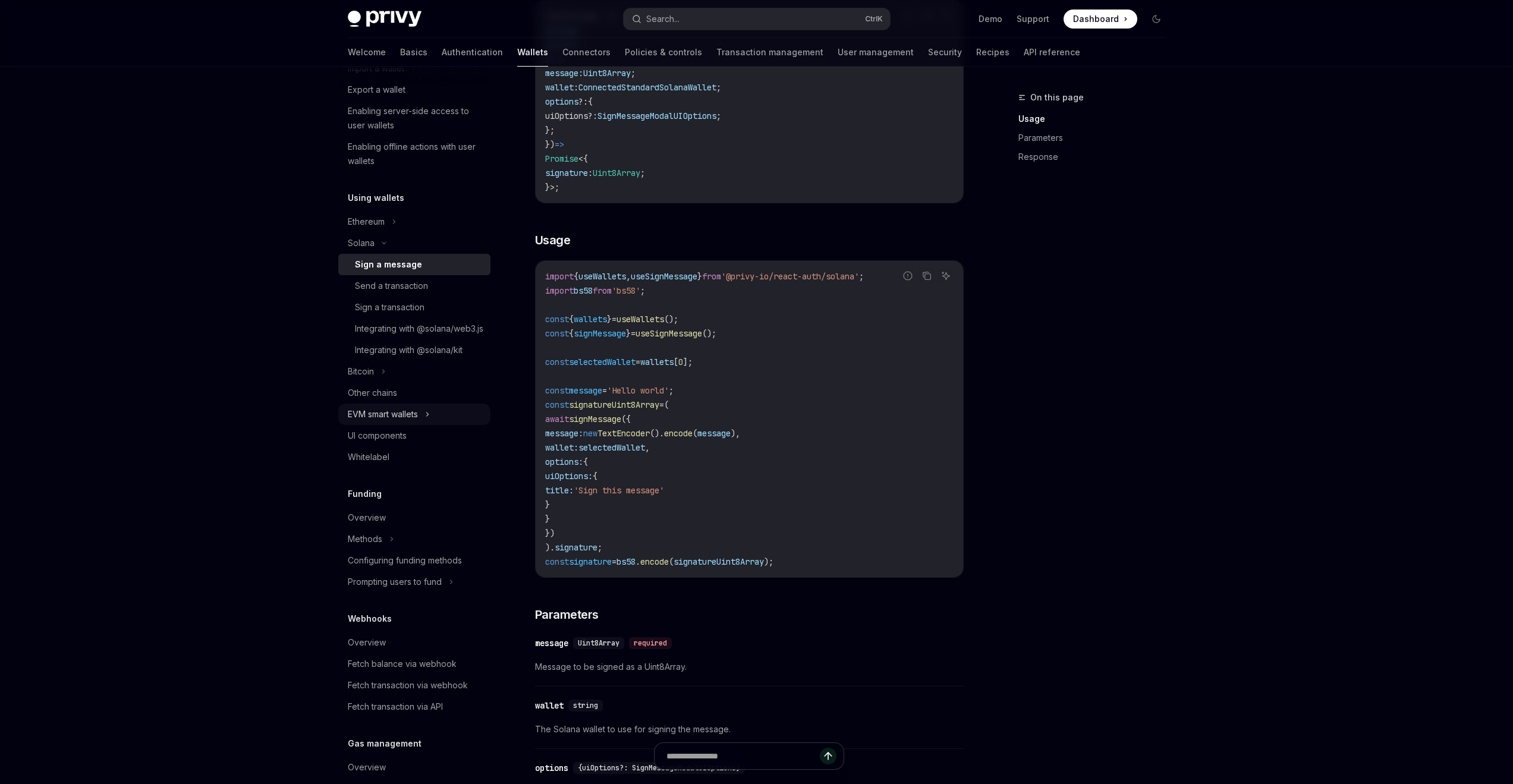
scroll to position [356, 0]
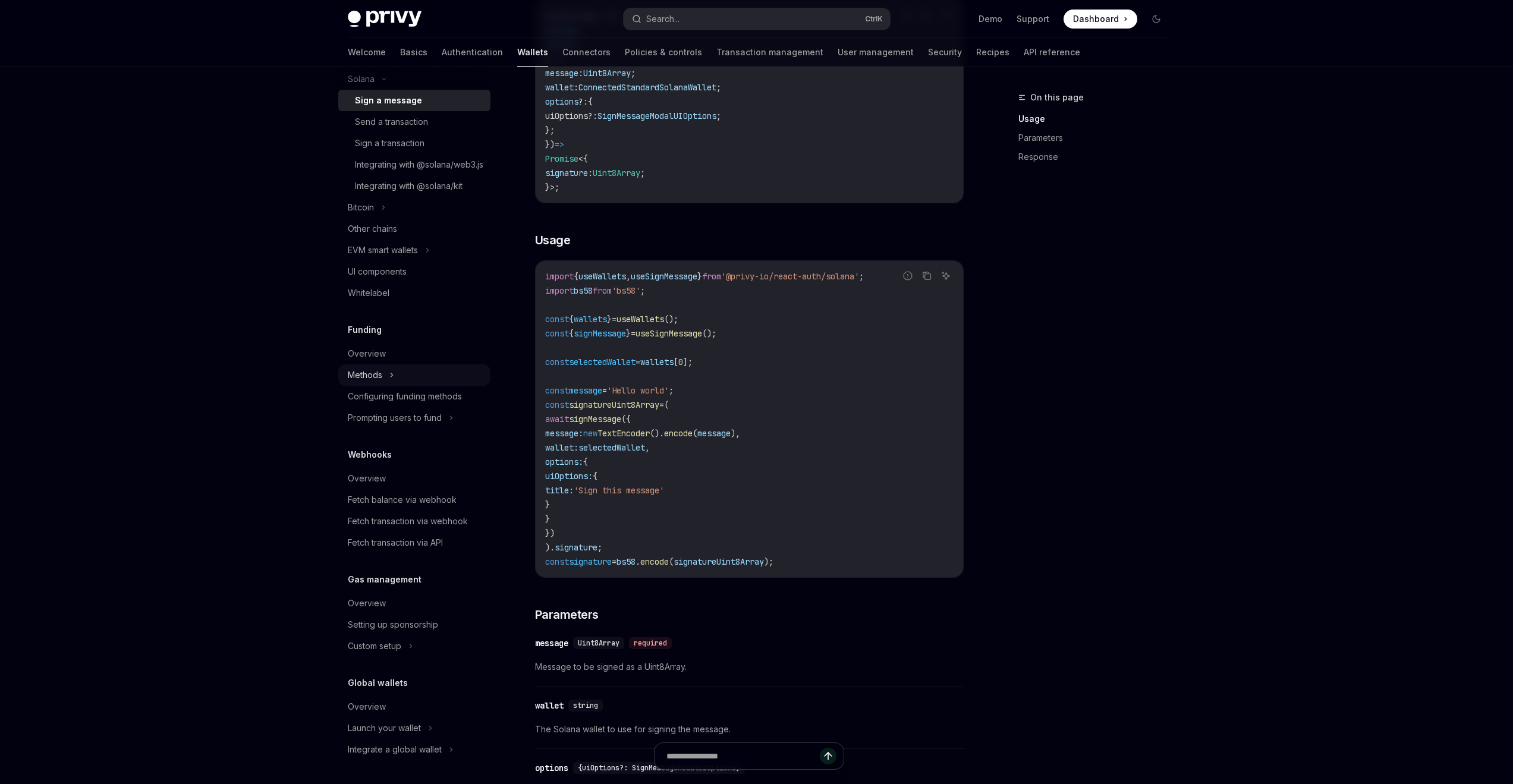
click at [384, 374] on div "Methods" at bounding box center [414, 375] width 152 height 21
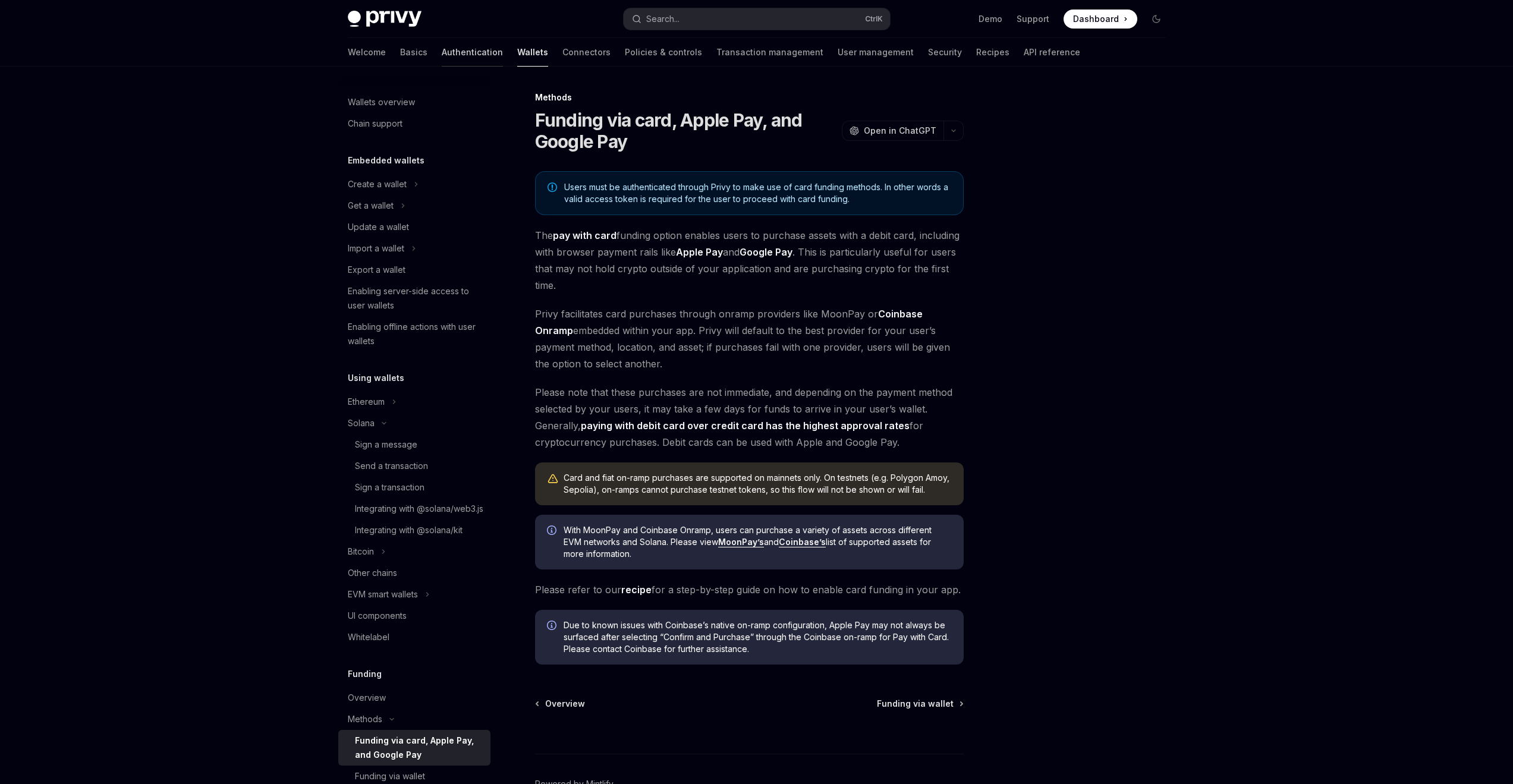
click at [442, 53] on link "Authentication" at bounding box center [472, 52] width 62 height 28
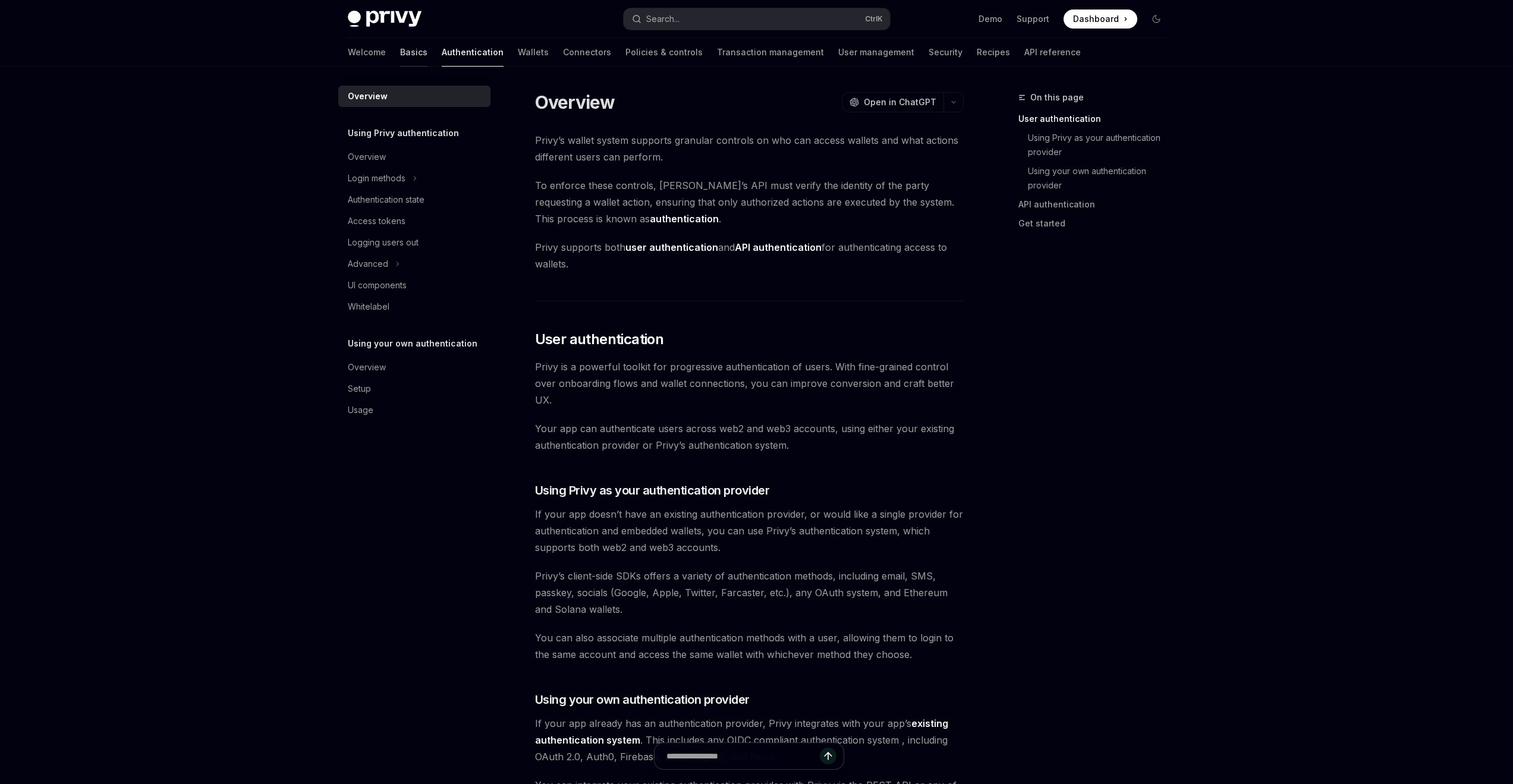
click at [400, 49] on link "Basics" at bounding box center [414, 52] width 28 height 28
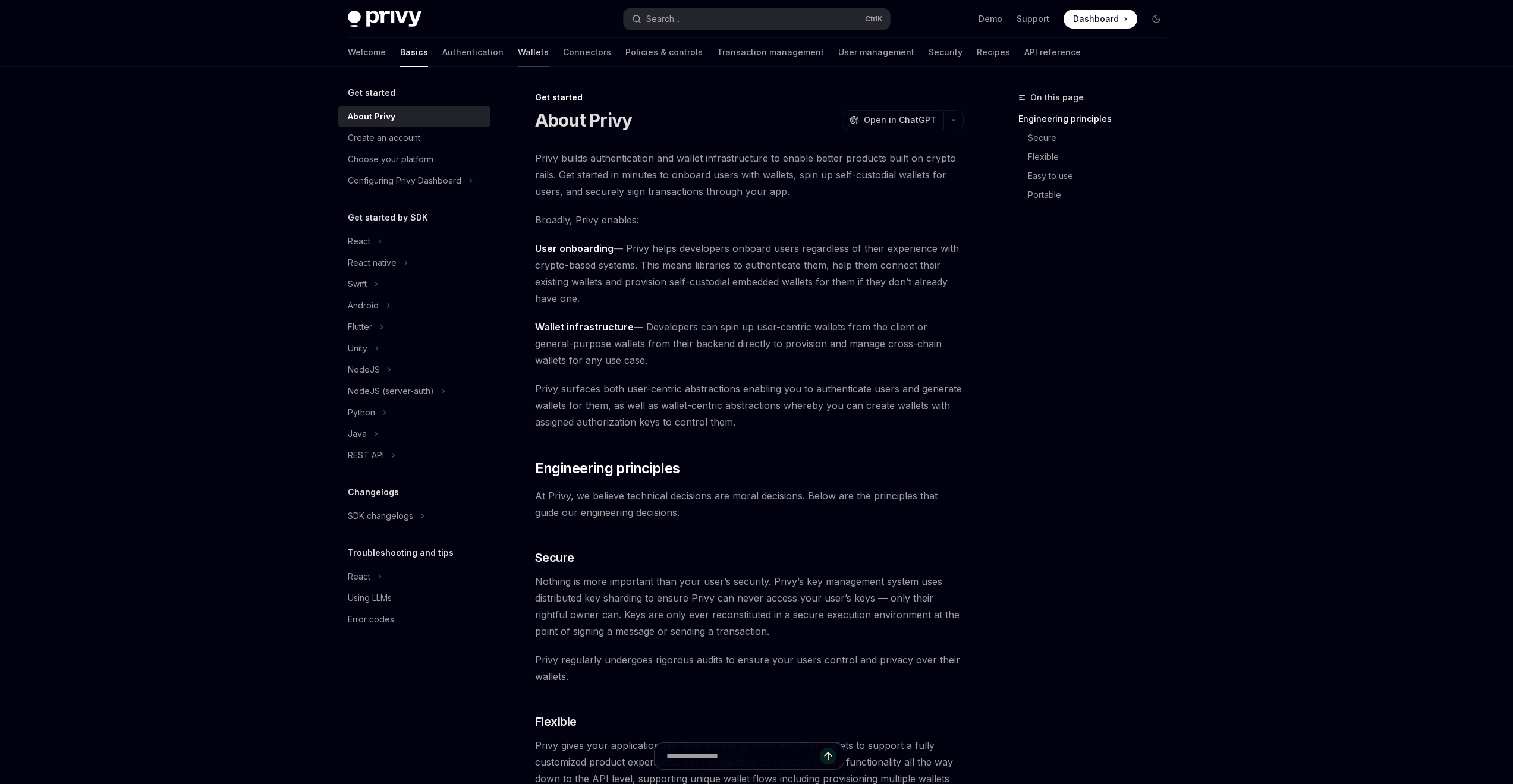
click at [518, 49] on link "Wallets" at bounding box center [533, 52] width 31 height 28
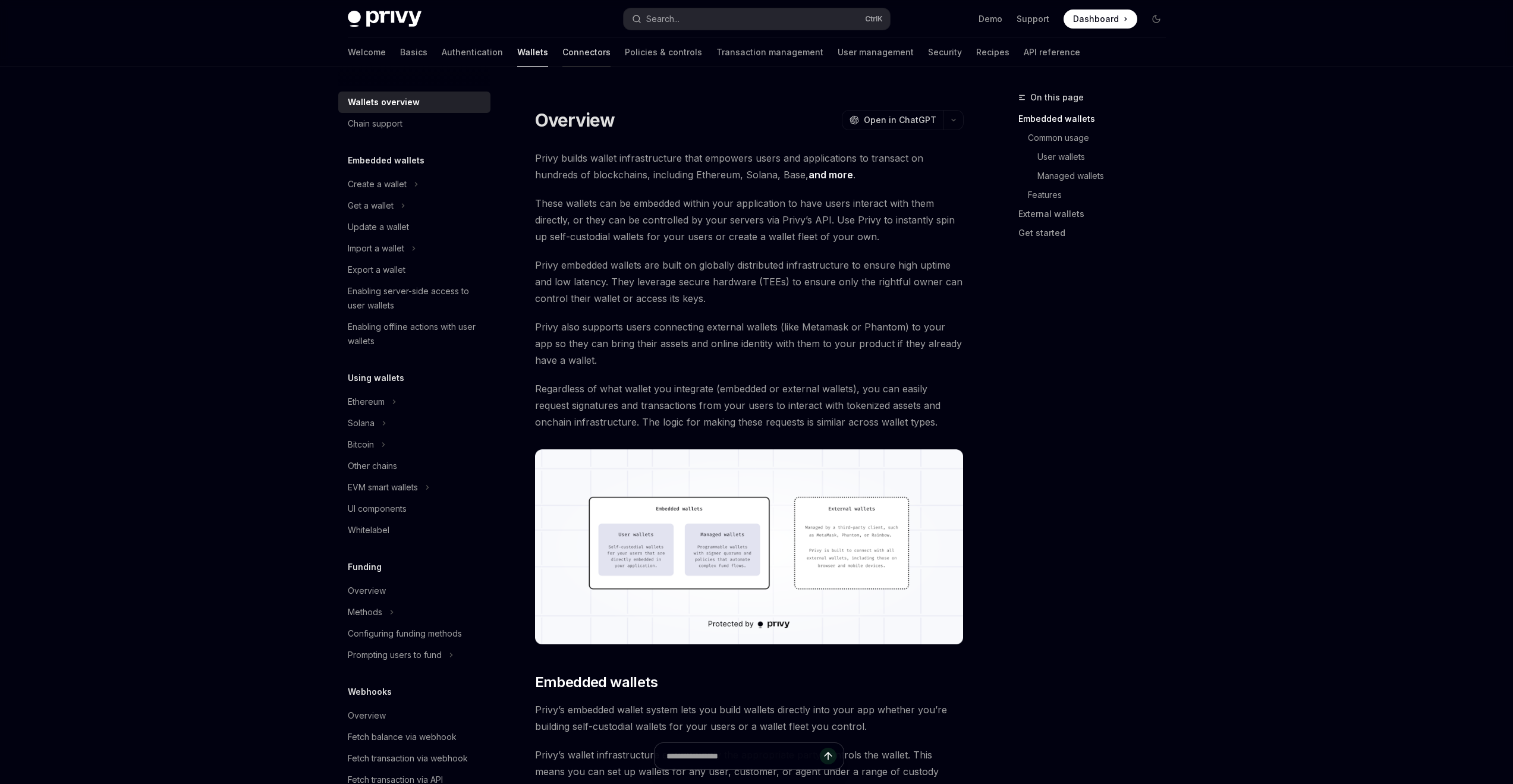
click at [562, 50] on link "Connectors" at bounding box center [586, 52] width 48 height 28
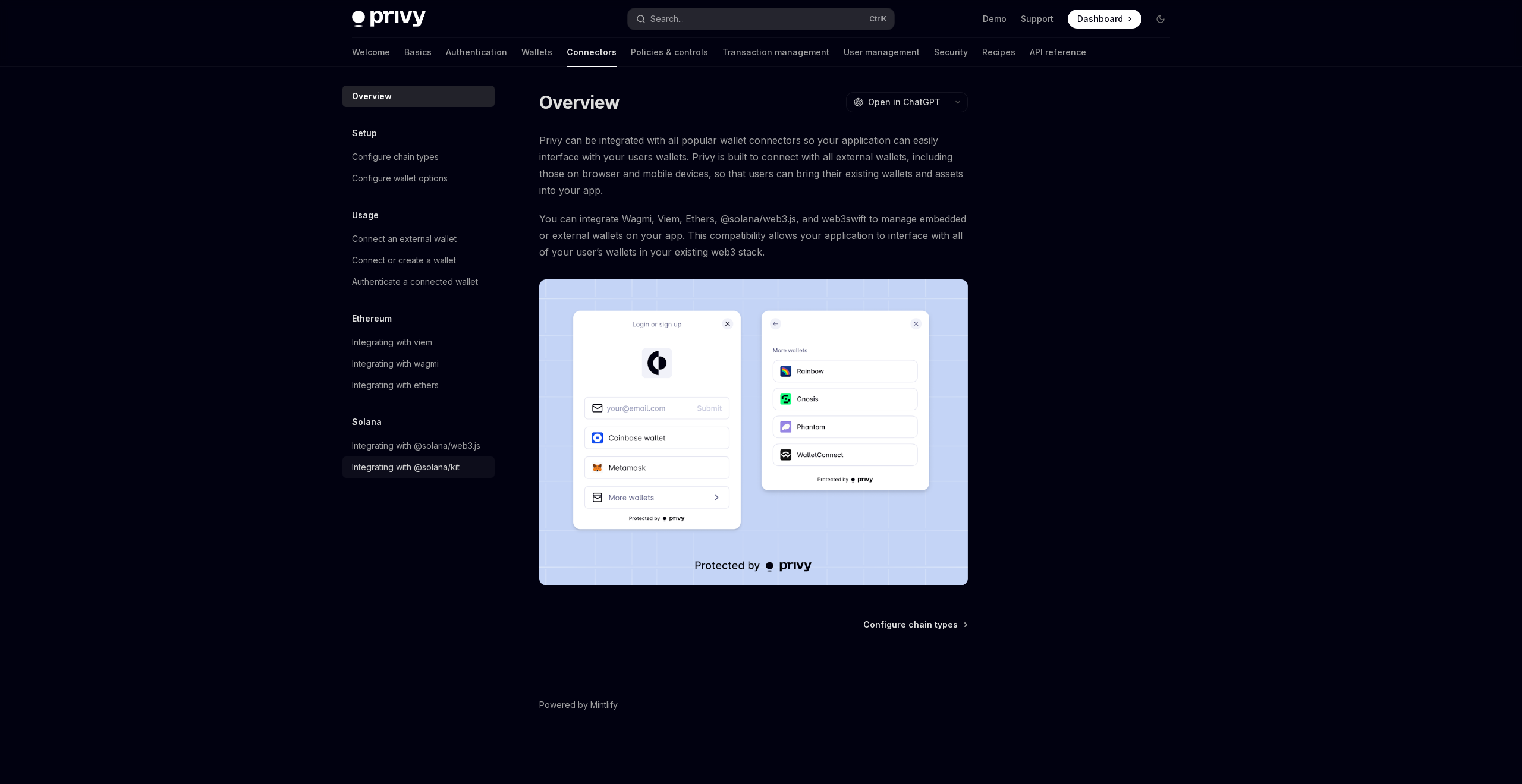
click at [420, 462] on div "Integrating with @solana/kit" at bounding box center [406, 467] width 108 height 14
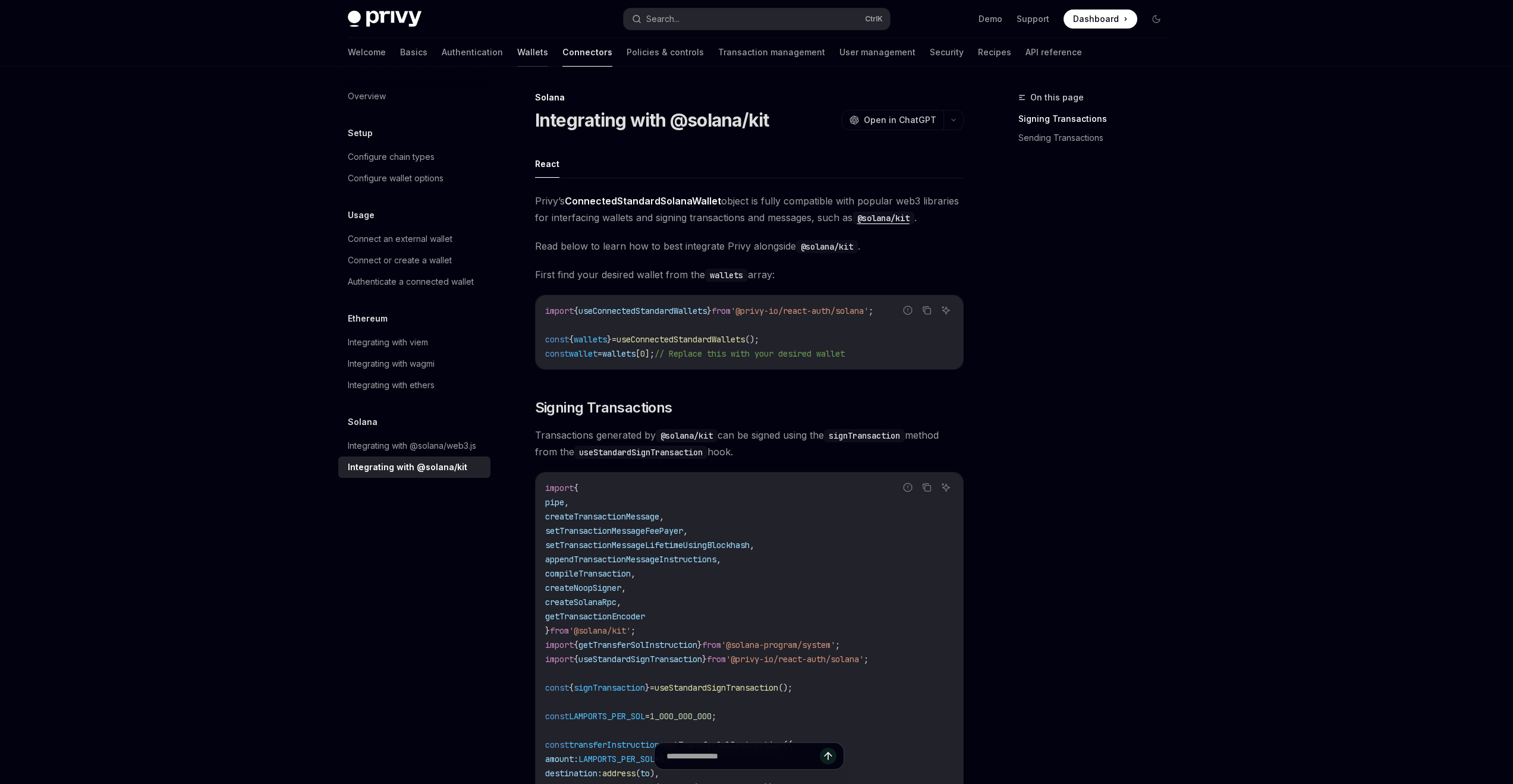
click at [517, 53] on link "Wallets" at bounding box center [532, 52] width 31 height 28
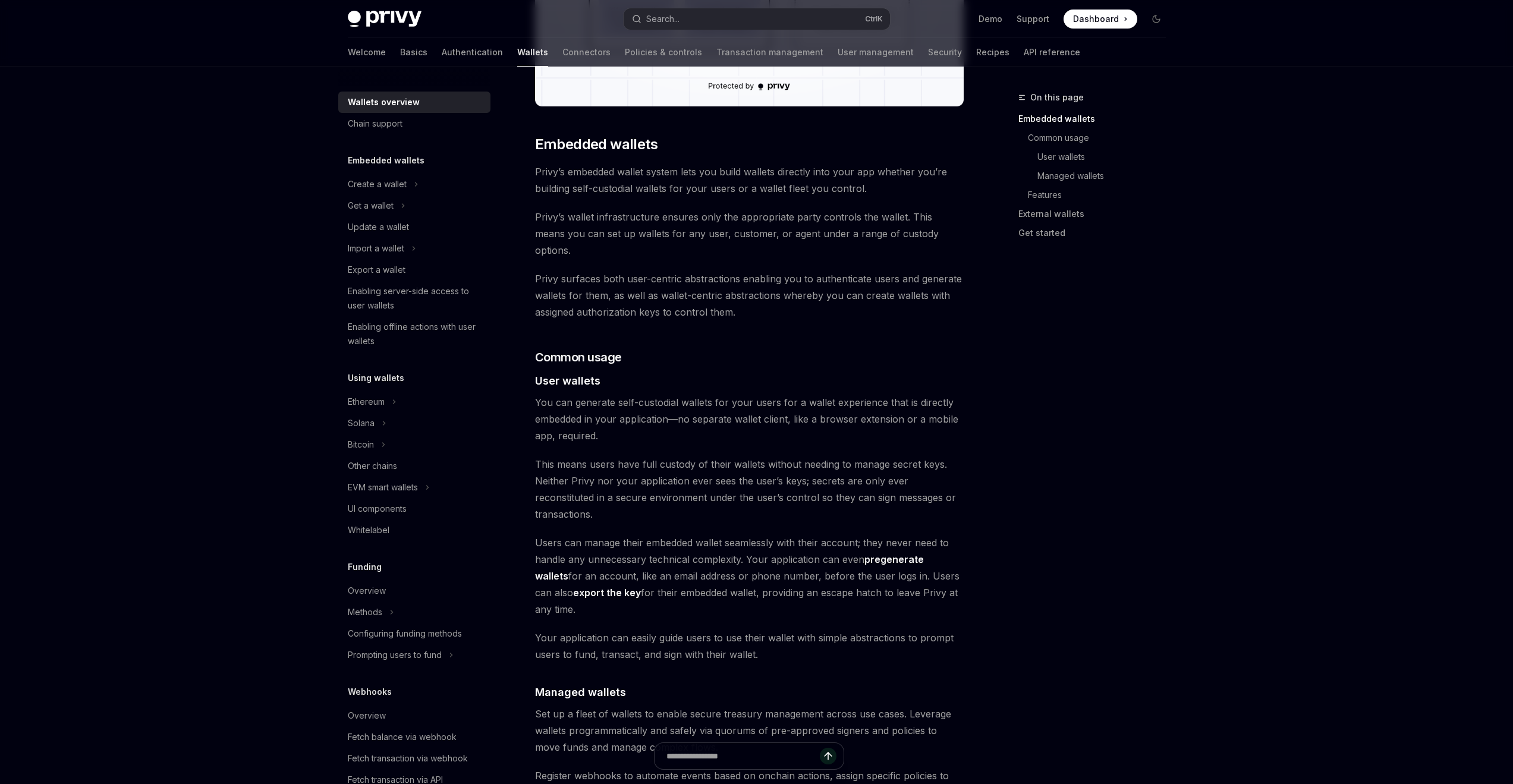
scroll to position [832, 0]
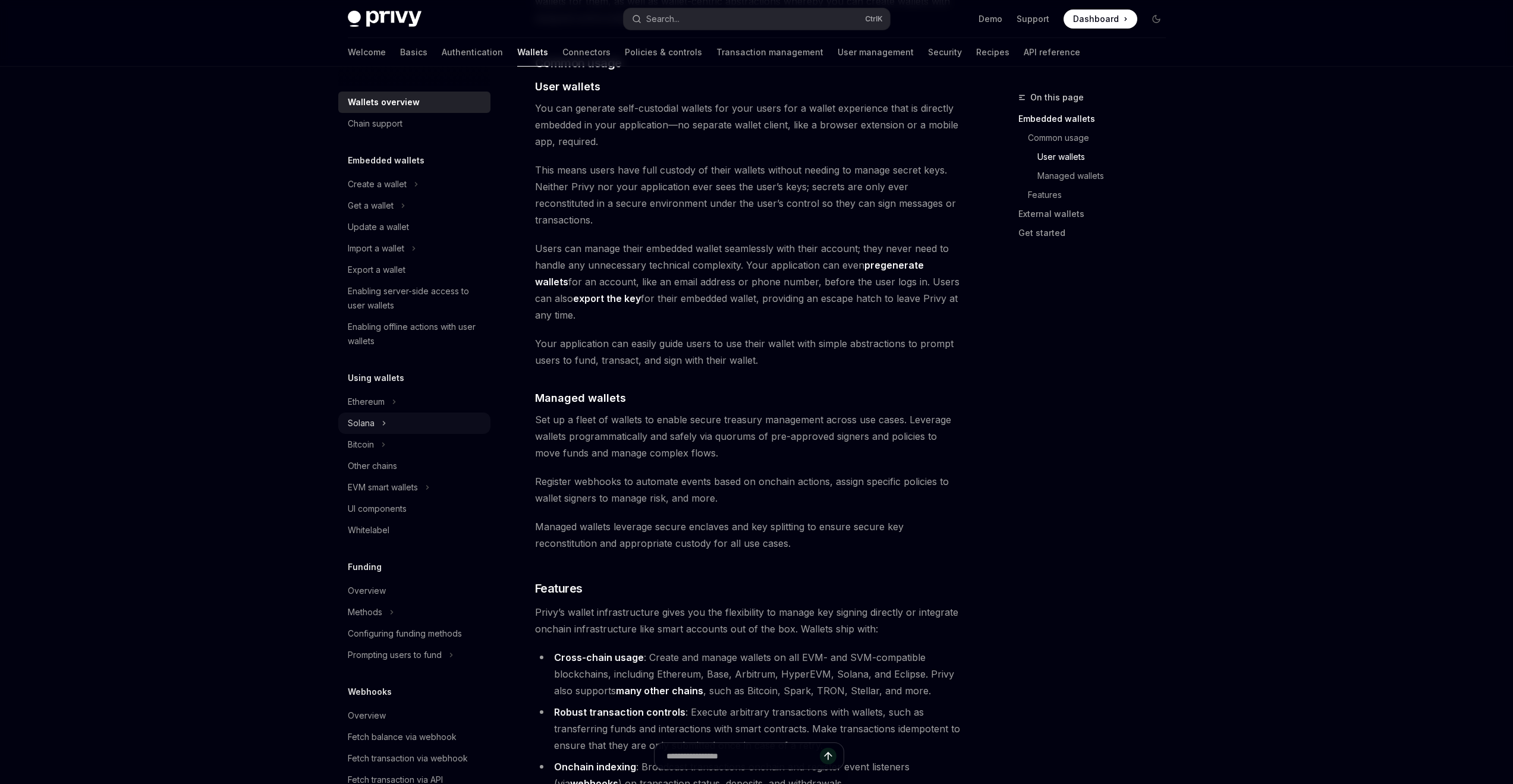
click at [376, 423] on div "Solana" at bounding box center [414, 423] width 152 height 21
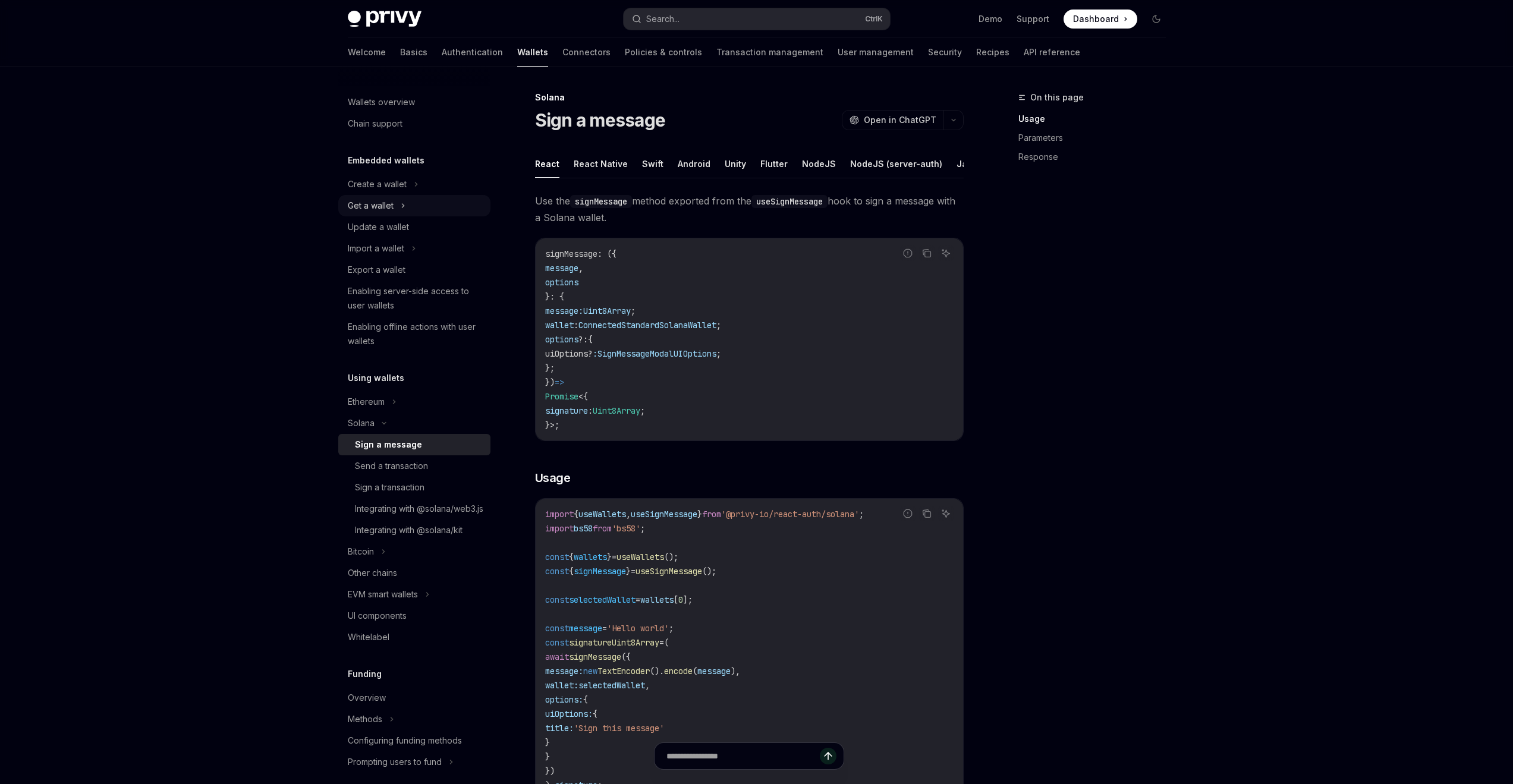
click at [397, 204] on div "Get a wallet" at bounding box center [414, 206] width 152 height 21
type textarea "*"
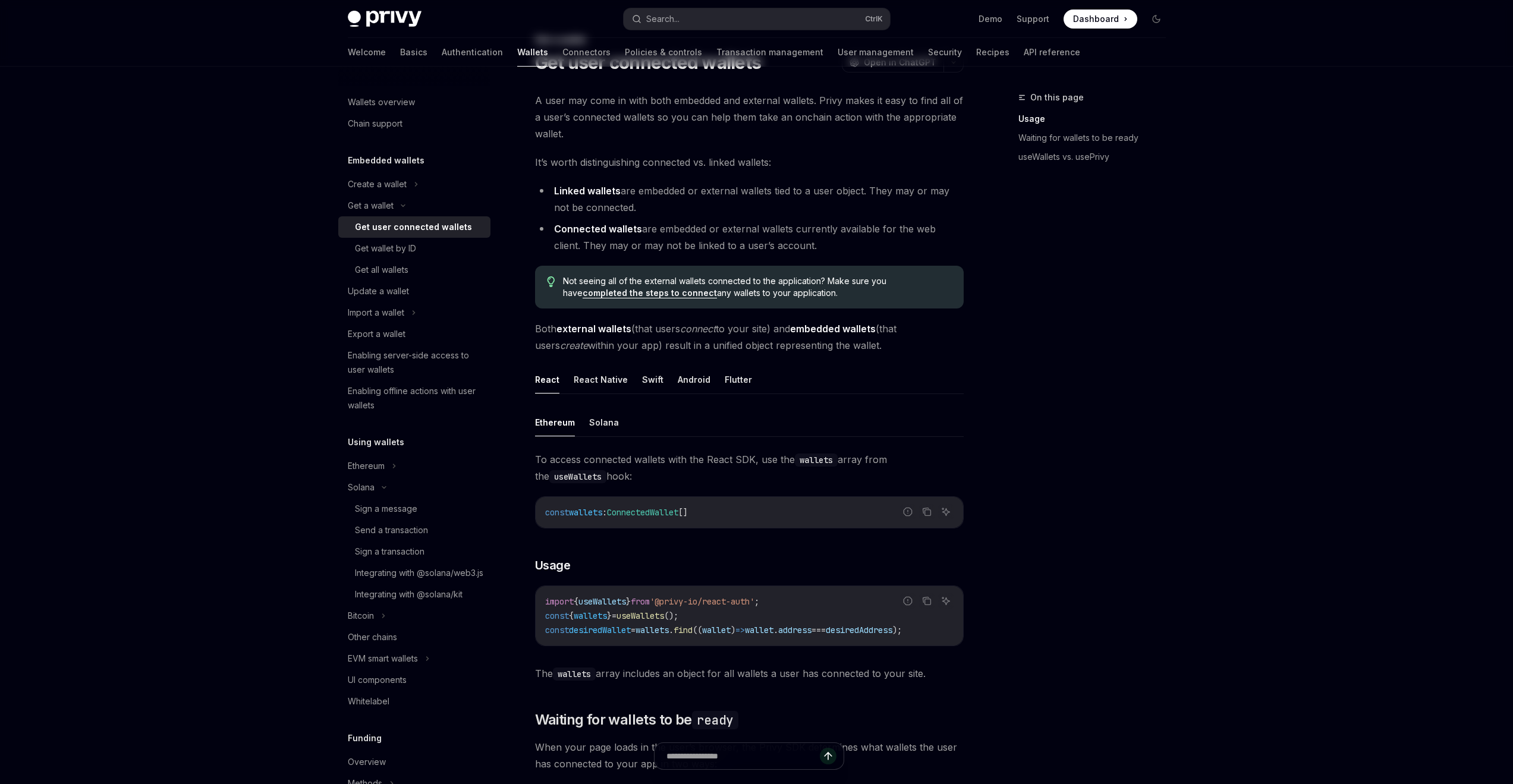
scroll to position [238, 0]
